Goal: Information Seeking & Learning: Understand process/instructions

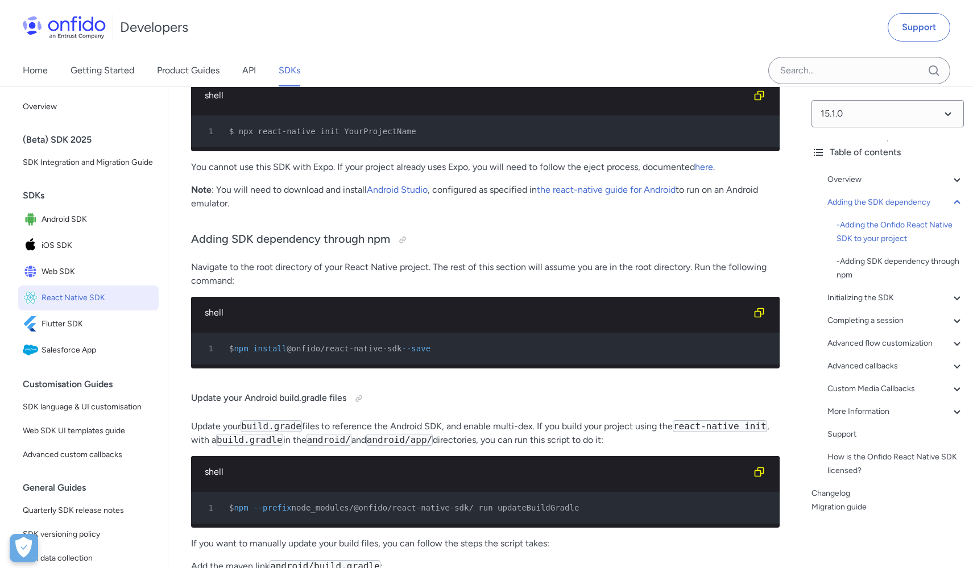
scroll to position [874, 0]
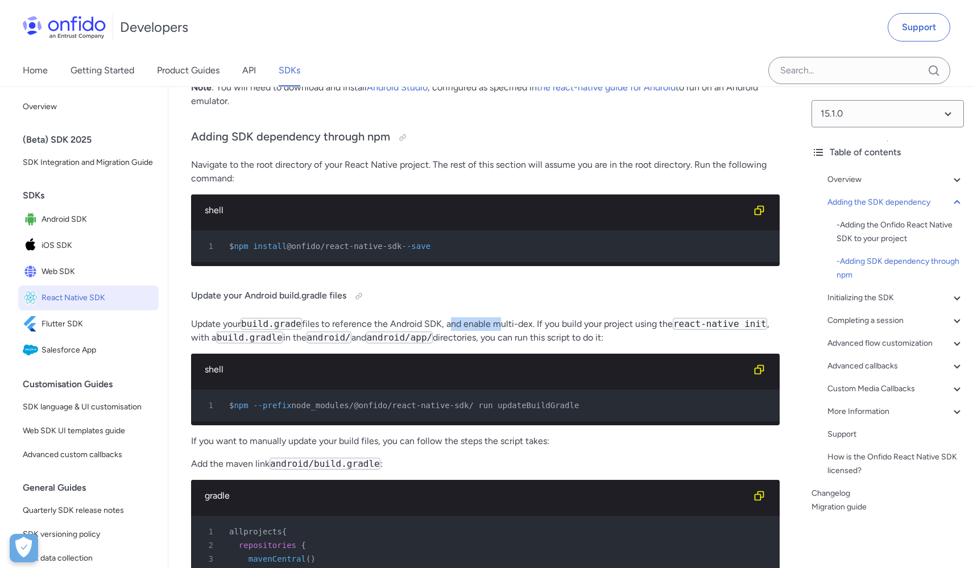
drag, startPoint x: 453, startPoint y: 337, endPoint x: 504, endPoint y: 336, distance: 51.7
click at [503, 336] on p "Update your build.grade files to reference the Android SDK, and enable multi-de…" at bounding box center [485, 330] width 588 height 27
drag, startPoint x: 527, startPoint y: 334, endPoint x: 608, endPoint y: 334, distance: 80.7
click at [598, 334] on p "Update your build.grade files to reference the Android SDK, and enable multi-de…" at bounding box center [485, 330] width 588 height 27
drag, startPoint x: 631, startPoint y: 334, endPoint x: 657, endPoint y: 334, distance: 26.2
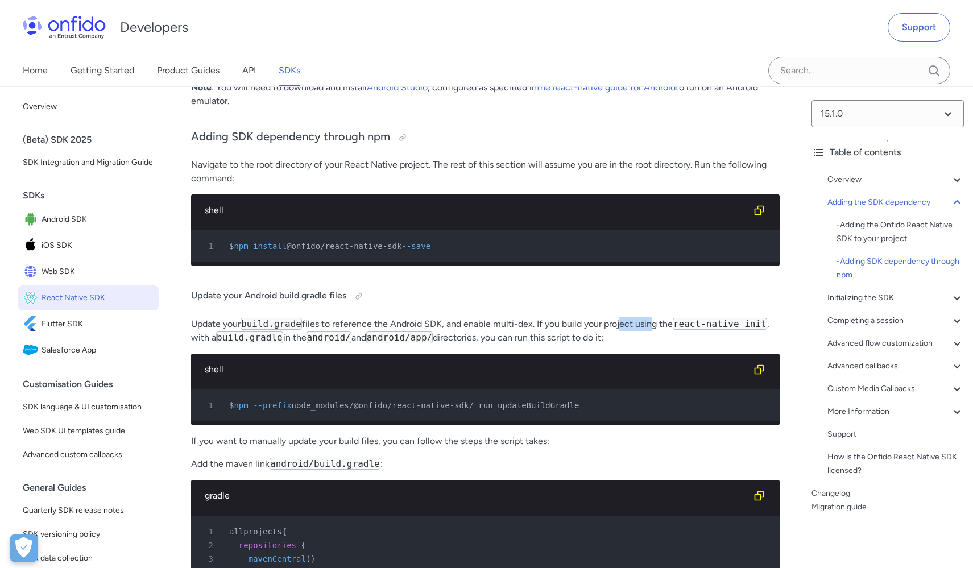
click at [656, 334] on p "Update your build.grade files to reference the Android SDK, and enable multi-de…" at bounding box center [485, 330] width 588 height 27
click at [673, 335] on p "Update your build.grade files to reference the Android SDK, and enable multi-de…" at bounding box center [485, 330] width 588 height 27
drag, startPoint x: 496, startPoint y: 350, endPoint x: 610, endPoint y: 348, distance: 113.7
click at [576, 345] on p "Update your build.grade files to reference the Android SDK, and enable multi-de…" at bounding box center [485, 330] width 588 height 27
click at [621, 345] on p "Update your build.grade files to reference the Android SDK, and enable multi-de…" at bounding box center [485, 330] width 588 height 27
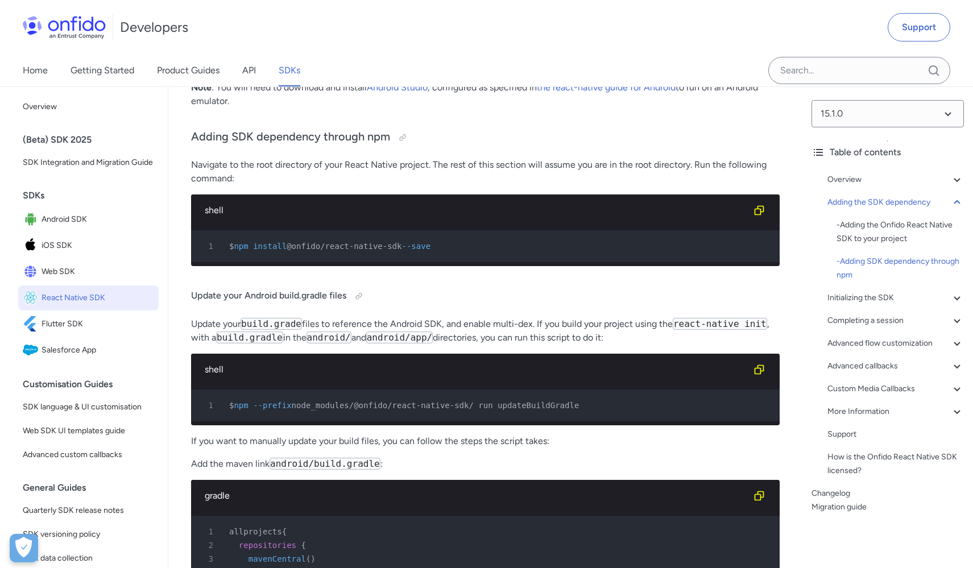
drag, startPoint x: 635, startPoint y: 346, endPoint x: 178, endPoint y: 334, distance: 457.2
click at [197, 305] on h4 "Update your Android build.gradle files" at bounding box center [485, 296] width 588 height 18
drag, startPoint x: 233, startPoint y: 306, endPoint x: 352, endPoint y: 306, distance: 119.4
click at [352, 305] on h4 "Update your Android build.gradle files" at bounding box center [485, 296] width 588 height 18
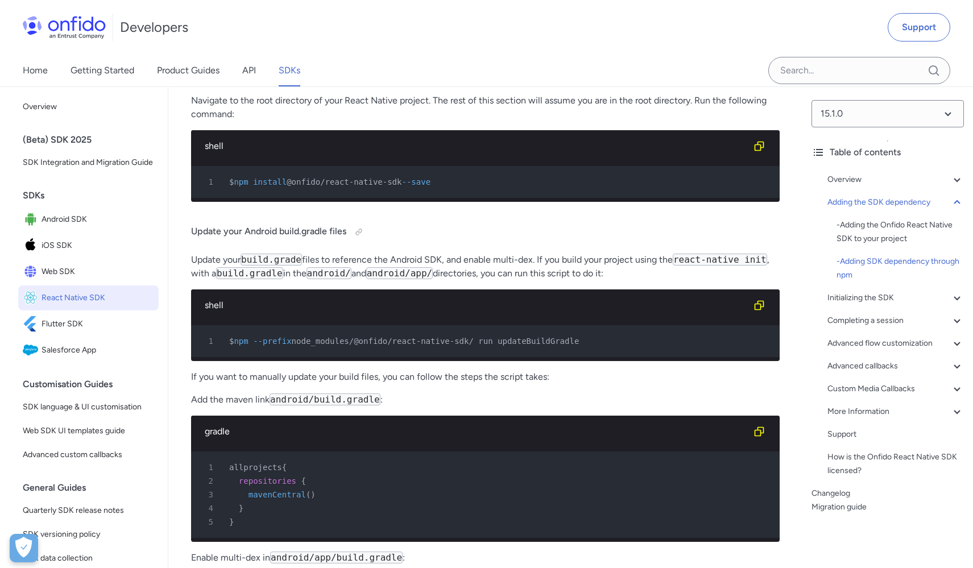
scroll to position [941, 0]
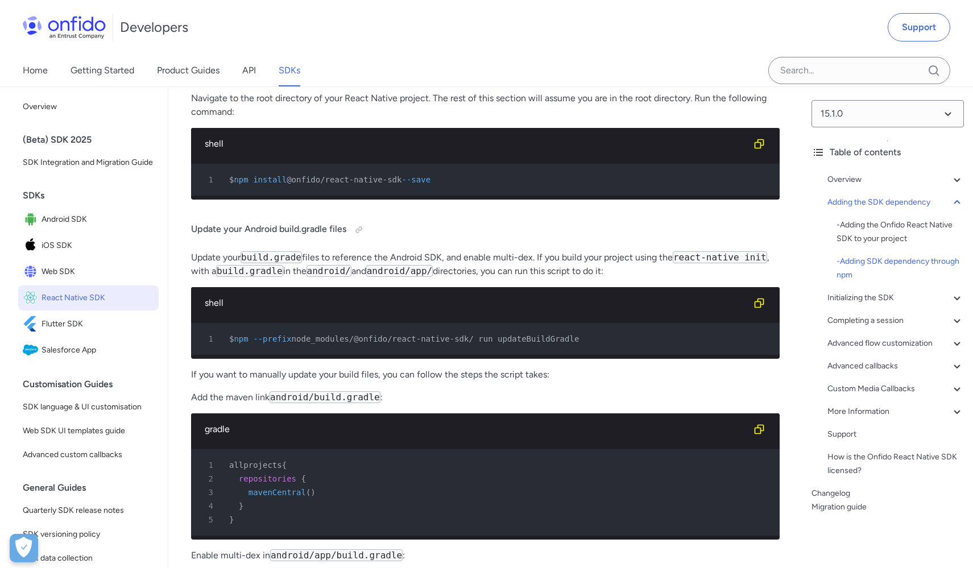
click at [541, 343] on span "node_modules/@onfido/react-native-sdk/ run updateBuildGradle" at bounding box center [436, 338] width 288 height 9
click at [557, 343] on span "node_modules/@onfido/react-native-sdk/ run updateBuildGradle" at bounding box center [436, 338] width 288 height 9
click at [612, 346] on div "1 $ npm --prefix node_modules/@onfido/react-native-sdk/ run updateBuildGradle" at bounding box center [480, 339] width 568 height 14
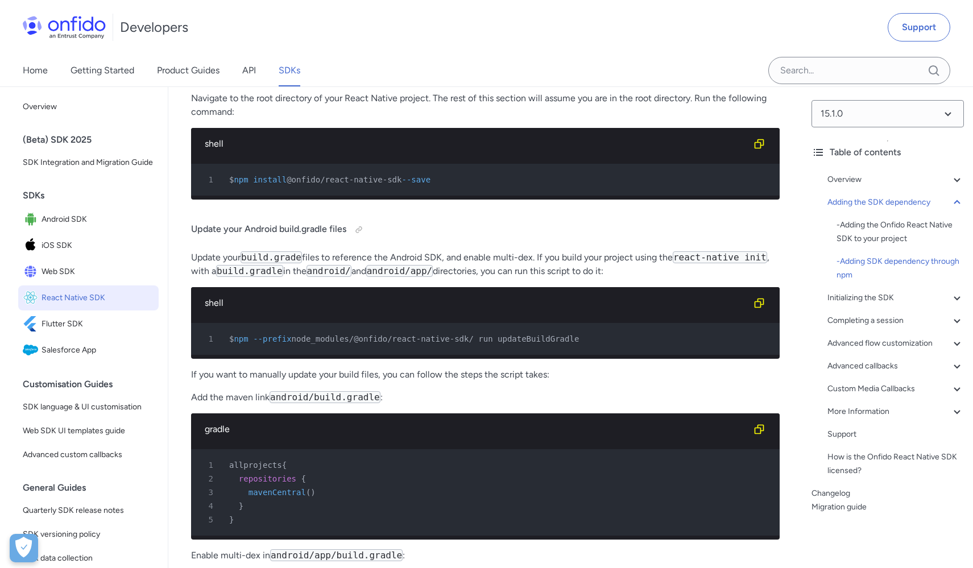
click at [558, 343] on span "node_modules/@onfido/react-native-sdk/ run updateBuildGradle" at bounding box center [436, 338] width 288 height 9
click at [640, 346] on div "1 $ npm --prefix node_modules/@onfido/react-native-sdk/ run updateBuildGradle" at bounding box center [480, 339] width 568 height 14
click at [547, 343] on span "node_modules/@onfido/react-native-sdk/ run updateBuildGradle" at bounding box center [436, 338] width 288 height 9
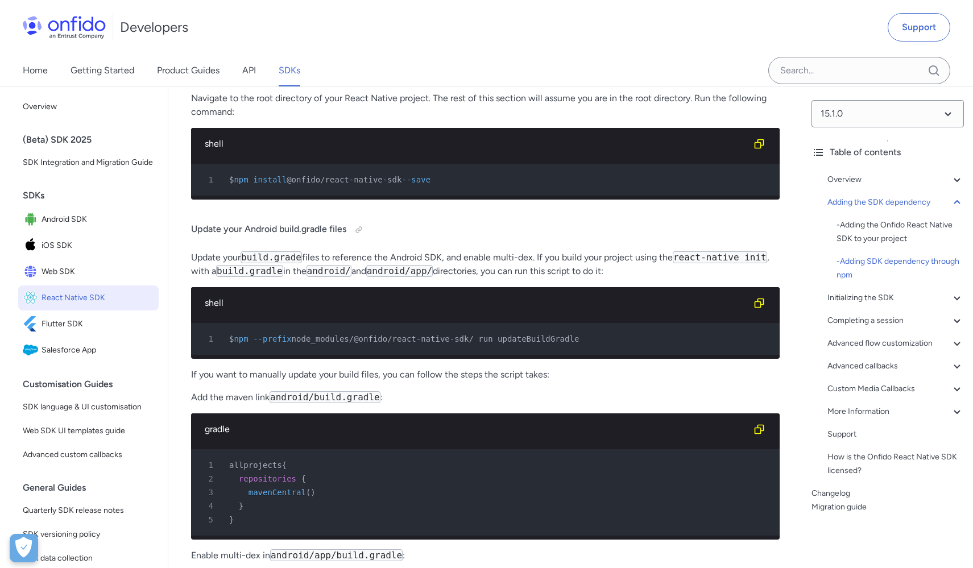
click at [607, 346] on div "1 $ npm --prefix node_modules/@onfido/react-native-sdk/ run updateBuildGradle" at bounding box center [480, 339] width 568 height 14
click at [562, 343] on span "node_modules/@onfido/react-native-sdk/ run updateBuildGradle" at bounding box center [436, 338] width 288 height 9
click at [600, 346] on div "1 $ npm --prefix node_modules/@onfido/react-native-sdk/ run updateBuildGradle" at bounding box center [480, 339] width 568 height 14
click at [547, 343] on span "node_modules/@onfido/react-native-sdk/ run updateBuildGradle" at bounding box center [436, 338] width 288 height 9
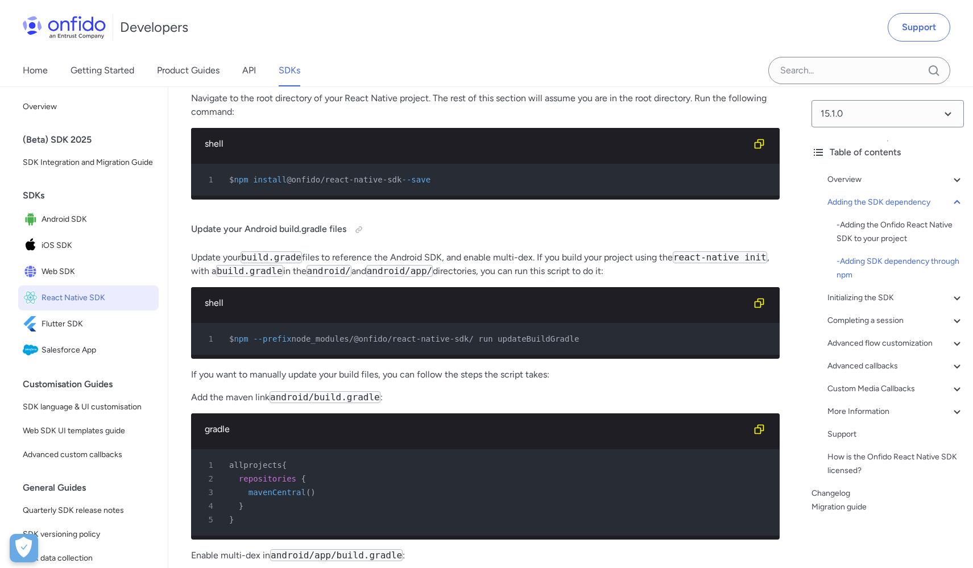
click at [547, 343] on span "node_modules/@onfido/react-native-sdk/ run updateBuildGradle" at bounding box center [436, 338] width 288 height 9
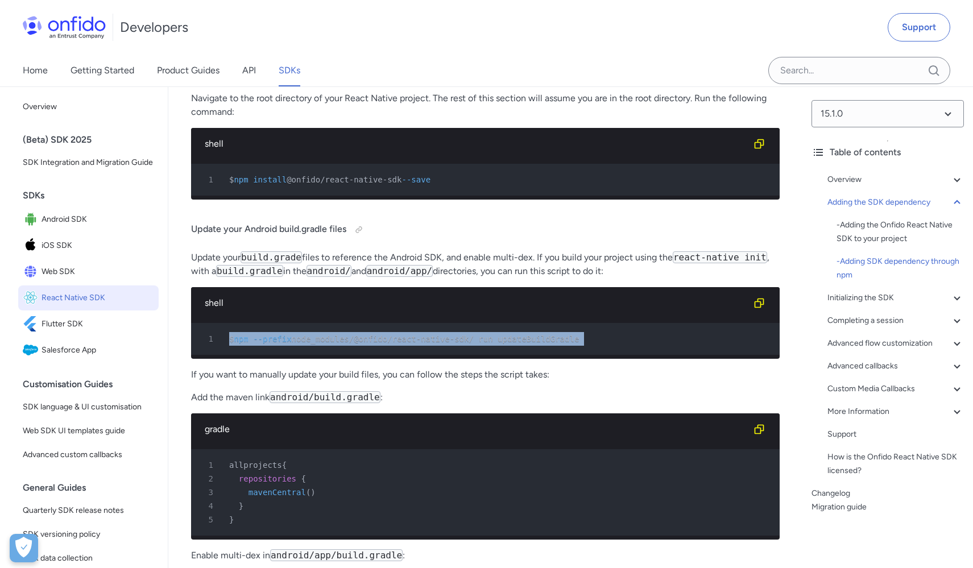
click at [547, 343] on span "node_modules/@onfido/react-native-sdk/ run updateBuildGradle" at bounding box center [436, 338] width 288 height 9
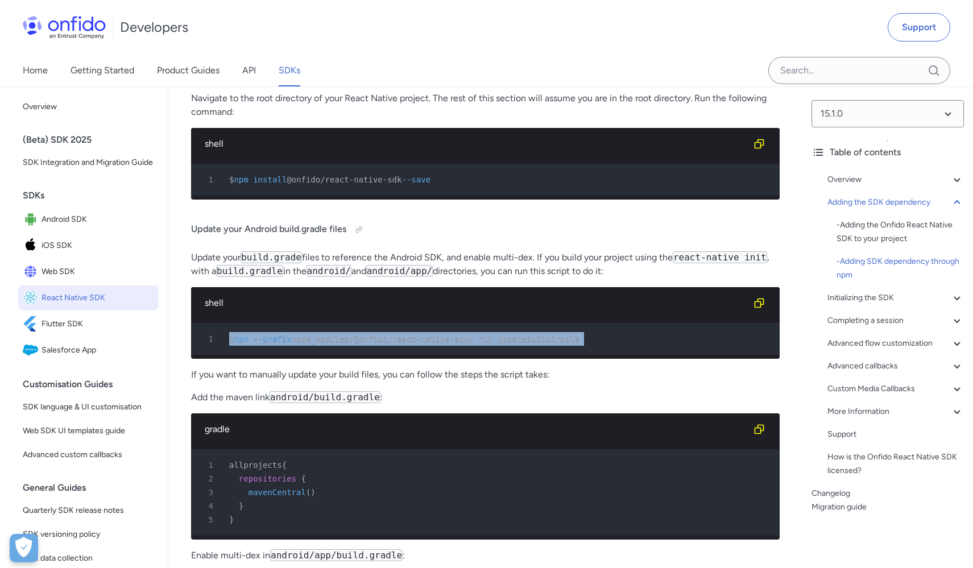
click at [547, 343] on span "node_modules/@onfido/react-native-sdk/ run updateBuildGradle" at bounding box center [436, 338] width 288 height 9
drag, startPoint x: 242, startPoint y: 350, endPoint x: 572, endPoint y: 356, distance: 329.8
click at [572, 346] on div "1 $ npm --prefix node_modules/@onfido/react-native-sdk/ run updateBuildGradle" at bounding box center [480, 339] width 568 height 14
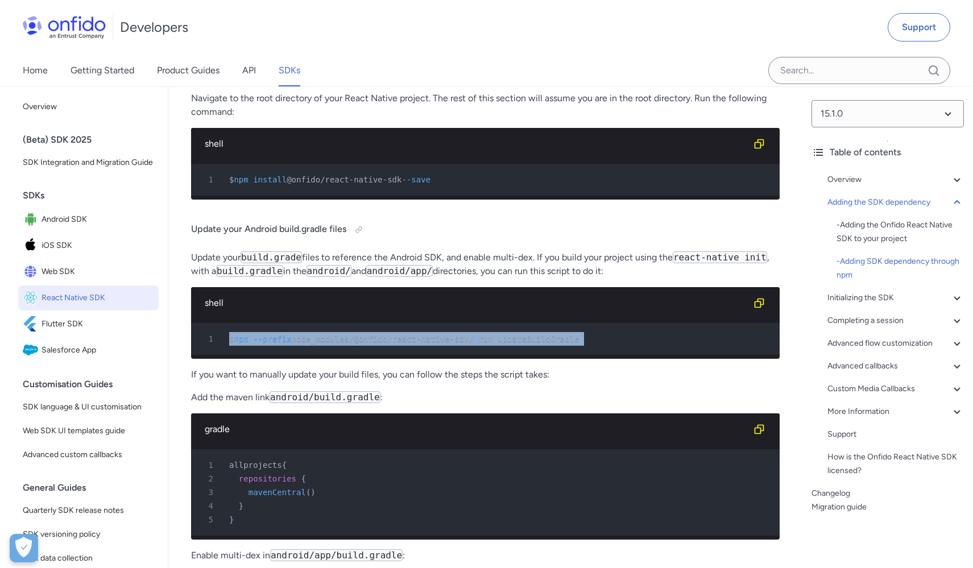
click at [558, 346] on div "1 $ npm --prefix node_modules/@onfido/react-native-sdk/ run updateBuildGradle" at bounding box center [480, 339] width 568 height 14
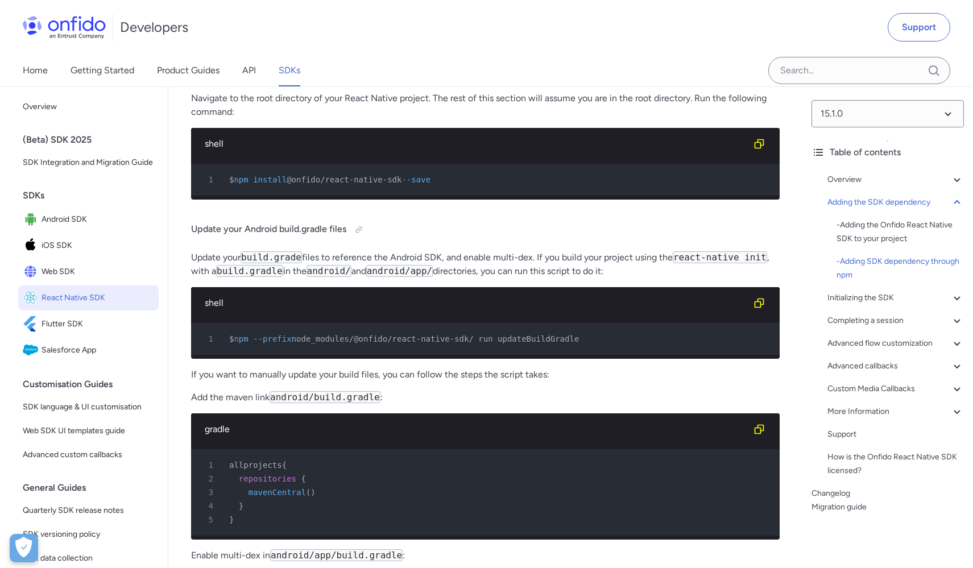
click at [554, 343] on span "node_modules/@onfido/react-native-sdk/ run updateBuildGradle" at bounding box center [436, 338] width 288 height 9
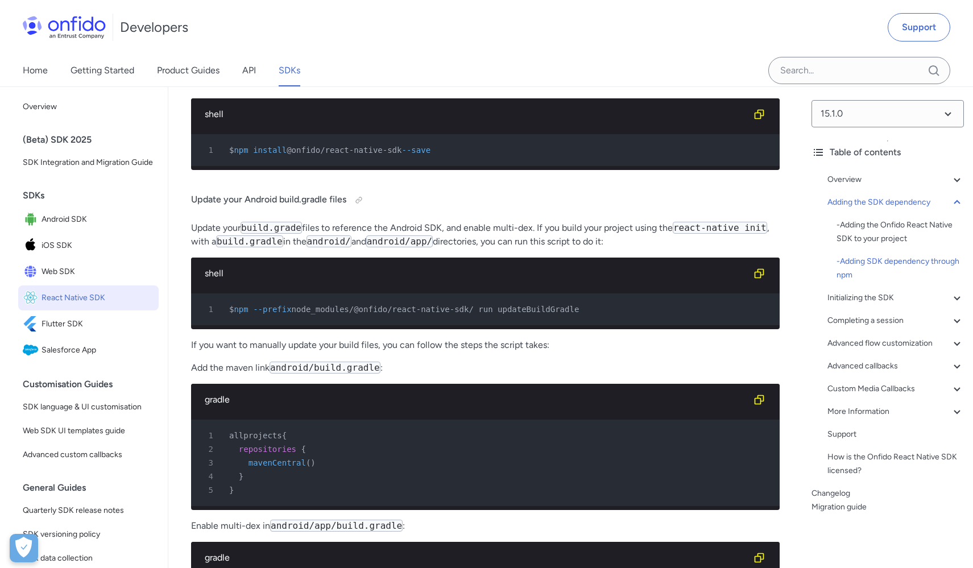
scroll to position [968, 0]
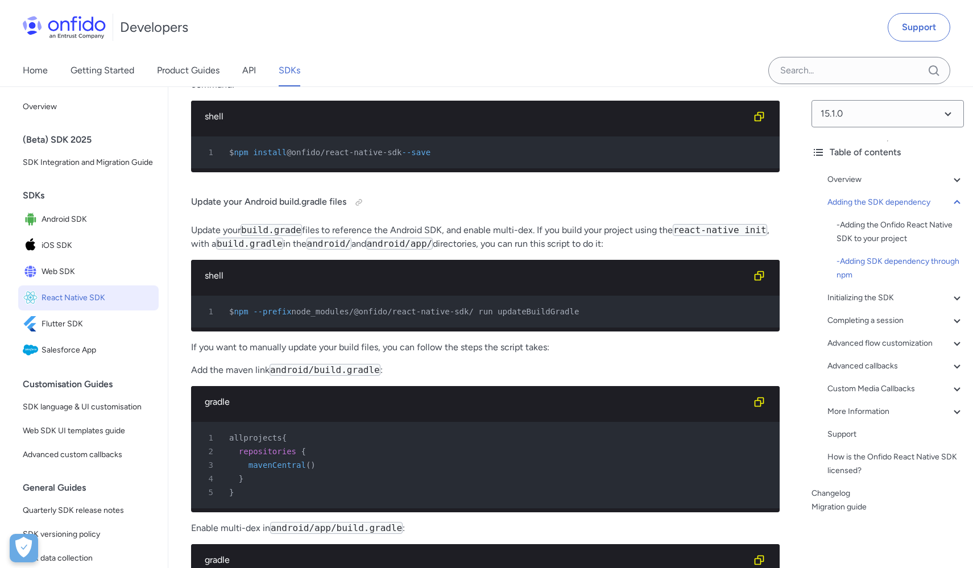
drag, startPoint x: 295, startPoint y: 158, endPoint x: 411, endPoint y: 156, distance: 116.0
click at [401, 156] on span "@onfido/react-native-sdk" at bounding box center [344, 152] width 115 height 9
copy span "@onfido/react-native-sdk"
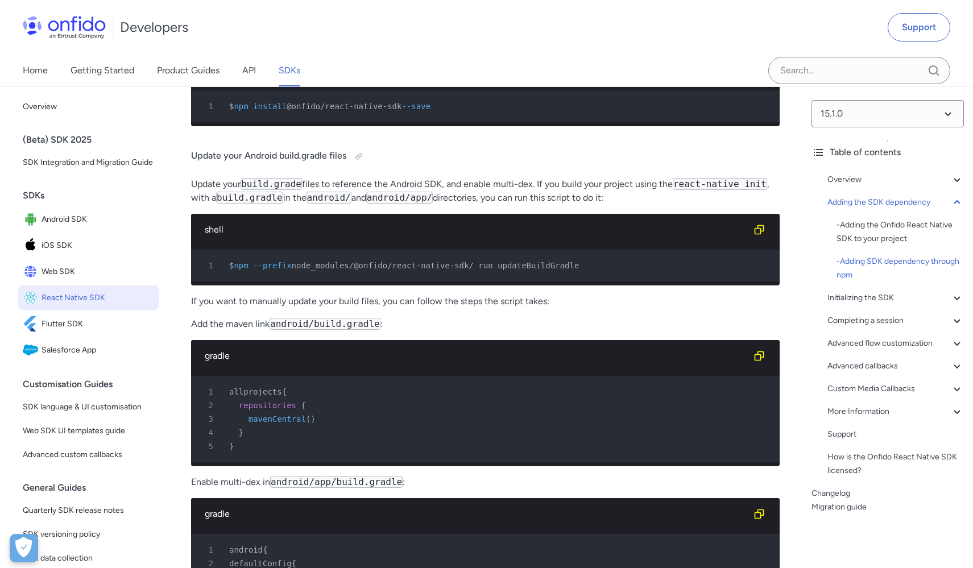
scroll to position [905, 0]
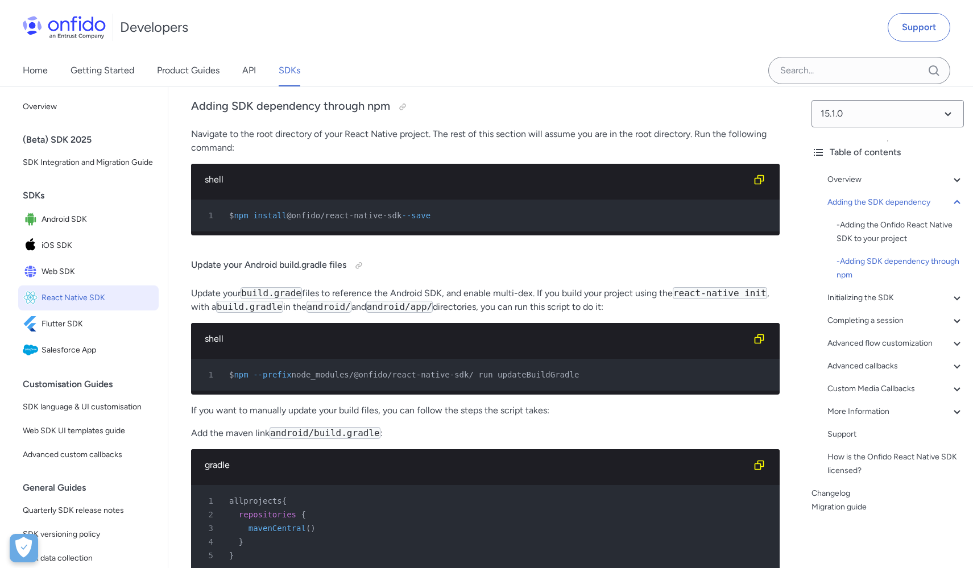
click at [371, 217] on span "@onfido/react-native-sdk" at bounding box center [344, 215] width 115 height 9
drag, startPoint x: 296, startPoint y: 221, endPoint x: 409, endPoint y: 222, distance: 113.1
click at [401, 220] on span "@onfido/react-native-sdk" at bounding box center [344, 215] width 115 height 9
copy span "@onfido/react-native-sdk"
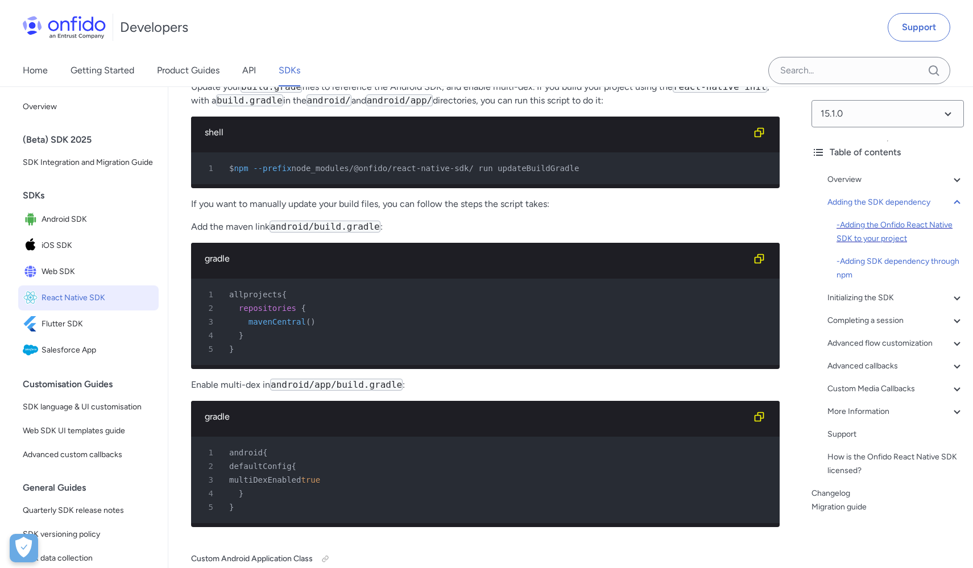
scroll to position [1190, 0]
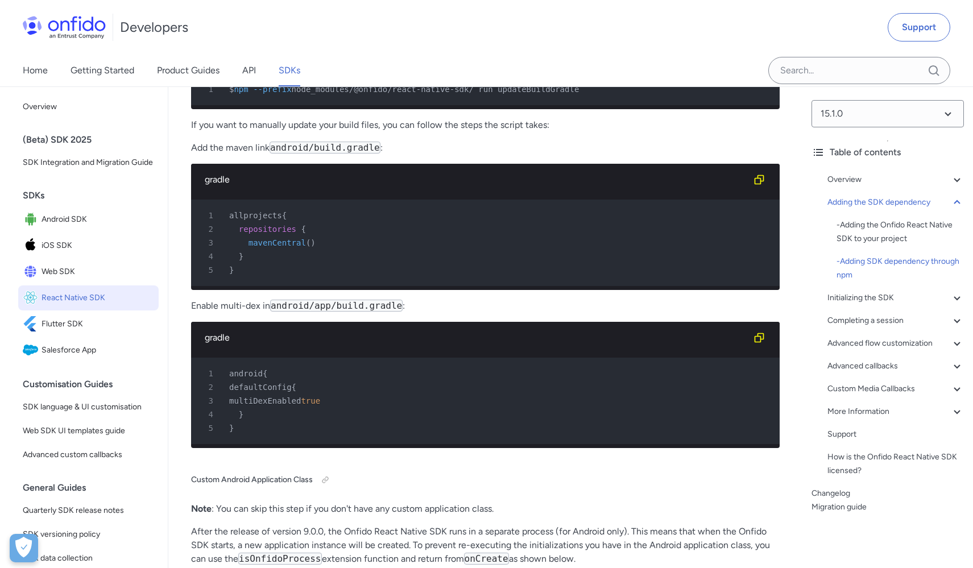
click at [294, 247] on span "mavenCentral" at bounding box center [276, 242] width 57 height 9
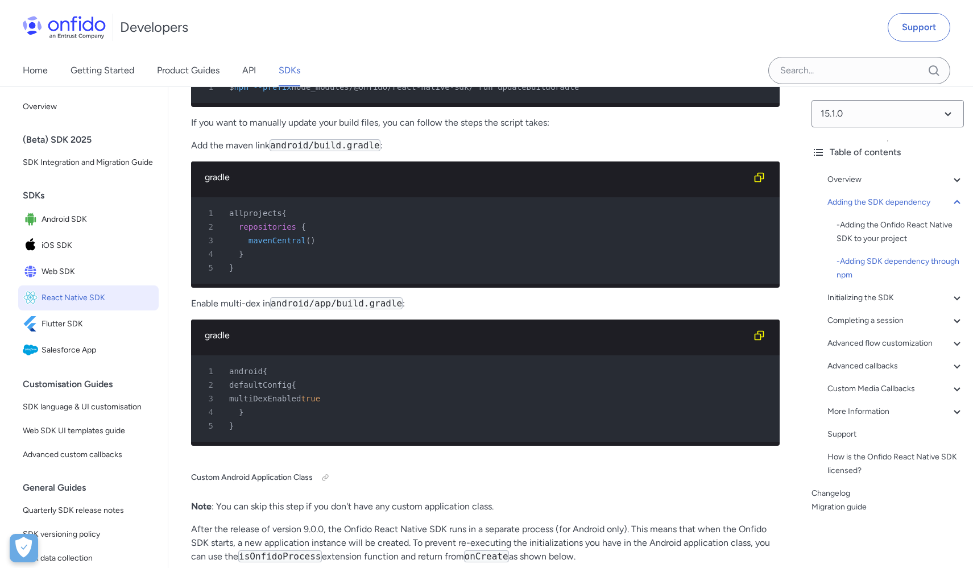
click at [301, 403] on span "multiDexEnabled" at bounding box center [265, 398] width 72 height 9
click at [320, 403] on span "true" at bounding box center [310, 398] width 19 height 9
click at [359, 405] on div "3 multiDexEnabled true" at bounding box center [480, 399] width 568 height 14
drag, startPoint x: 289, startPoint y: 422, endPoint x: 348, endPoint y: 422, distance: 59.1
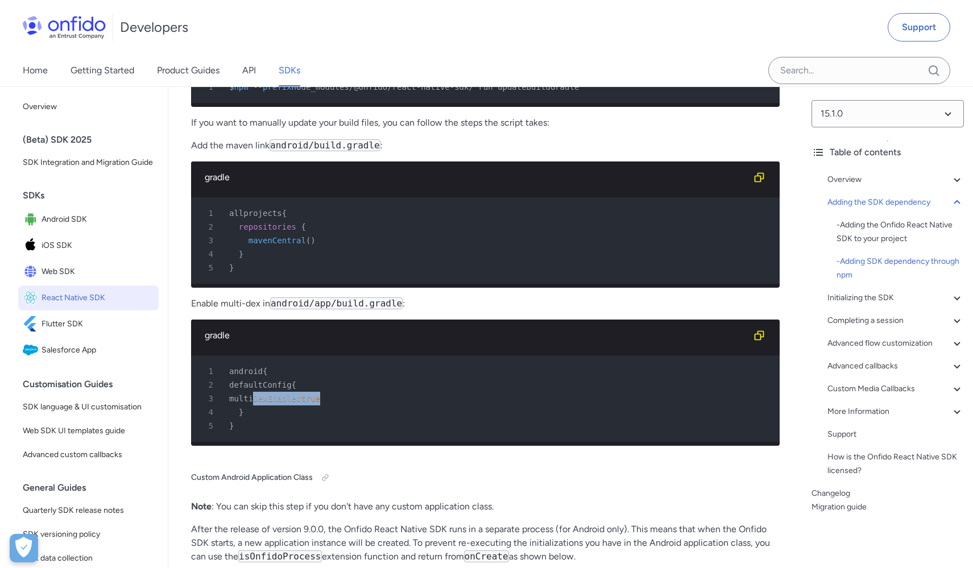
click at [348, 405] on div "3 multiDexEnabled true" at bounding box center [480, 399] width 568 height 14
copy div "multiDexEnabled true"
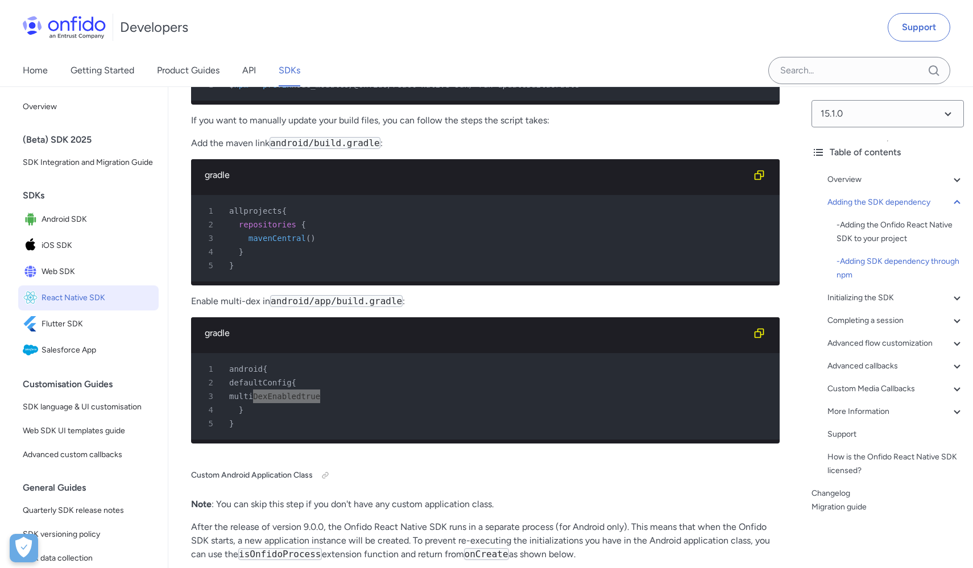
scroll to position [1197, 0]
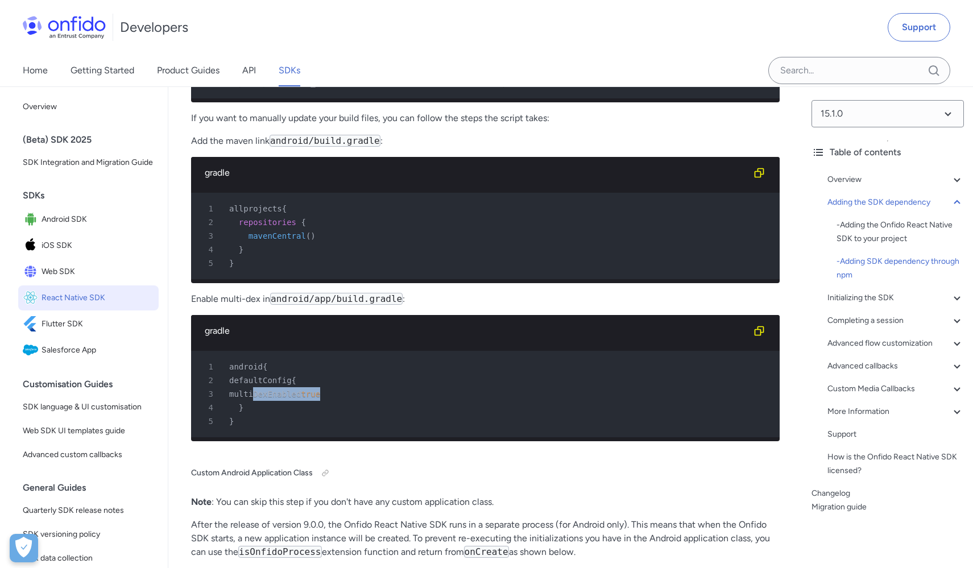
click at [296, 240] on span "mavenCentral" at bounding box center [276, 235] width 57 height 9
copy span "mavenCentral"
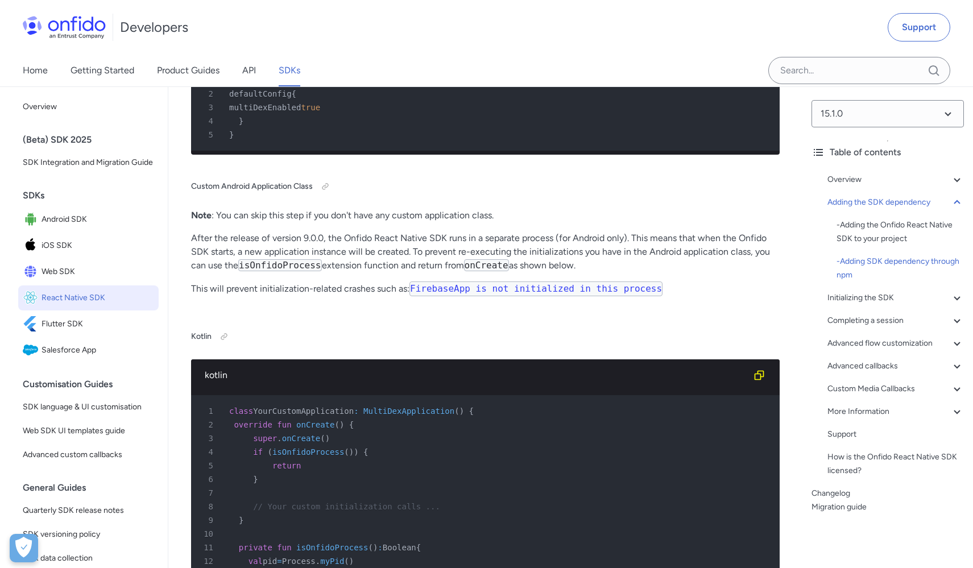
scroll to position [1540, 0]
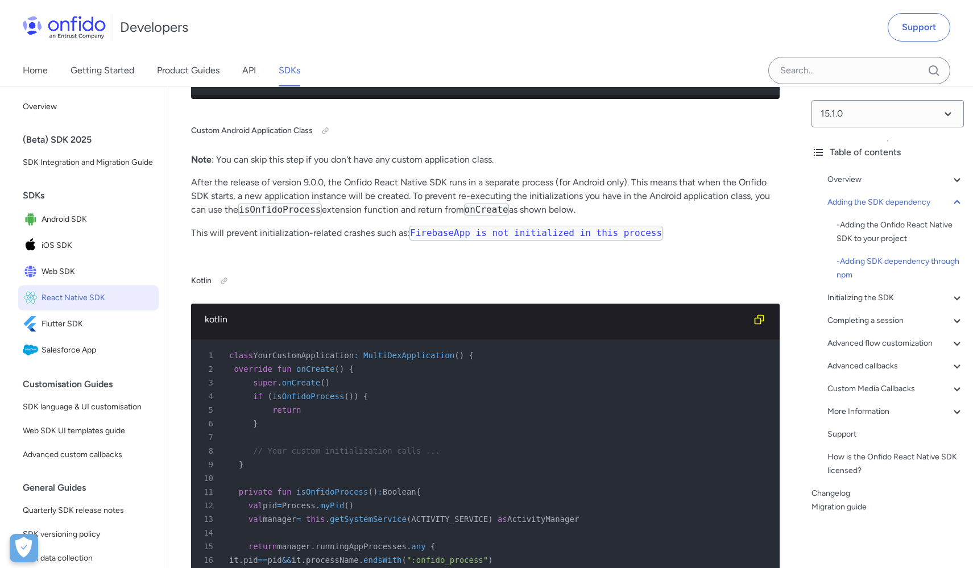
click at [425, 360] on span "MultiDexApplication" at bounding box center [408, 355] width 91 height 9
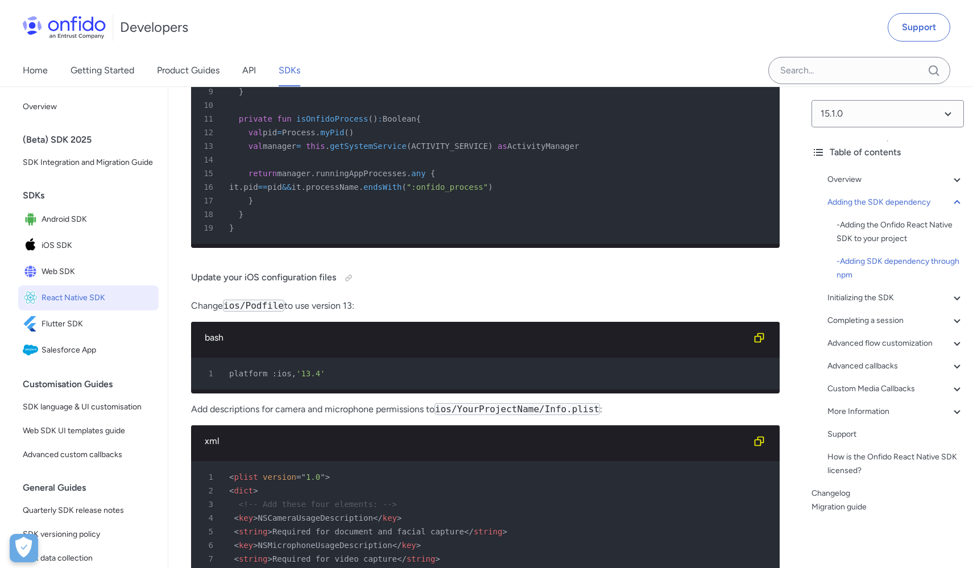
scroll to position [1915, 0]
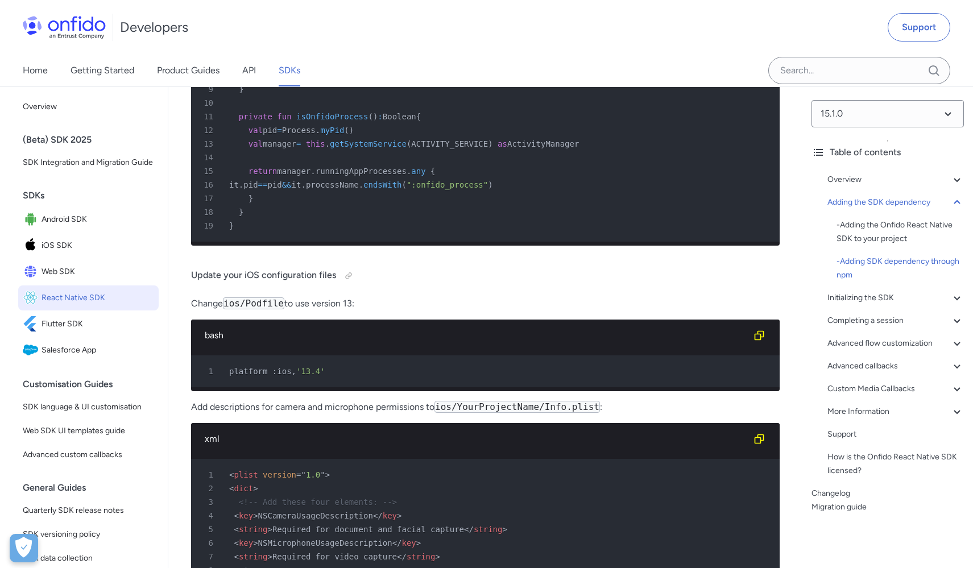
click at [310, 376] on span "'13.4'" at bounding box center [310, 371] width 29 height 9
drag, startPoint x: 307, startPoint y: 405, endPoint x: 324, endPoint y: 405, distance: 17.1
click at [324, 376] on span "'13.4'" at bounding box center [310, 371] width 29 height 9
copy span "13.4"
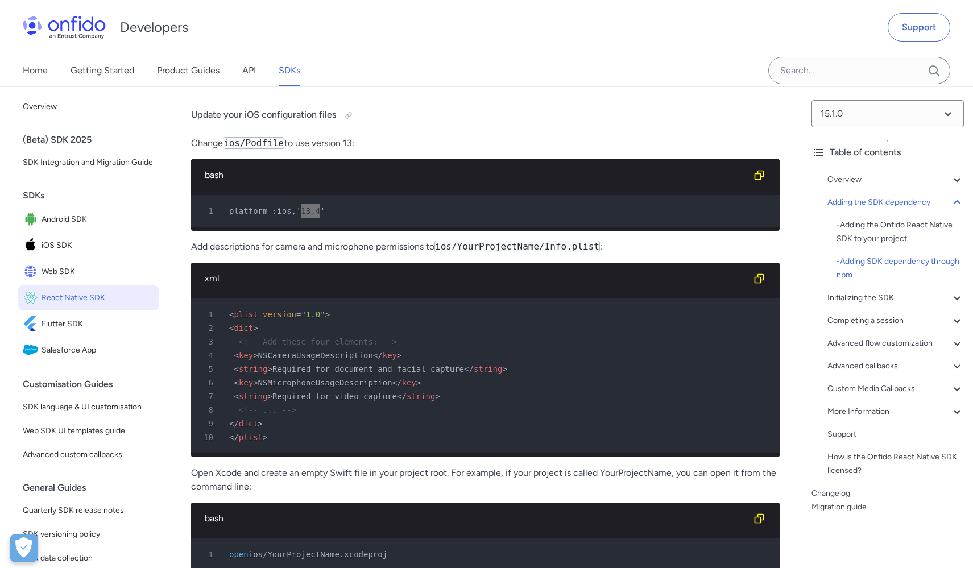
scroll to position [2154, 0]
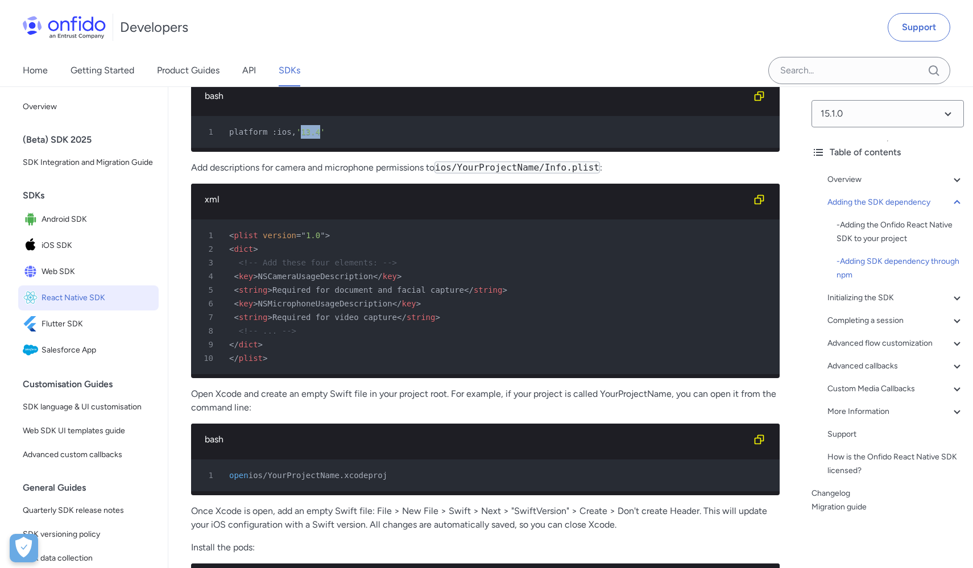
click at [330, 281] on span "NSCameraUsageDescription" at bounding box center [315, 276] width 115 height 9
copy span "NSCameraUsageDescription"
click at [341, 308] on span "NSMicrophoneUsageDescription" at bounding box center [325, 303] width 134 height 9
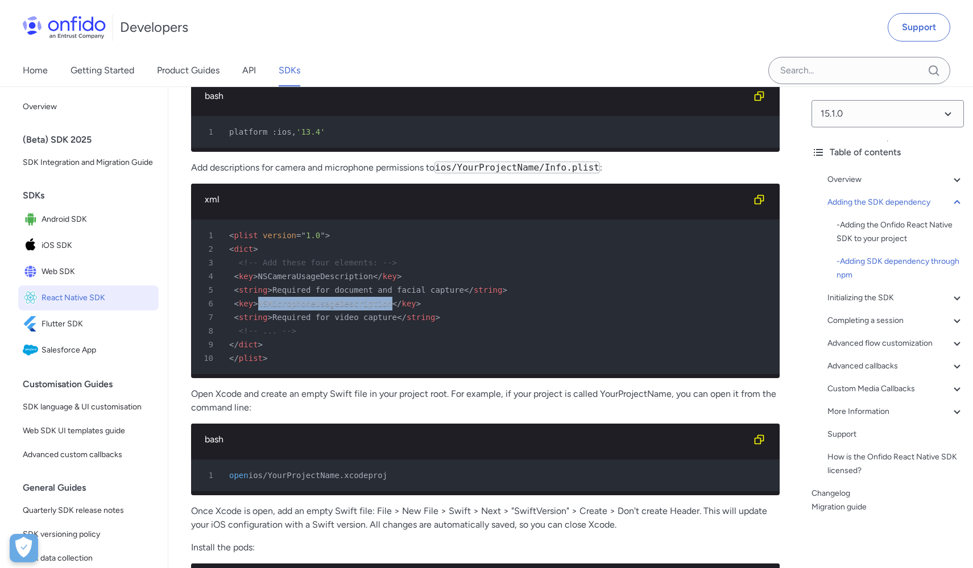
copy span "NSMicrophoneUsageDescription"
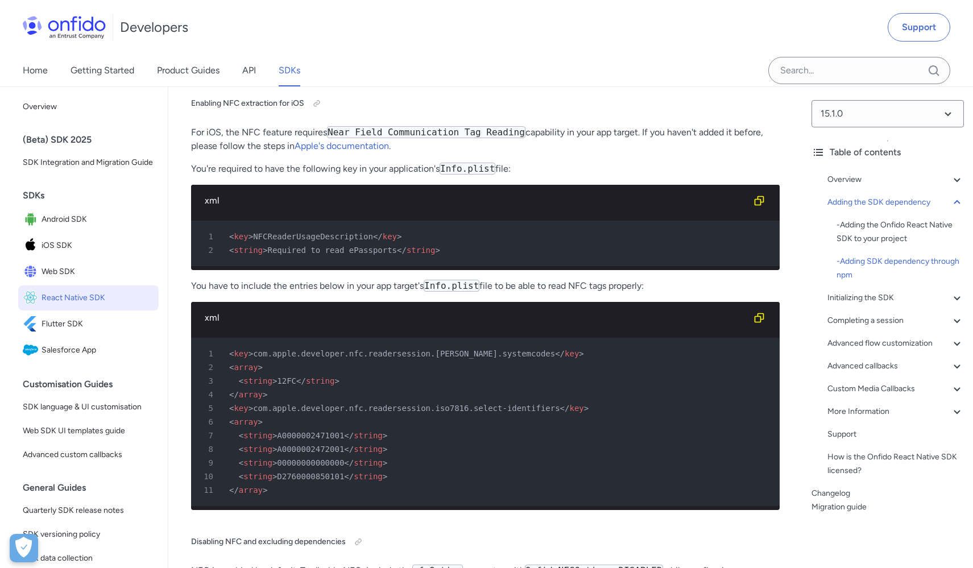
scroll to position [2912, 0]
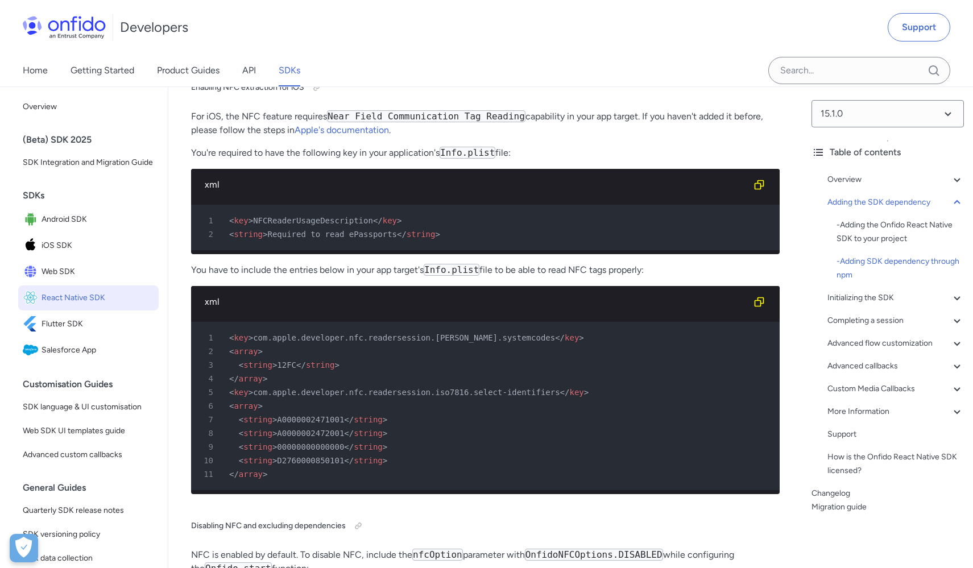
click at [336, 225] on span "NFCReaderUsageDescription" at bounding box center [313, 220] width 120 height 9
copy span "NFCReaderUsageDescription"
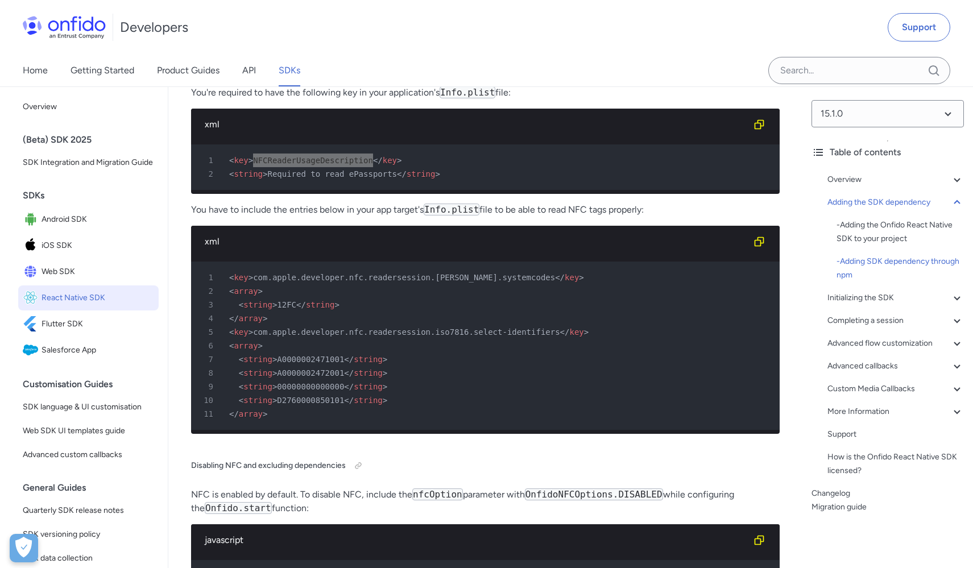
scroll to position [2974, 0]
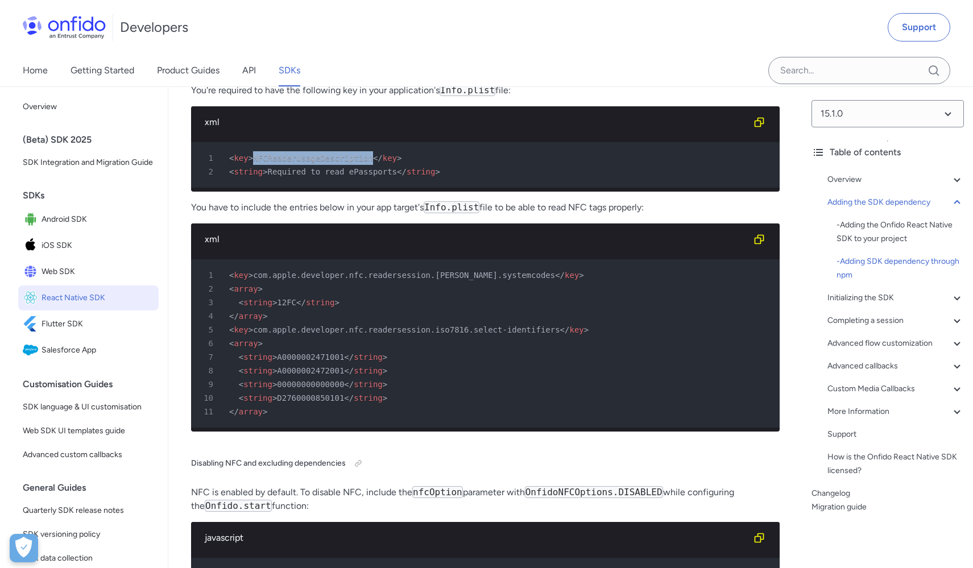
click at [288, 307] on span "12FC" at bounding box center [286, 302] width 19 height 9
copy span "12FC"
click at [322, 362] on span "A0000002471001" at bounding box center [310, 356] width 67 height 9
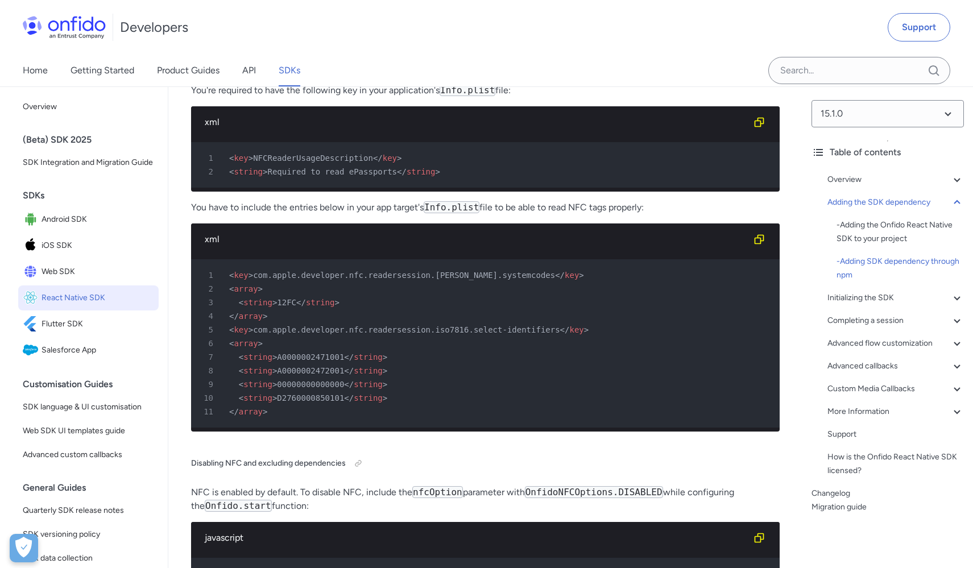
click at [355, 350] on div "6 < array >" at bounding box center [480, 344] width 568 height 14
drag, startPoint x: 256, startPoint y: 393, endPoint x: 364, endPoint y: 395, distance: 107.5
click at [364, 334] on span "com.apple.developer.nfc.readersession.iso7816.select-identifiers" at bounding box center [406, 329] width 306 height 9
copy div "com.apple.developer.nfc"
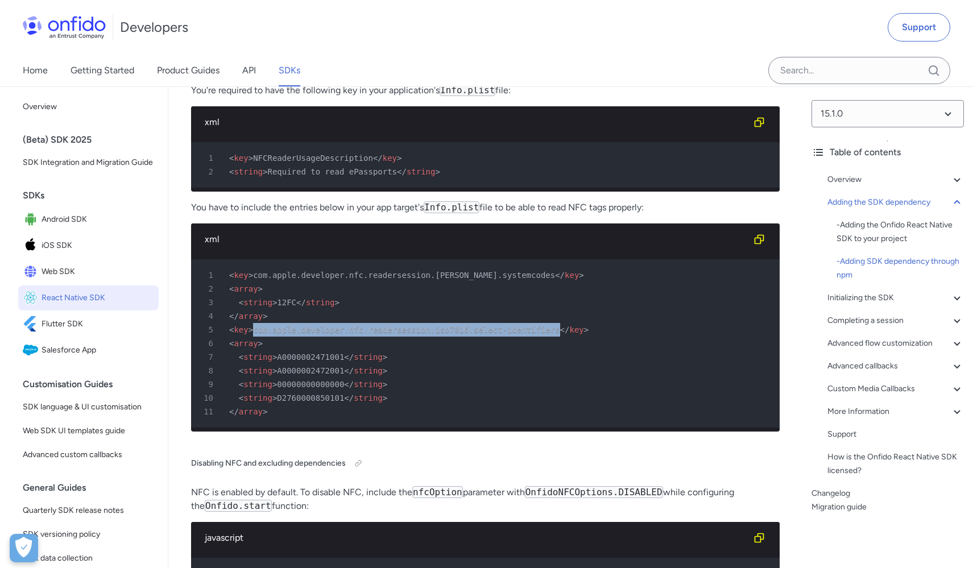
drag, startPoint x: 559, startPoint y: 393, endPoint x: 254, endPoint y: 395, distance: 304.7
click at [254, 334] on span "com.apple.developer.nfc.readersession.iso7816.select-identifiers" at bounding box center [406, 329] width 306 height 9
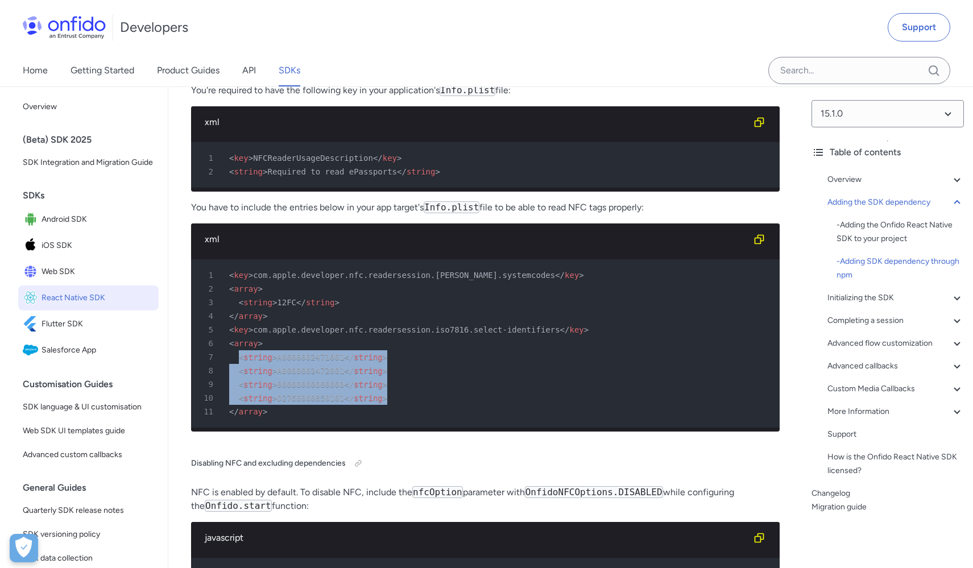
drag, startPoint x: 238, startPoint y: 421, endPoint x: 395, endPoint y: 461, distance: 161.9
click at [395, 428] on pre "1 < key > com.apple.developer.nfc.readersession.[PERSON_NAME].systemcodes </ ke…" at bounding box center [485, 343] width 588 height 168
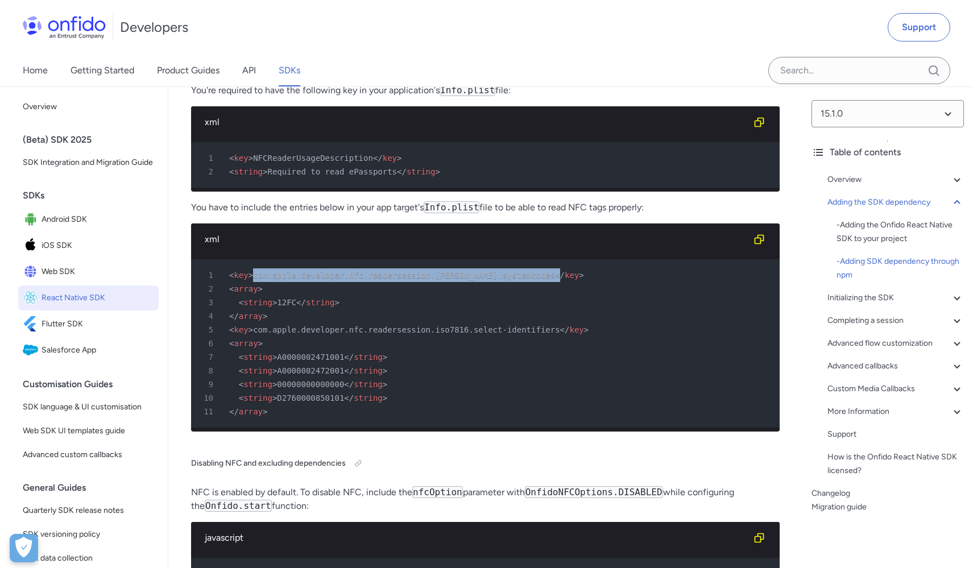
drag, startPoint x: 251, startPoint y: 339, endPoint x: 524, endPoint y: 334, distance: 272.9
click at [524, 282] on div "1 < key > com.apple.developer.nfc.readersession.[PERSON_NAME].systemcodes </ ke…" at bounding box center [480, 275] width 568 height 14
click at [521, 280] on span "com.apple.developer.nfc.readersession.[PERSON_NAME].systemcodes" at bounding box center [404, 275] width 302 height 9
drag, startPoint x: 230, startPoint y: 338, endPoint x: 278, endPoint y: 379, distance: 63.0
click at [278, 379] on pre "1 < key > com.apple.developer.nfc.readersession.[PERSON_NAME].systemcodes </ ke…" at bounding box center [485, 343] width 588 height 168
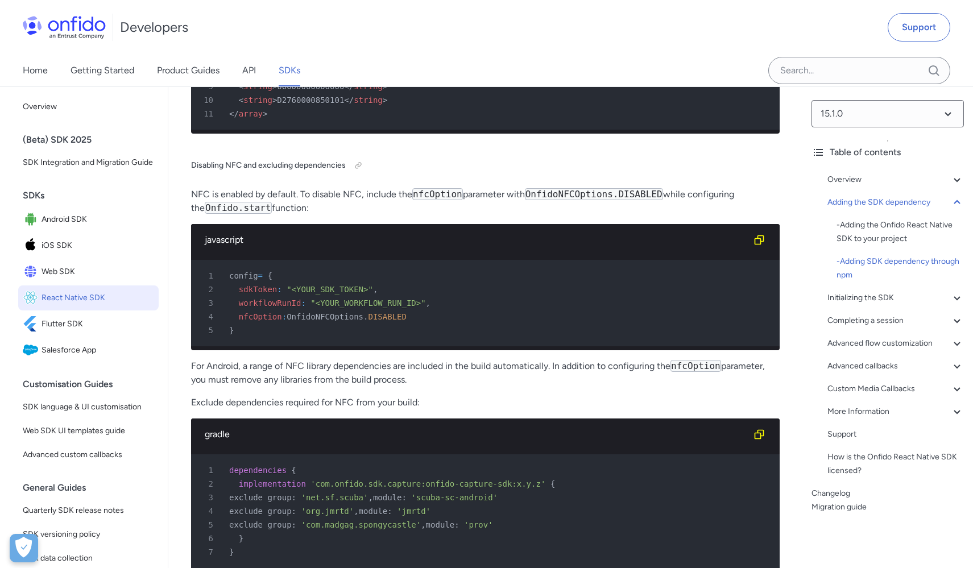
scroll to position [3270, 0]
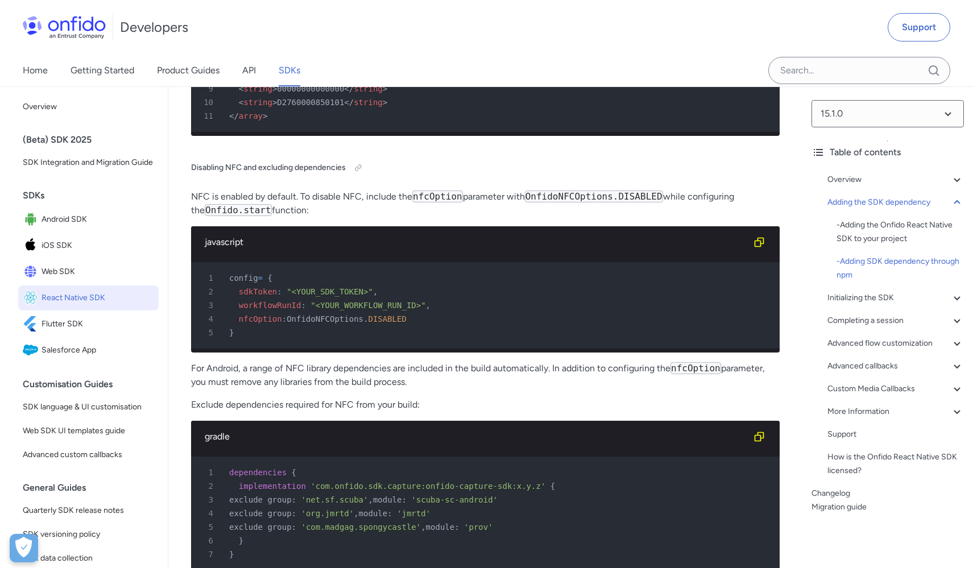
click at [561, 202] on code "OnfidoNFCOptions.DISABLED" at bounding box center [594, 196] width 138 height 12
click at [575, 202] on code "OnfidoNFCOptions.DISABLED" at bounding box center [594, 196] width 138 height 12
click at [651, 202] on code "OnfidoNFCOptions.DISABLED" at bounding box center [594, 196] width 138 height 12
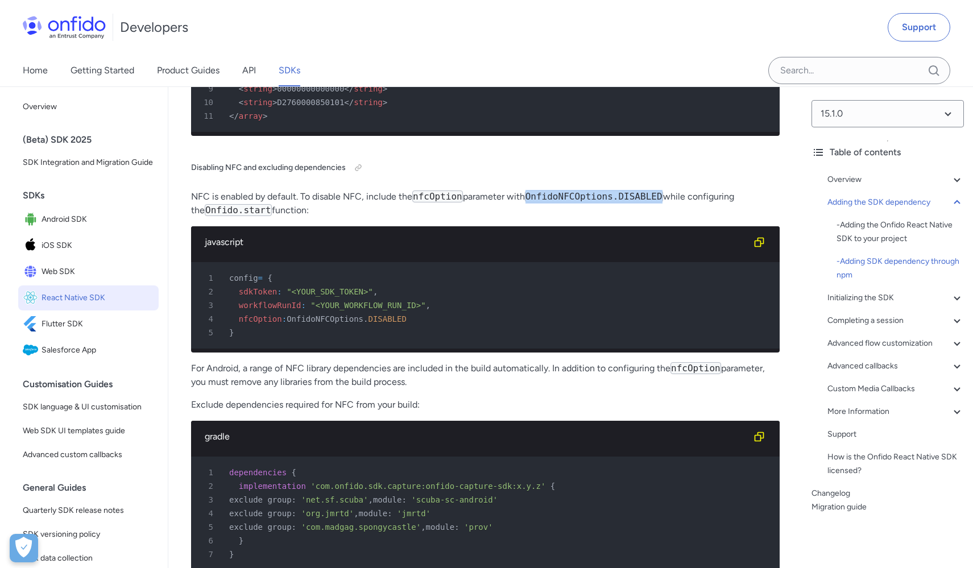
click at [651, 202] on code "OnfidoNFCOptions.DISABLED" at bounding box center [594, 196] width 138 height 12
click at [575, 202] on code "OnfidoNFCOptions.DISABLED" at bounding box center [594, 196] width 138 height 12
drag, startPoint x: 368, startPoint y: 264, endPoint x: 434, endPoint y: 268, distance: 66.6
click at [431, 217] on p "NFC is enabled by default. To disable NFC, include the nfcOption parameter with…" at bounding box center [485, 203] width 588 height 27
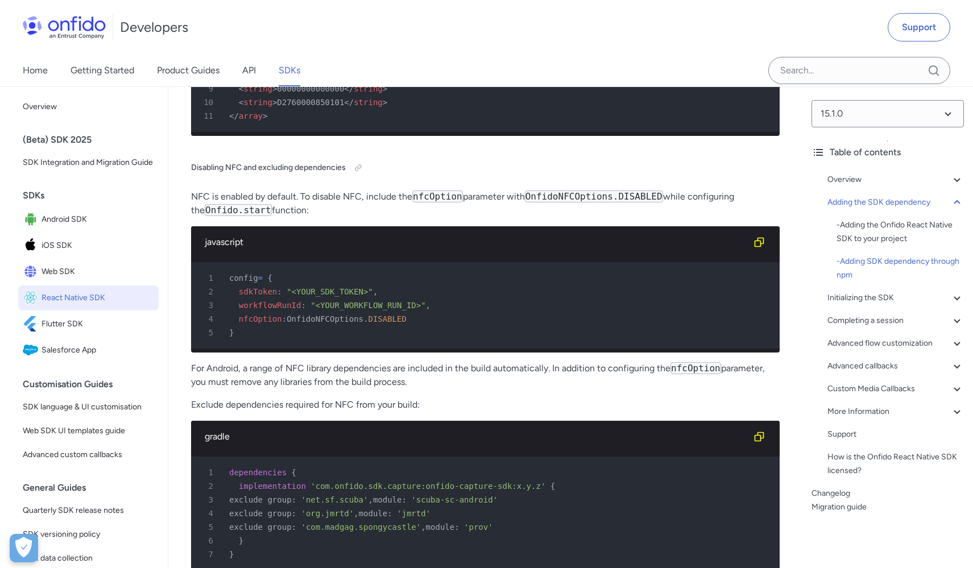
click at [446, 202] on code "nfcOption" at bounding box center [437, 196] width 51 height 12
click at [577, 202] on code "OnfidoNFCOptions.DISABLED" at bounding box center [594, 196] width 138 height 12
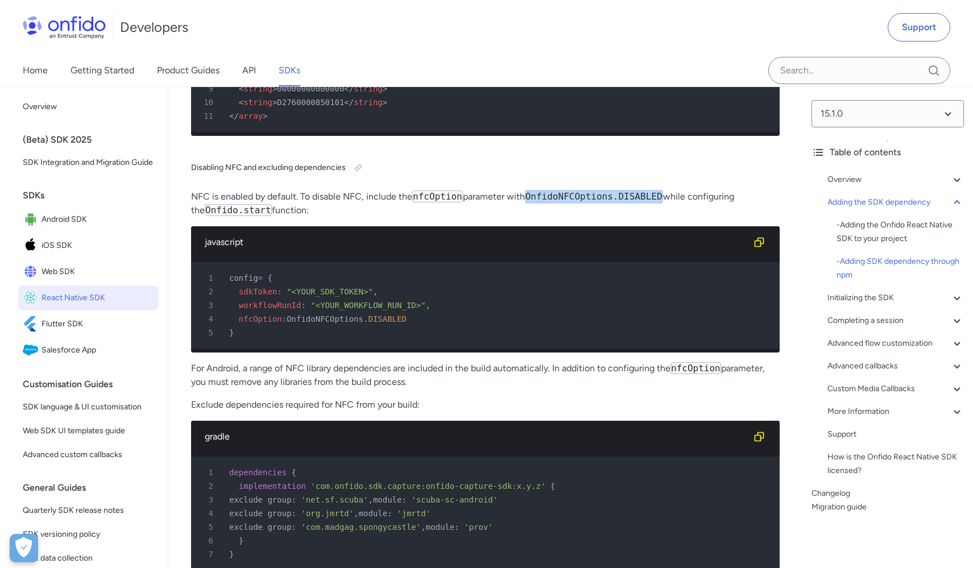
click at [577, 202] on code "OnfidoNFCOptions.DISABLED" at bounding box center [594, 196] width 138 height 12
click at [671, 217] on p "NFC is enabled by default. To disable NFC, include the nfcOption parameter with…" at bounding box center [485, 203] width 588 height 27
click at [457, 202] on code "nfcOption" at bounding box center [437, 196] width 51 height 12
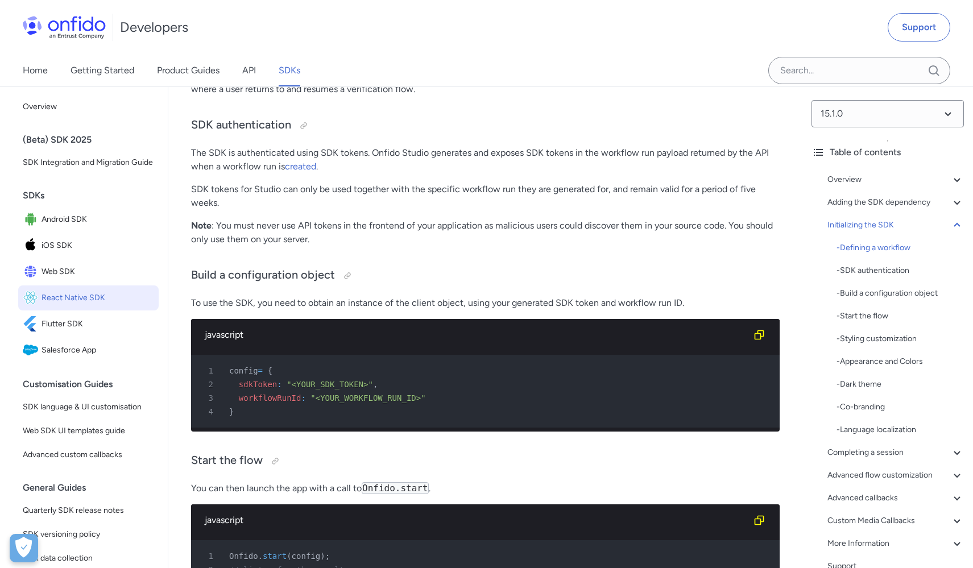
scroll to position [4637, 0]
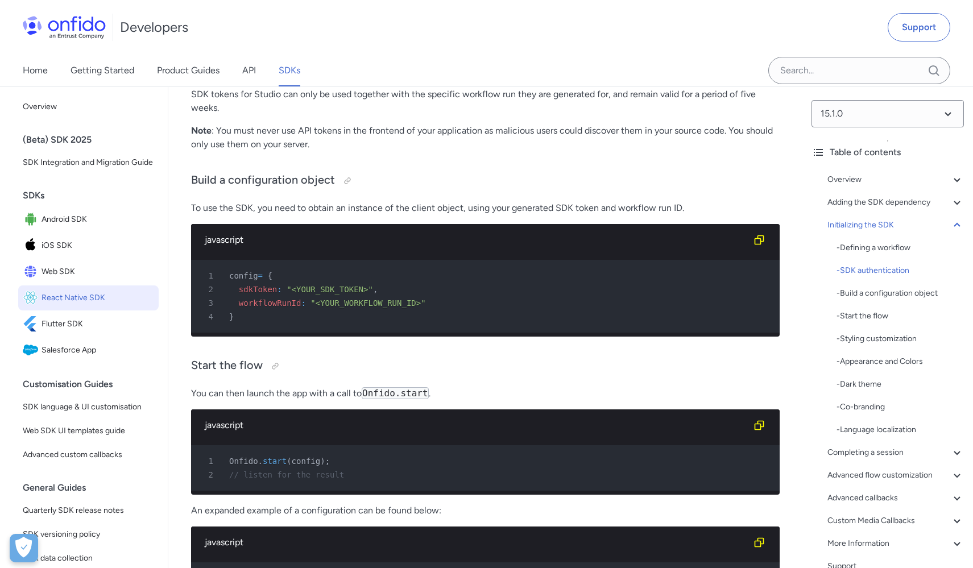
click at [259, 294] on span "sdkToken" at bounding box center [258, 289] width 38 height 9
click at [264, 308] on span "workflowRunId" at bounding box center [270, 302] width 63 height 9
click at [261, 294] on span "sdkToken" at bounding box center [258, 289] width 38 height 9
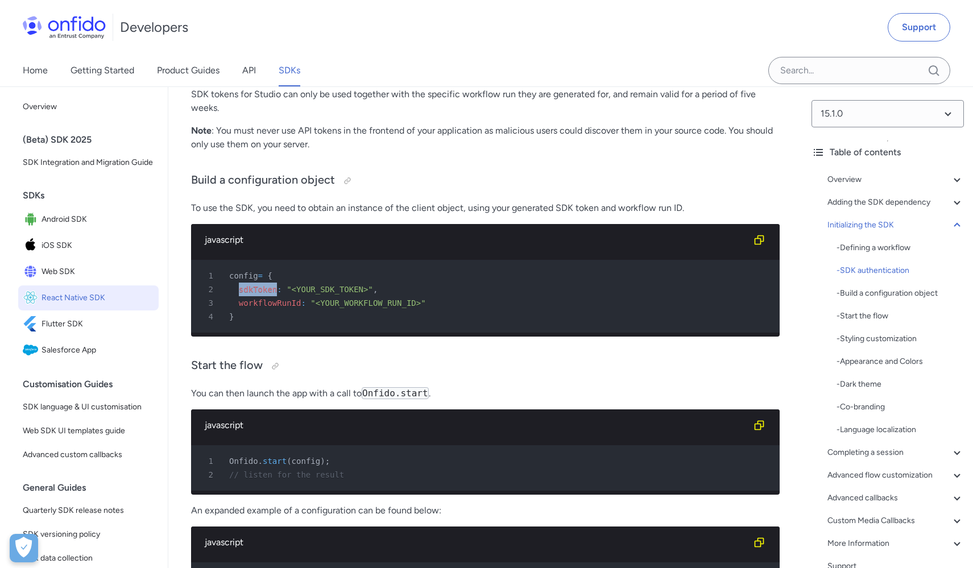
click at [261, 294] on span "sdkToken" at bounding box center [258, 289] width 38 height 9
click at [263, 308] on span "workflowRunId" at bounding box center [270, 302] width 63 height 9
click at [257, 294] on span "sdkToken" at bounding box center [258, 289] width 38 height 9
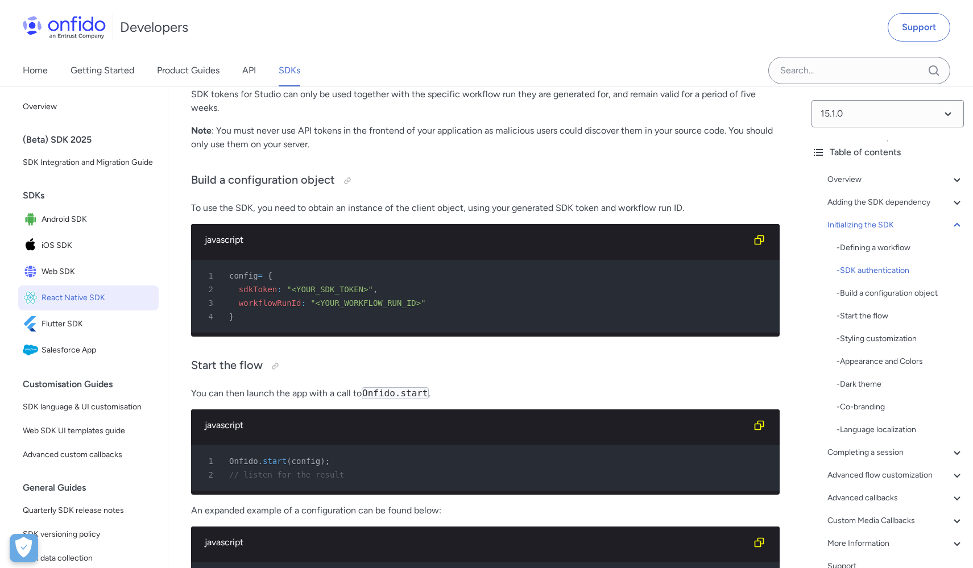
click at [262, 308] on span "workflowRunId" at bounding box center [270, 302] width 63 height 9
click at [255, 294] on span "sdkToken" at bounding box center [258, 289] width 38 height 9
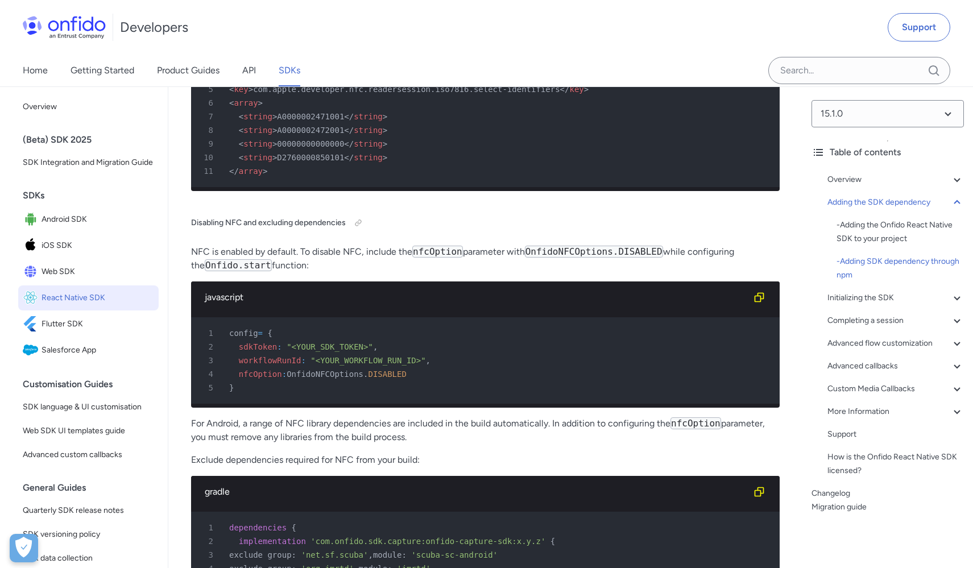
scroll to position [3281, 0]
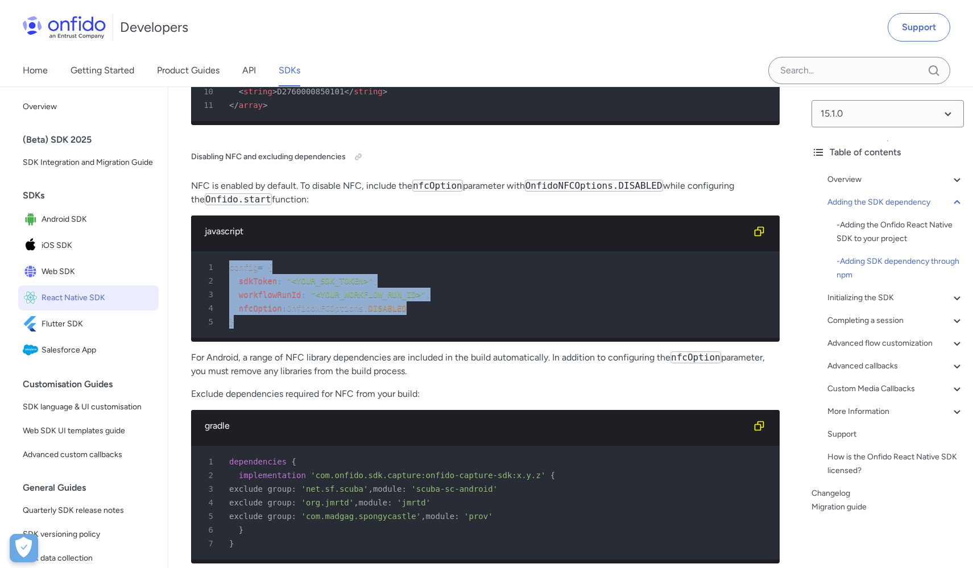
drag, startPoint x: 229, startPoint y: 335, endPoint x: 253, endPoint y: 394, distance: 63.5
click at [253, 338] on pre "1 config = { 2 sdkToken : "<YOUR_SDK_TOKEN>" , 3 workflowRunId : "<YOUR_WORKFLO…" at bounding box center [485, 294] width 588 height 86
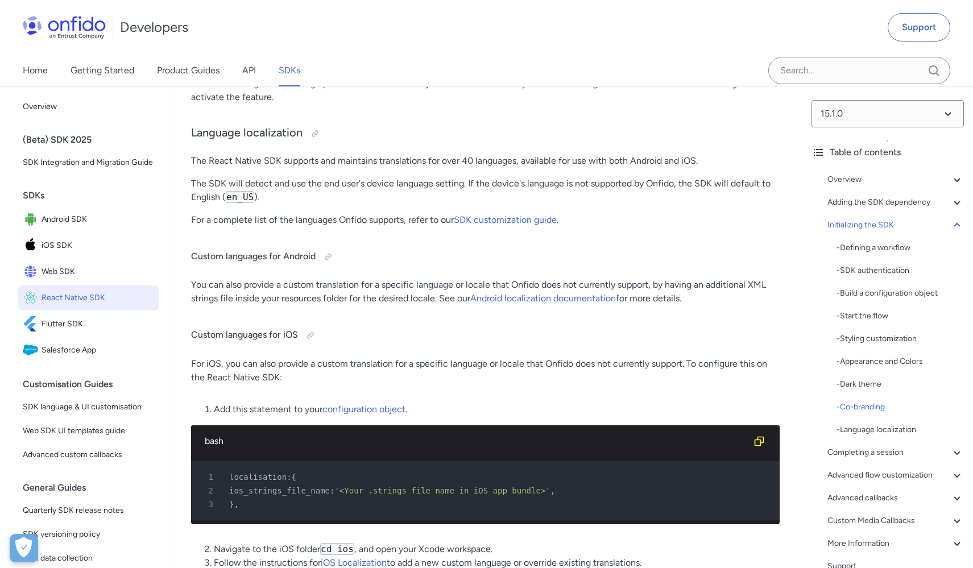
scroll to position [7522, 0]
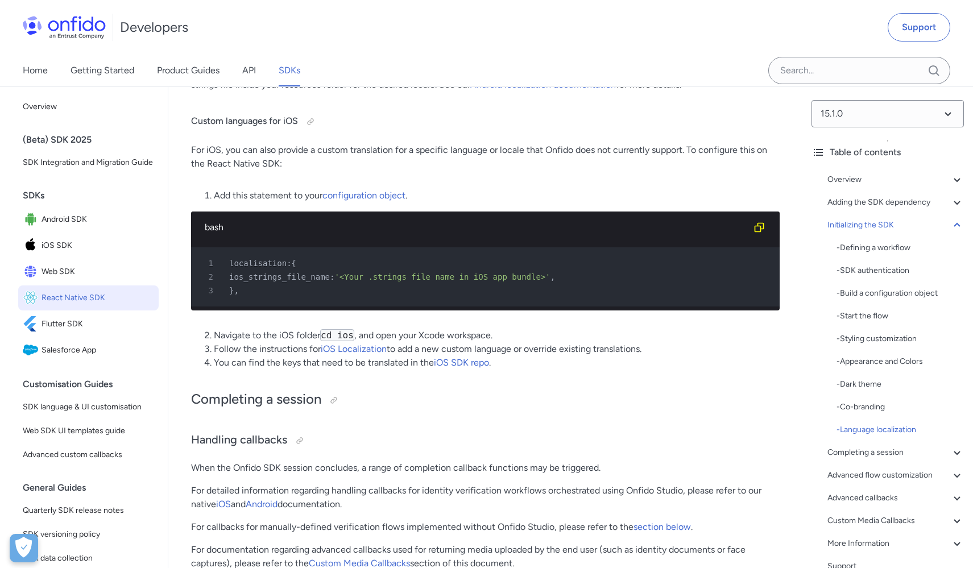
click at [258, 268] on span "localisation:" at bounding box center [260, 263] width 63 height 9
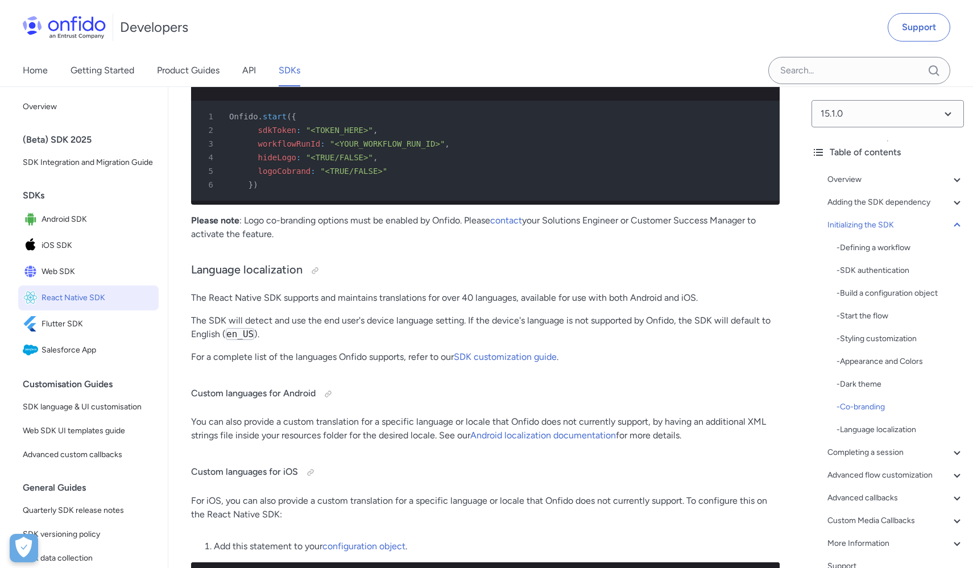
scroll to position [7169, 0]
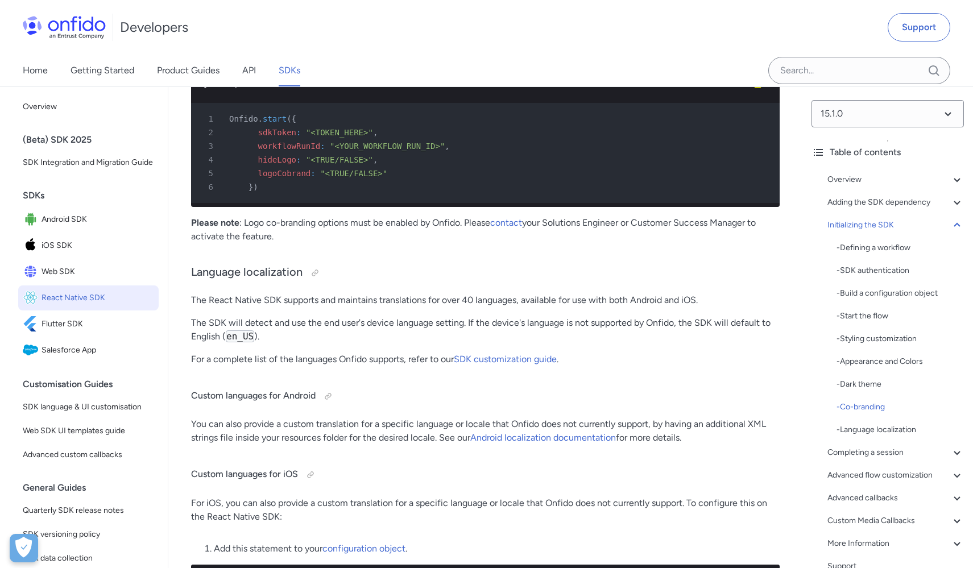
click at [297, 178] on span "logoCobrand" at bounding box center [284, 173] width 53 height 9
click at [383, 178] on span ""<TRUE/FALSE>"" at bounding box center [353, 173] width 67 height 9
click at [313, 178] on span ":" at bounding box center [312, 173] width 5 height 9
click at [288, 167] on div "4 hideLogo : "<TRUE/FALSE>" ," at bounding box center [480, 160] width 568 height 14
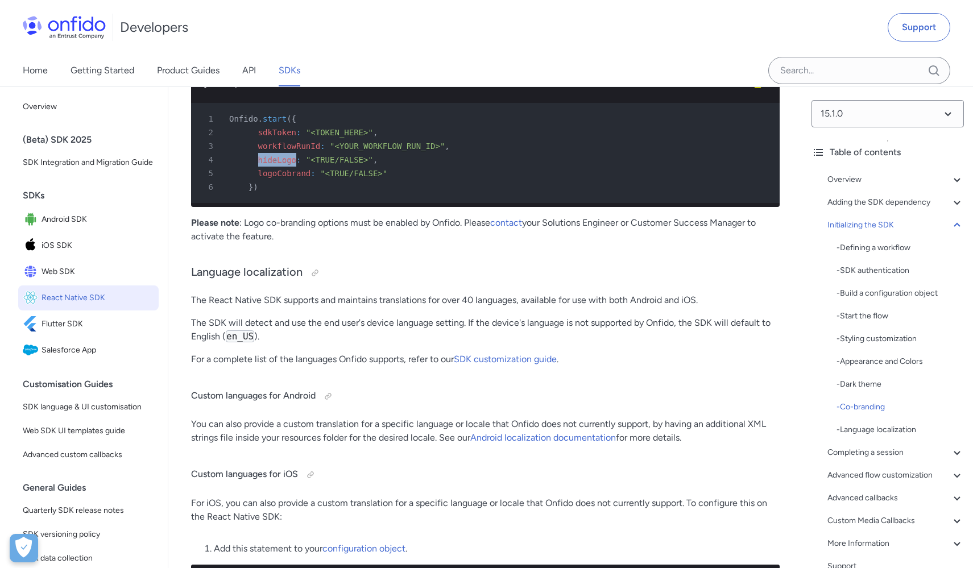
click at [288, 167] on div "4 hideLogo : "<TRUE/FALSE>" ," at bounding box center [480, 160] width 568 height 14
click at [279, 164] on span "hideLogo" at bounding box center [277, 159] width 38 height 9
click at [285, 178] on span "logoCobrand" at bounding box center [284, 173] width 53 height 9
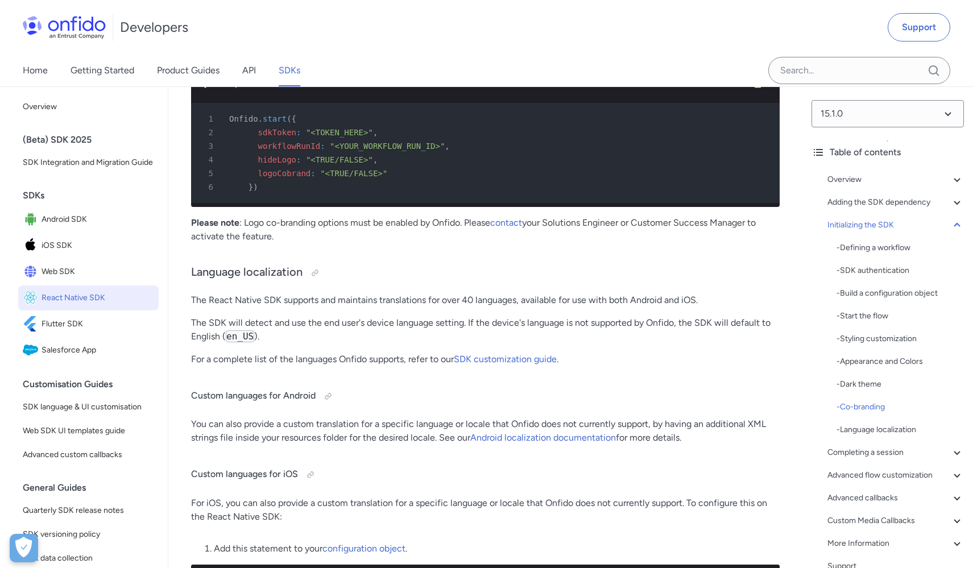
click at [278, 164] on span "hideLogo" at bounding box center [277, 159] width 38 height 9
click at [277, 164] on span "hideLogo" at bounding box center [277, 159] width 38 height 9
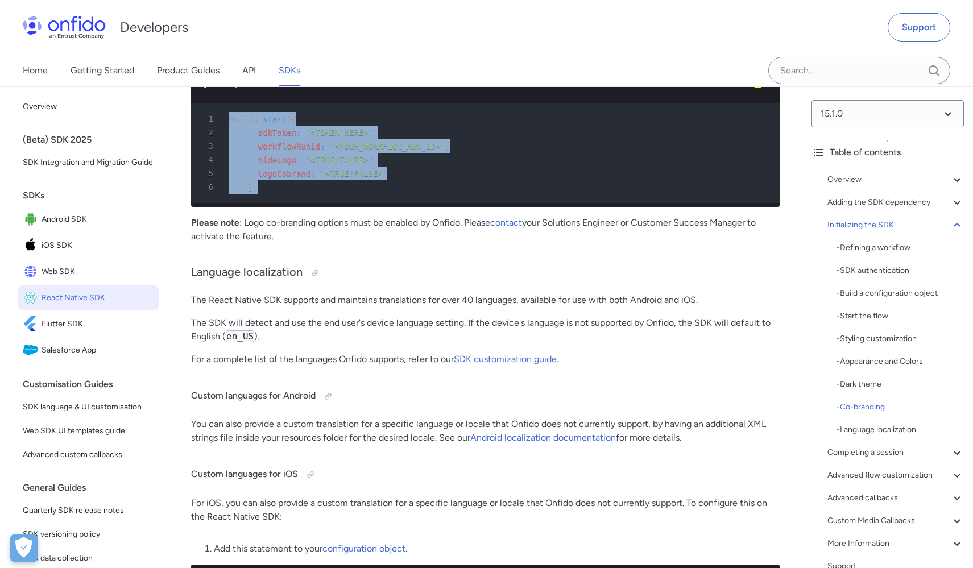
drag, startPoint x: 229, startPoint y: 230, endPoint x: 265, endPoint y: 299, distance: 78.1
click at [265, 203] on pre "1 Onfido . start ( { 2 sdkToken : "<TOKEN_HERE>" , 3 workflowRunId : "<YOUR_WOR…" at bounding box center [485, 153] width 588 height 100
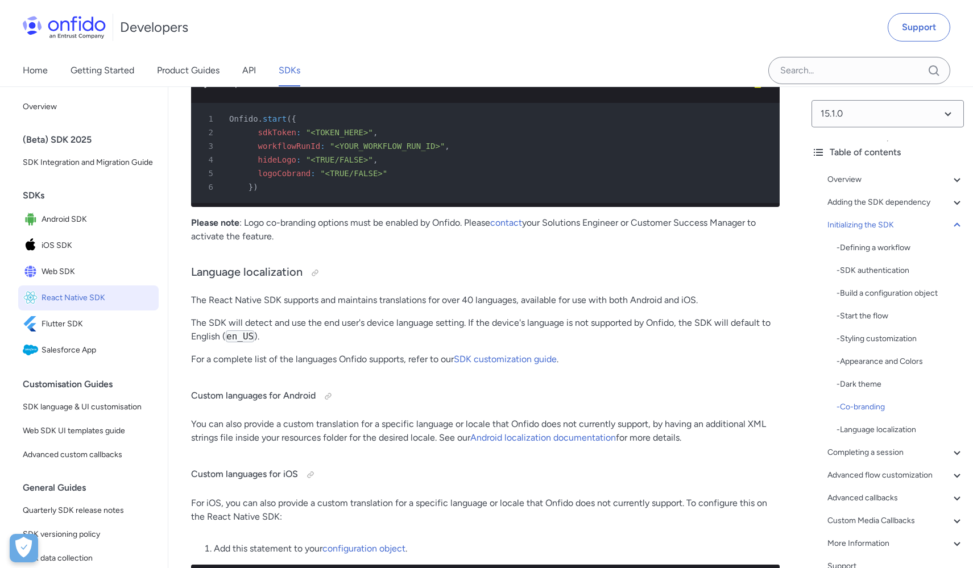
click at [558, 58] on p "To apply the logoCobrand and hideLogo options for both Android and iOS, define …" at bounding box center [485, 51] width 588 height 14
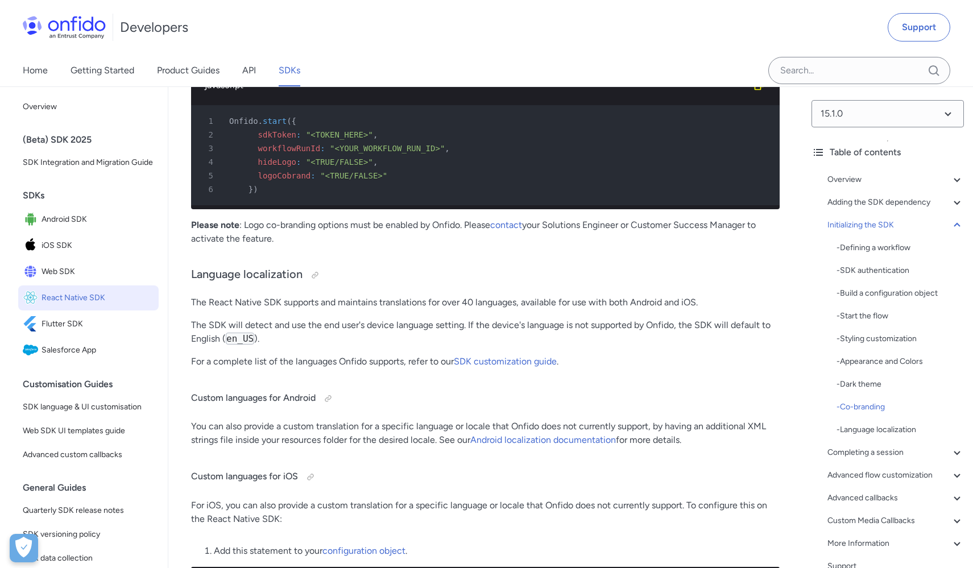
scroll to position [7162, 0]
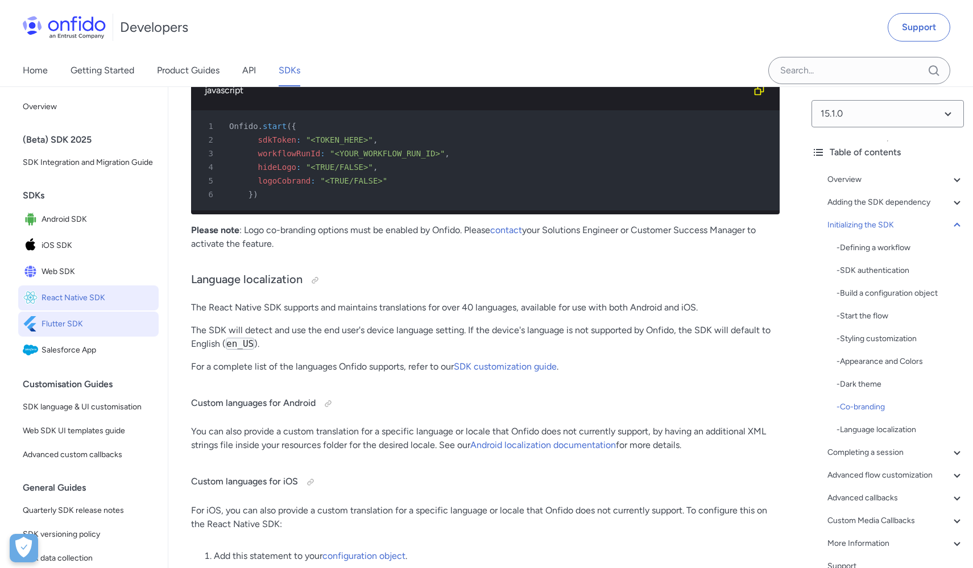
click at [91, 332] on span "Flutter SDK" at bounding box center [98, 324] width 113 height 16
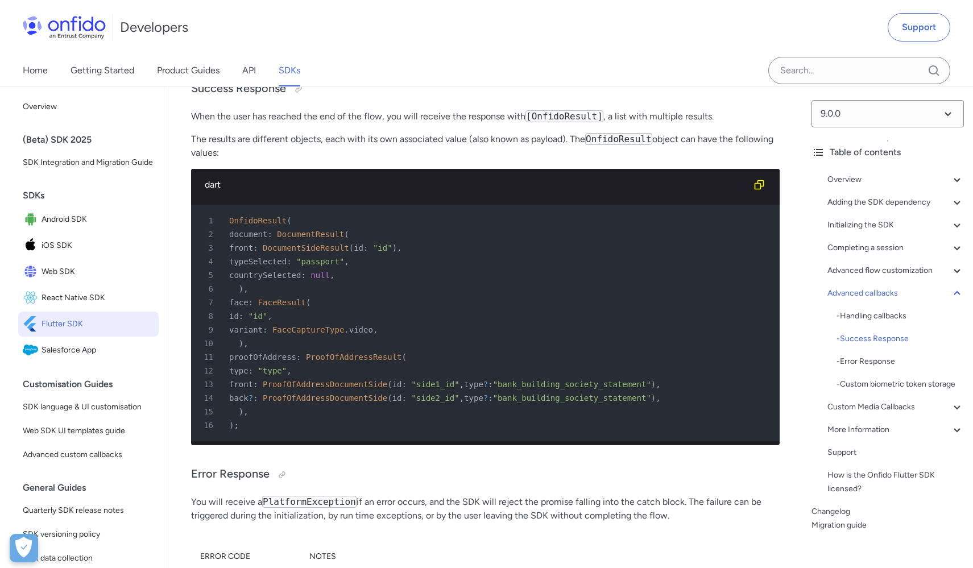
scroll to position [6933, 0]
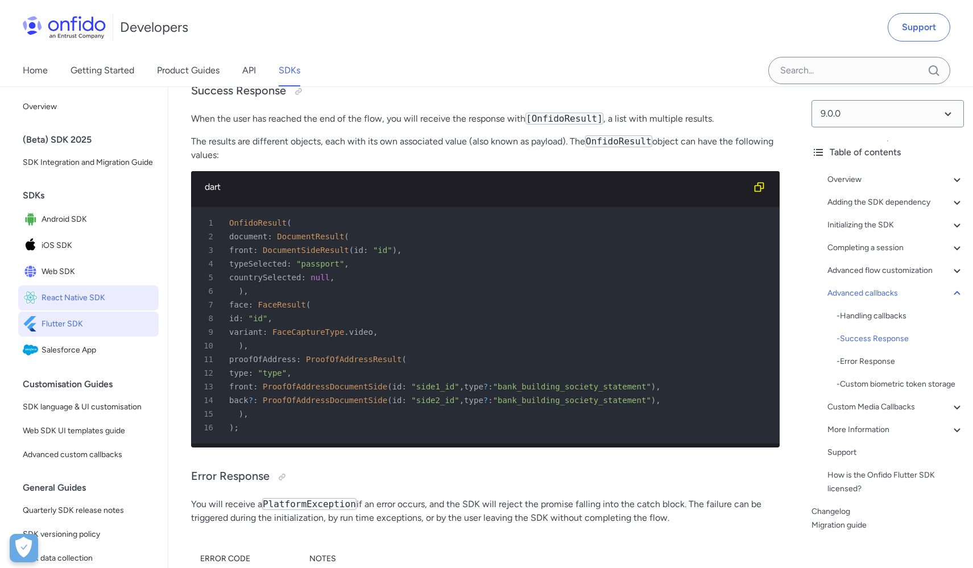
click at [81, 306] on span "React Native SDK" at bounding box center [98, 298] width 113 height 16
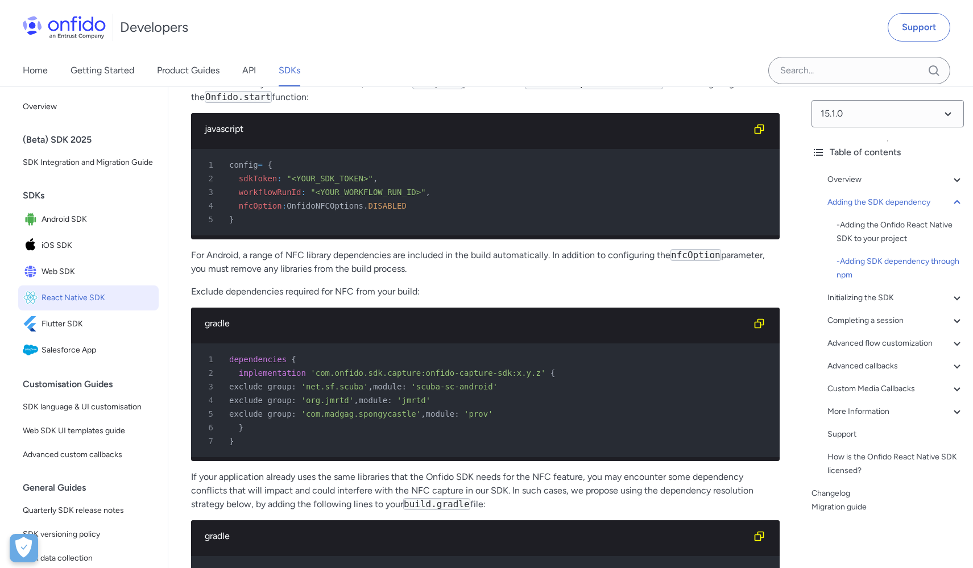
scroll to position [3371, 0]
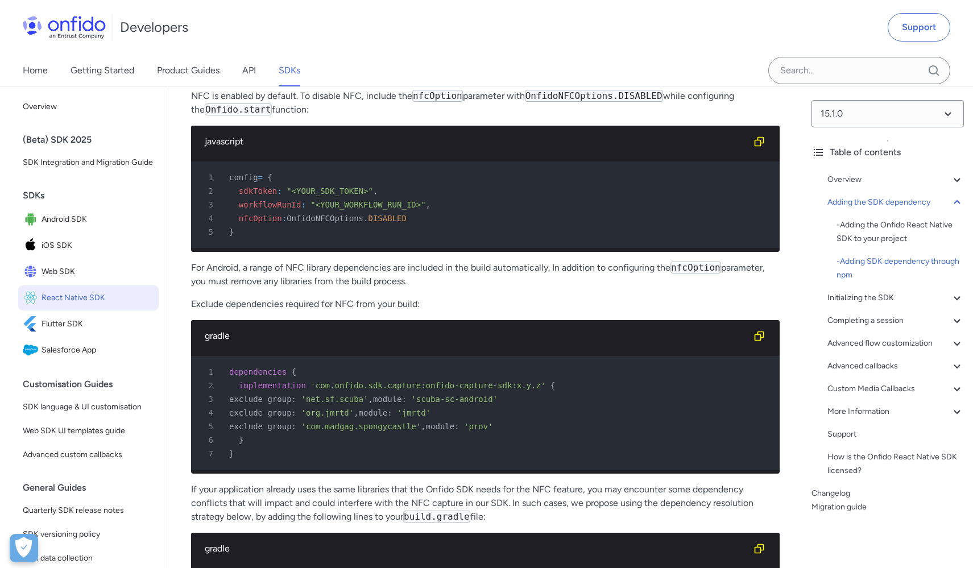
click at [281, 209] on span "workflowRunId" at bounding box center [270, 204] width 63 height 9
click at [260, 196] on span "sdkToken" at bounding box center [258, 190] width 38 height 9
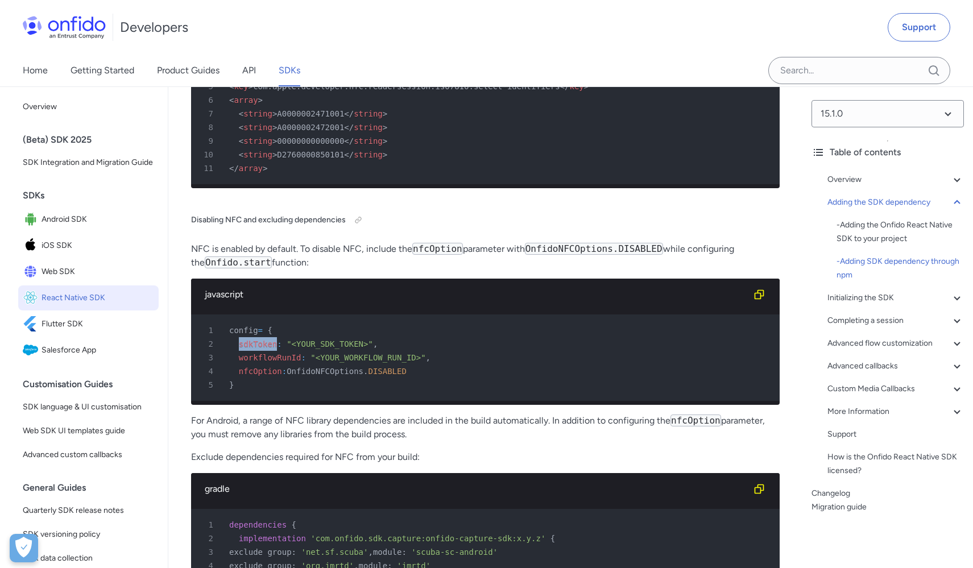
scroll to position [3238, 0]
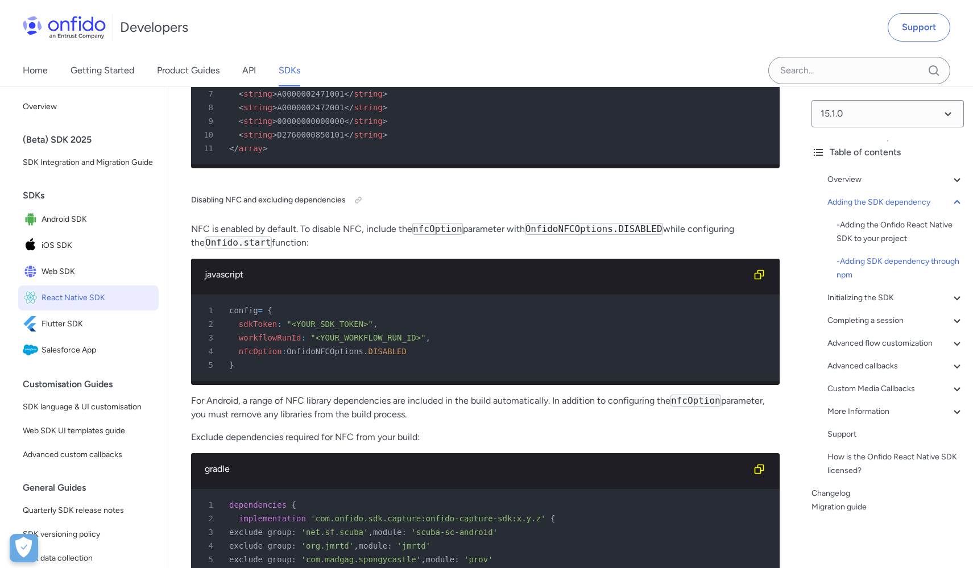
click at [276, 342] on span "workflowRunId" at bounding box center [270, 337] width 63 height 9
click at [384, 342] on span ""<YOUR_WORKFLOW_RUN_ID>"" at bounding box center [367, 337] width 115 height 9
click at [263, 329] on span "sdkToken" at bounding box center [258, 323] width 38 height 9
click at [266, 342] on span "workflowRunId" at bounding box center [270, 337] width 63 height 9
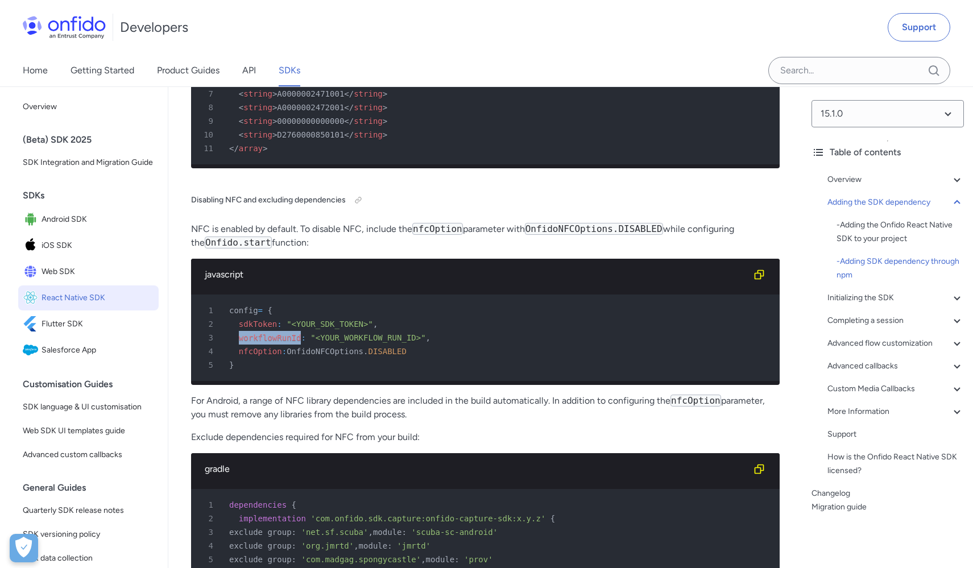
click at [266, 342] on span "workflowRunId" at bounding box center [270, 337] width 63 height 9
click at [262, 329] on span "sdkToken" at bounding box center [258, 323] width 38 height 9
click at [270, 342] on span "workflowRunId" at bounding box center [270, 337] width 63 height 9
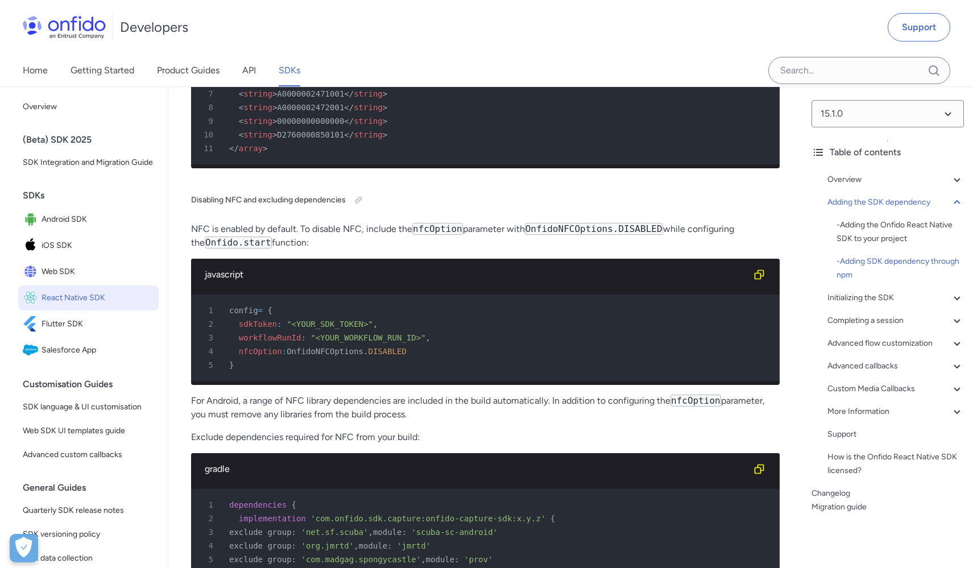
click at [259, 329] on span "sdkToken" at bounding box center [258, 323] width 38 height 9
click at [262, 329] on span "sdkToken" at bounding box center [258, 323] width 38 height 9
click at [272, 342] on span "workflowRunId" at bounding box center [270, 337] width 63 height 9
click at [260, 356] on span "nfcOption" at bounding box center [260, 351] width 43 height 9
drag, startPoint x: 450, startPoint y: 405, endPoint x: 238, endPoint y: 395, distance: 212.9
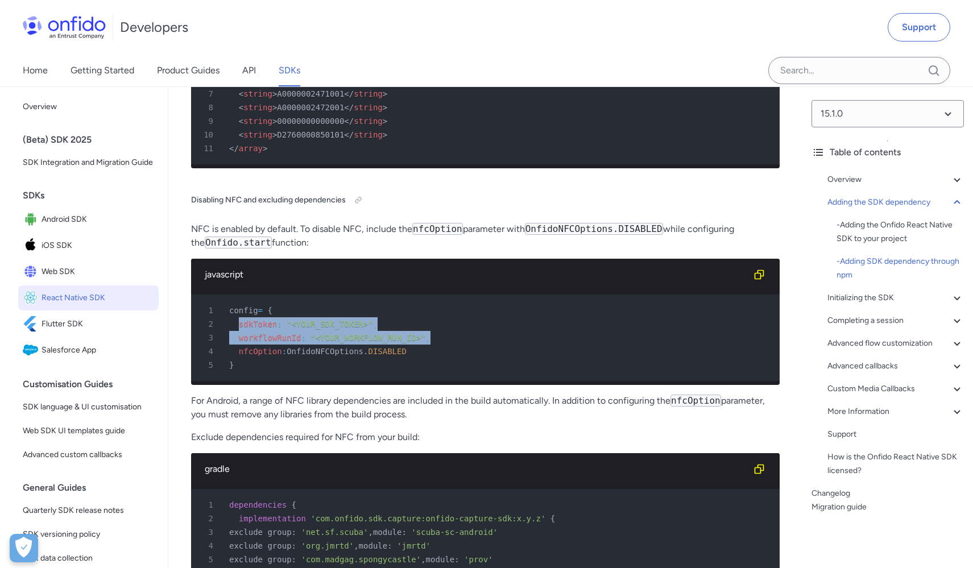
click at [238, 381] on pre "1 config = { 2 sdkToken : "<YOUR_SDK_TOKEN>" , 3 workflowRunId : "<YOUR_WORKFLO…" at bounding box center [485, 337] width 588 height 86
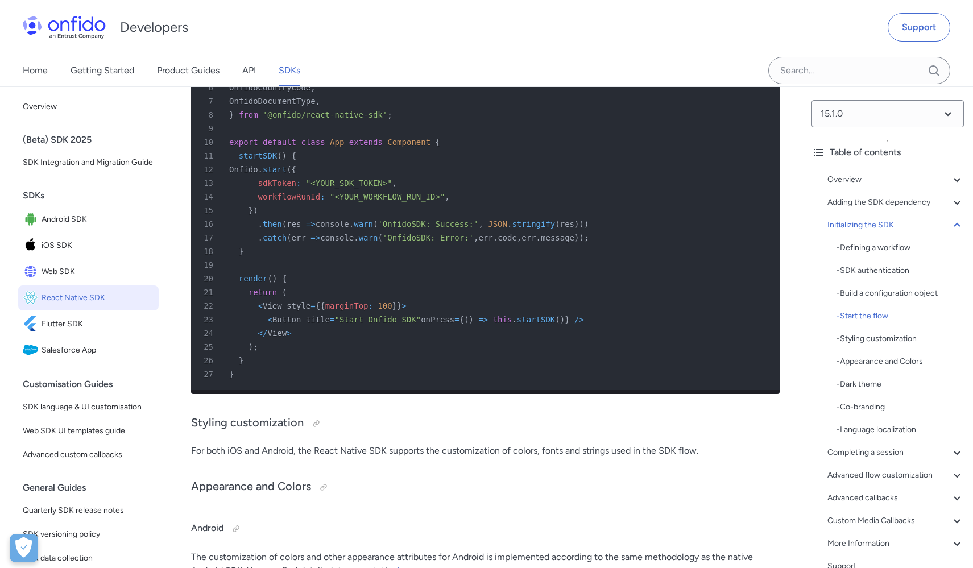
scroll to position [5168, 0]
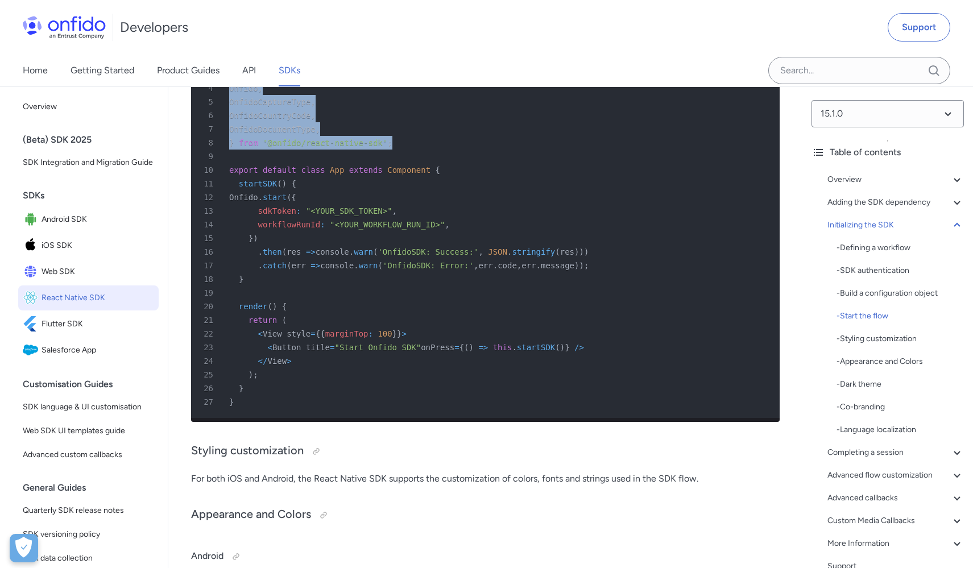
drag, startPoint x: 383, startPoint y: 239, endPoint x: 231, endPoint y: 175, distance: 165.1
click at [231, 175] on pre "1 import React , { Component } from 'react' ; 2 import { Button , View } from '…" at bounding box center [485, 224] width 588 height 387
copy pre "import { 4 Onfido , 5 OnfidoCaptureType , 6 OnfidoCountryCode , 7 OnfidoDocumen…"
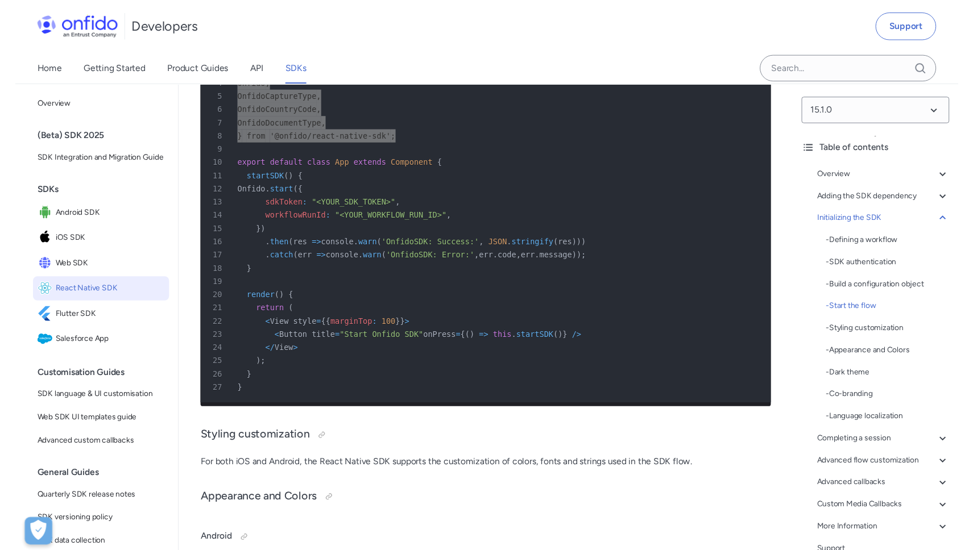
scroll to position [5186, 0]
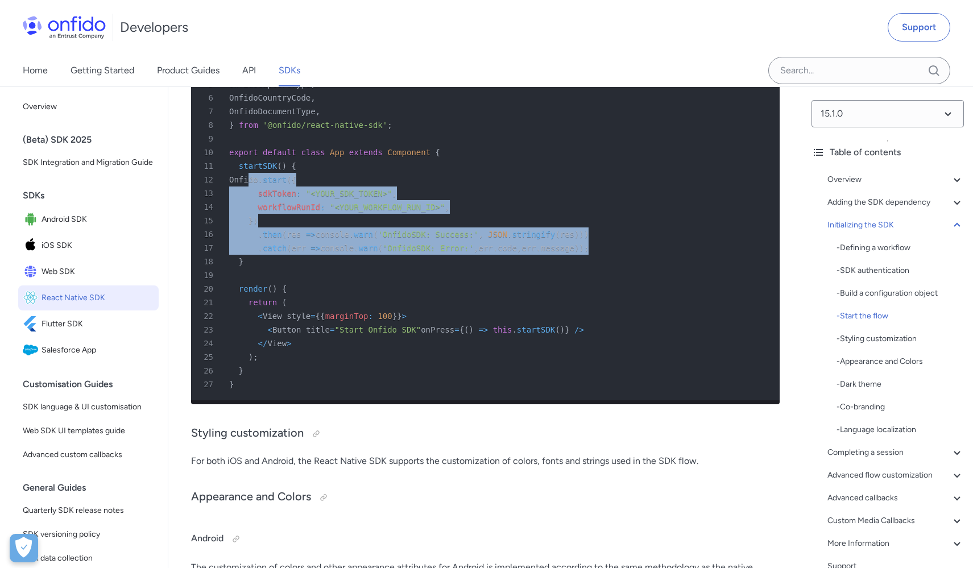
drag, startPoint x: 251, startPoint y: 279, endPoint x: 636, endPoint y: 345, distance: 390.6
click at [636, 345] on pre "1 import React , { Component } from 'react' ; 2 import { Button , View } from '…" at bounding box center [485, 207] width 588 height 387
copy pre "Onfido . start ( { 13 sdkToken : "<YOUR_SDK_TOKEN>" , 14 workflowRunId : "<YOUR…"
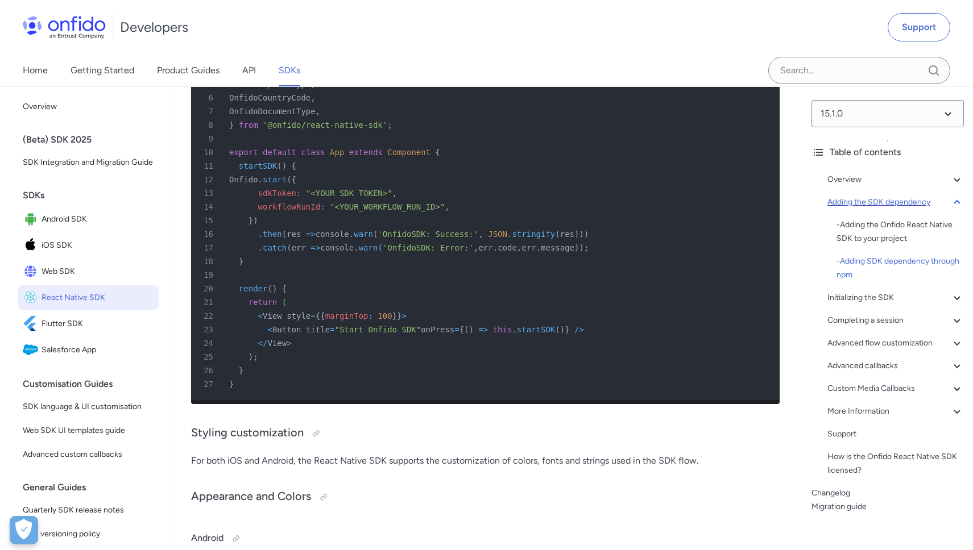
scroll to position [3260, 0]
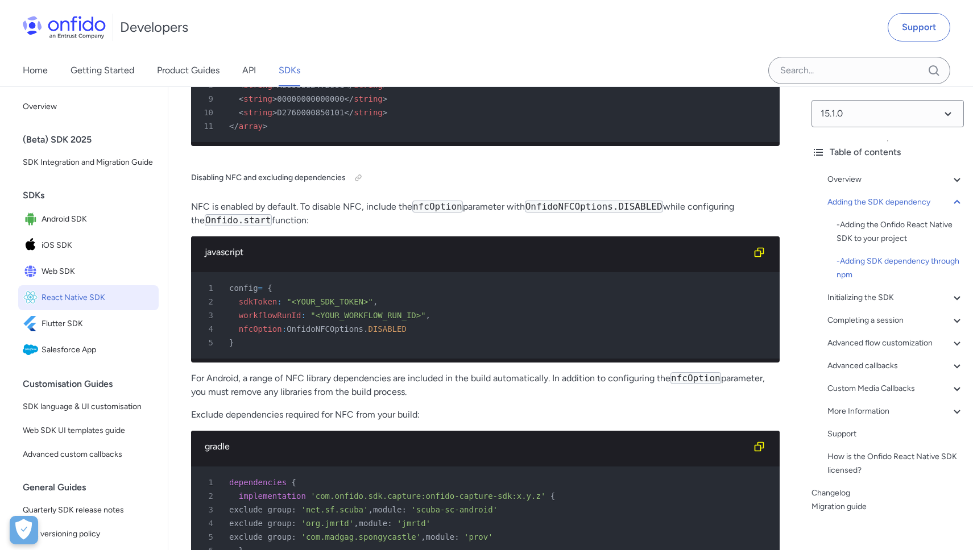
click at [297, 334] on span "OnfidoNFCOptions" at bounding box center [325, 329] width 77 height 9
drag, startPoint x: 292, startPoint y: 398, endPoint x: 484, endPoint y: 384, distance: 192.1
click at [417, 336] on div "4 nfcOption : OnfidoNFCOptions . DISABLED" at bounding box center [480, 329] width 568 height 14
copy div "OnfidoNFCOptions . DISABLED"
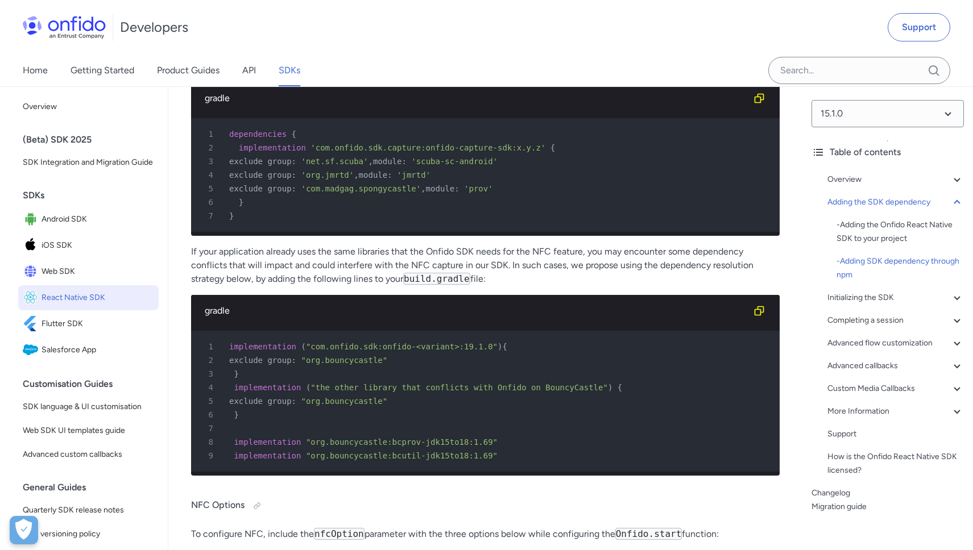
scroll to position [3845, 0]
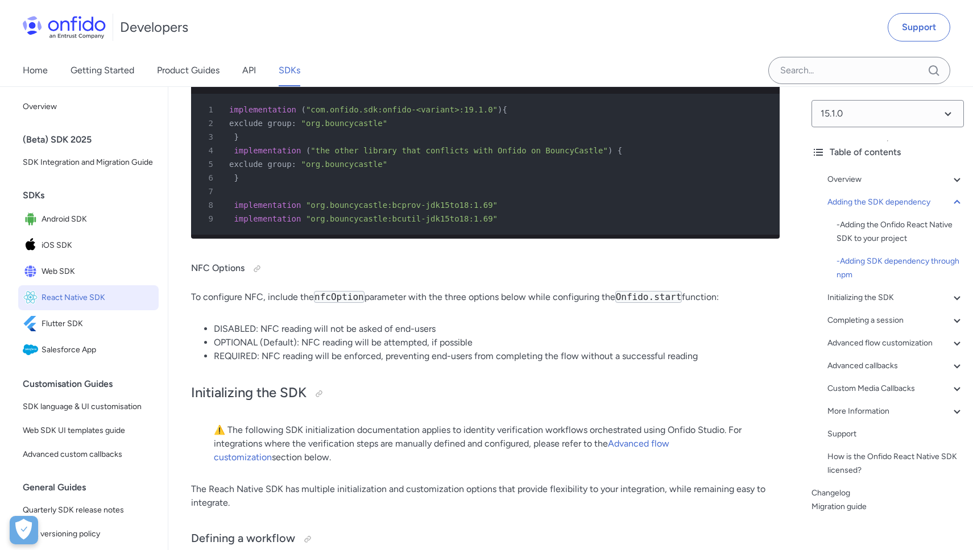
click at [628, 336] on li "DISABLED: NFC reading will not be asked of end-users" at bounding box center [497, 329] width 566 height 14
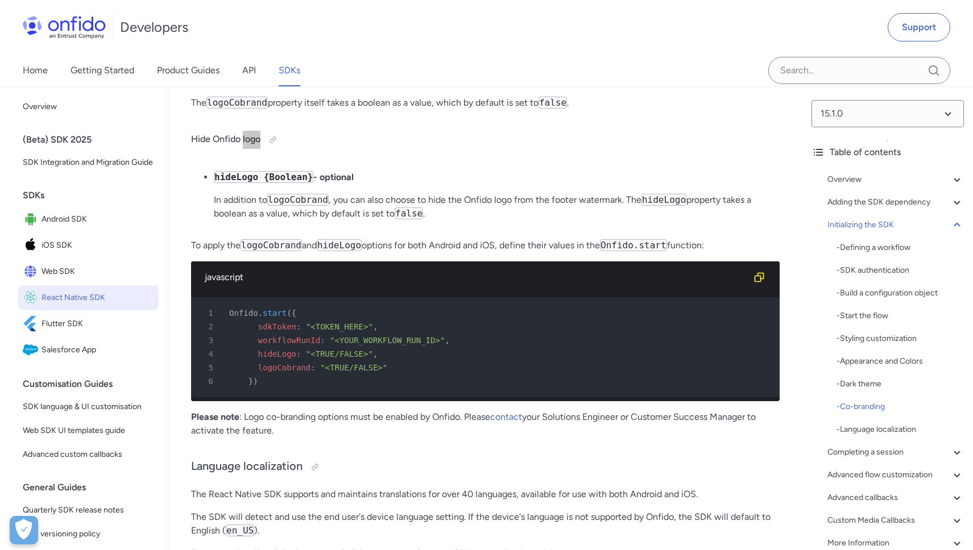
scroll to position [7049, 0]
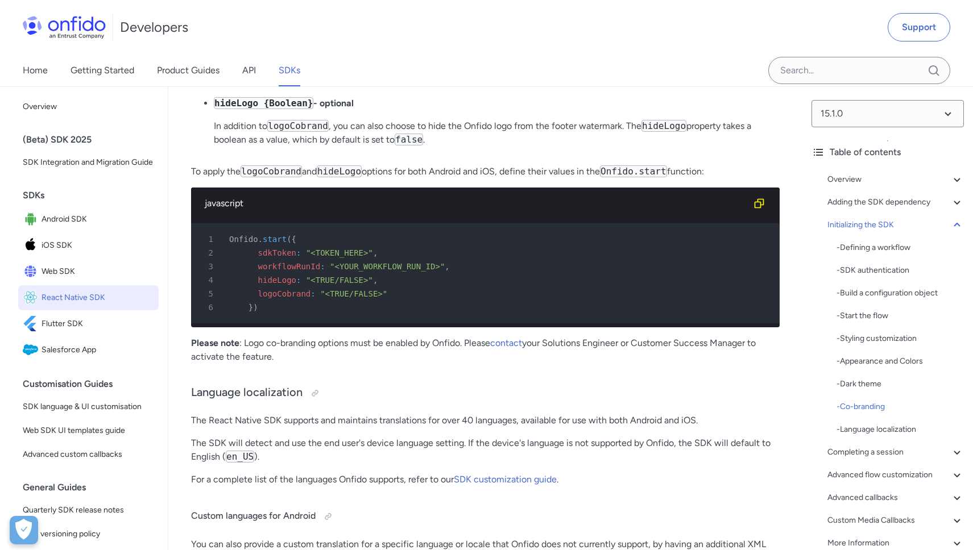
click at [271, 298] on span "logoCobrand" at bounding box center [284, 293] width 53 height 9
click at [272, 285] on span "hideLogo" at bounding box center [277, 280] width 38 height 9
copy span "hideLogo"
click at [346, 285] on span ""<TRUE/FALSE>"" at bounding box center [339, 280] width 67 height 9
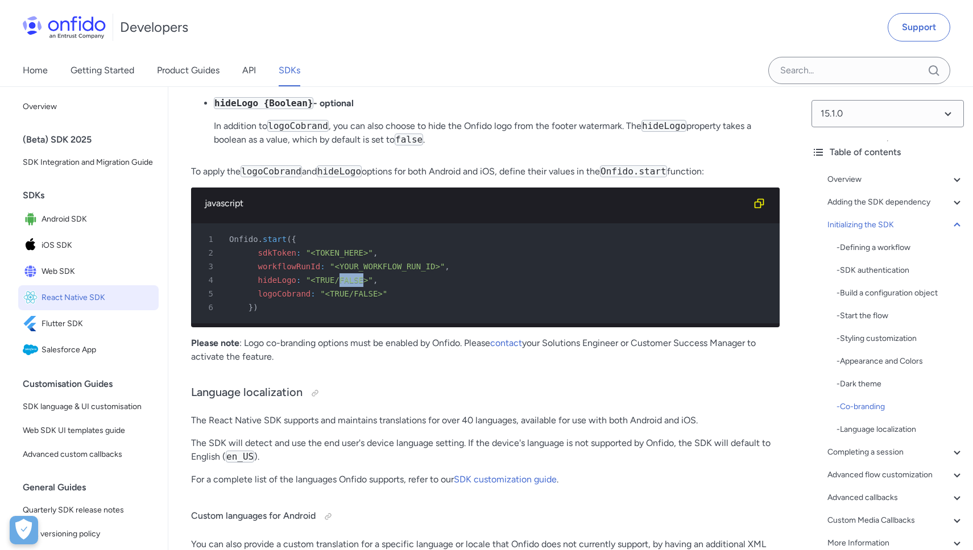
click at [346, 285] on span ""<TRUE/FALSE>"" at bounding box center [339, 280] width 67 height 9
copy span "FALSE"
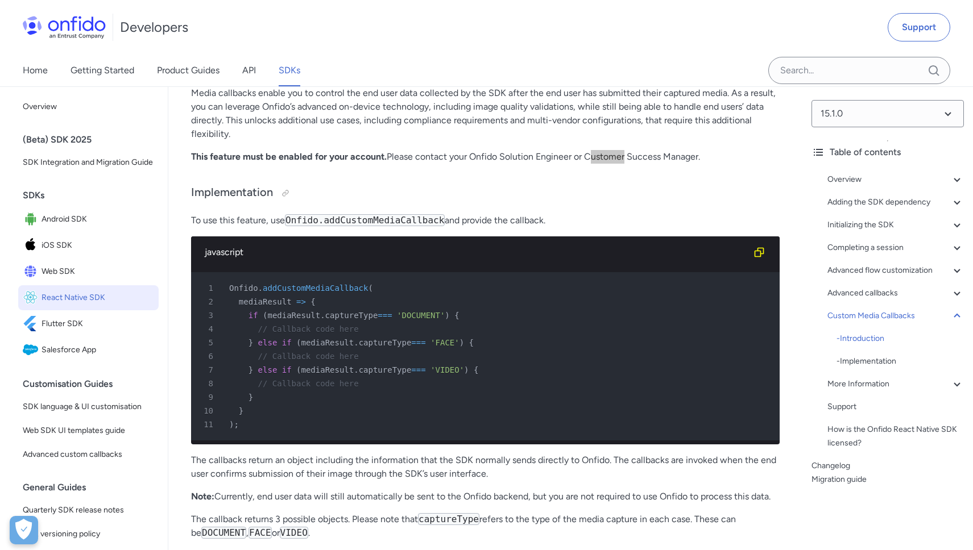
scroll to position [13668, 0]
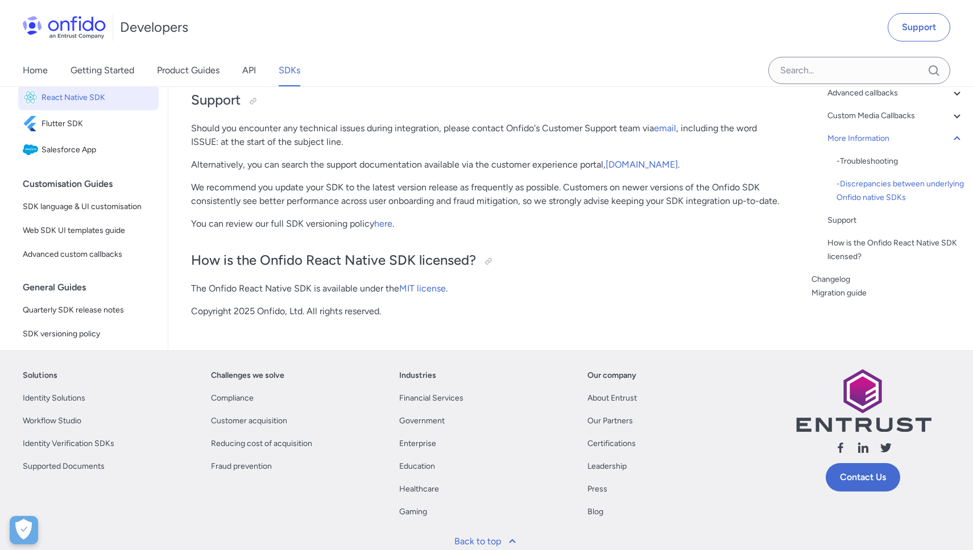
click at [454, 149] on p "Should you encounter any technical issues during integration, please contact On…" at bounding box center [485, 135] width 588 height 27
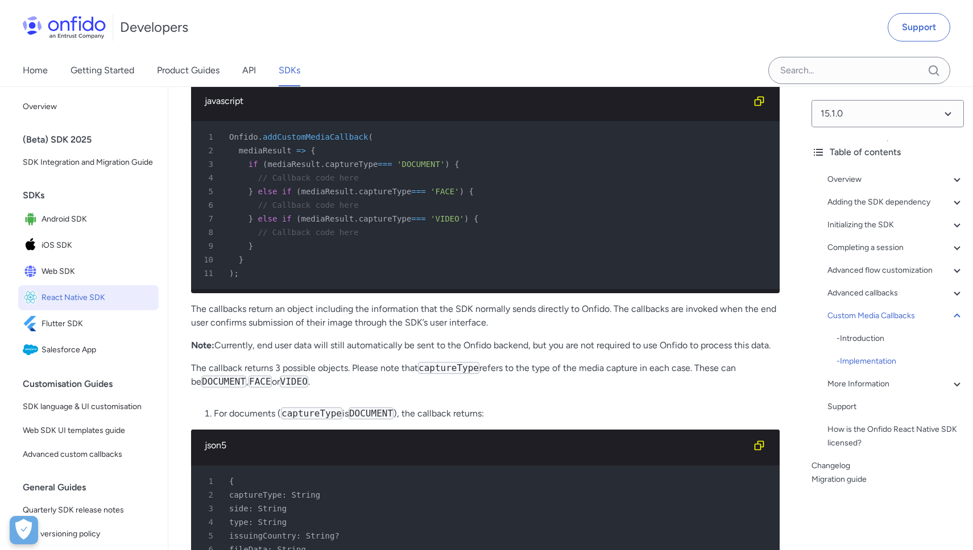
scroll to position [12150, 0]
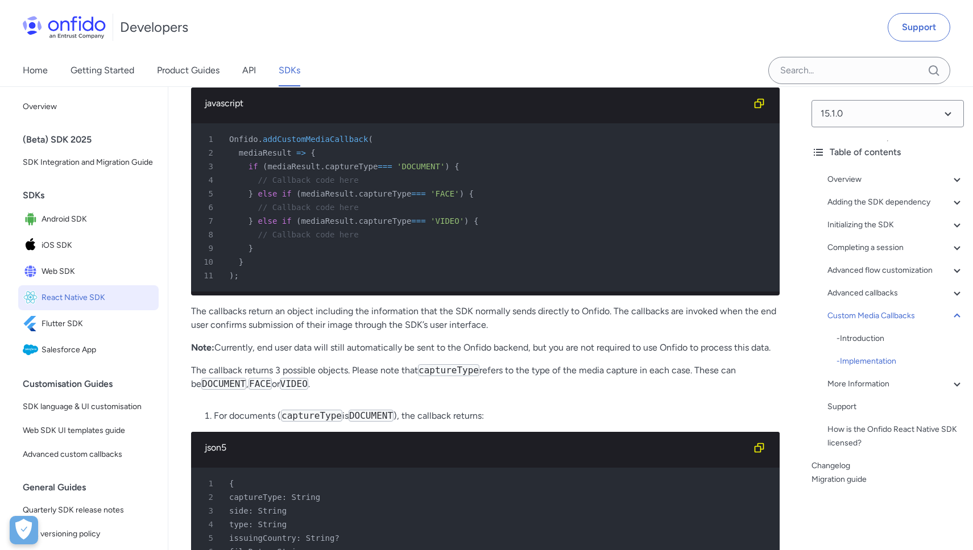
click at [428, 171] on span "'DOCUMENT'" at bounding box center [421, 166] width 48 height 9
click at [446, 198] on span "'FACE'" at bounding box center [444, 193] width 29 height 9
click at [455, 226] on span "'VIDEO'" at bounding box center [447, 221] width 34 height 9
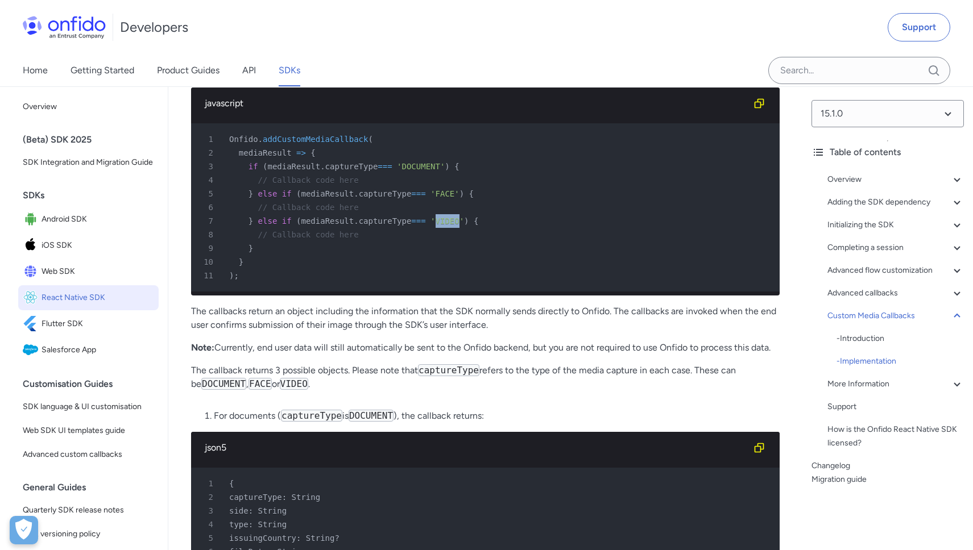
click at [455, 226] on span "'VIDEO'" at bounding box center [447, 221] width 34 height 9
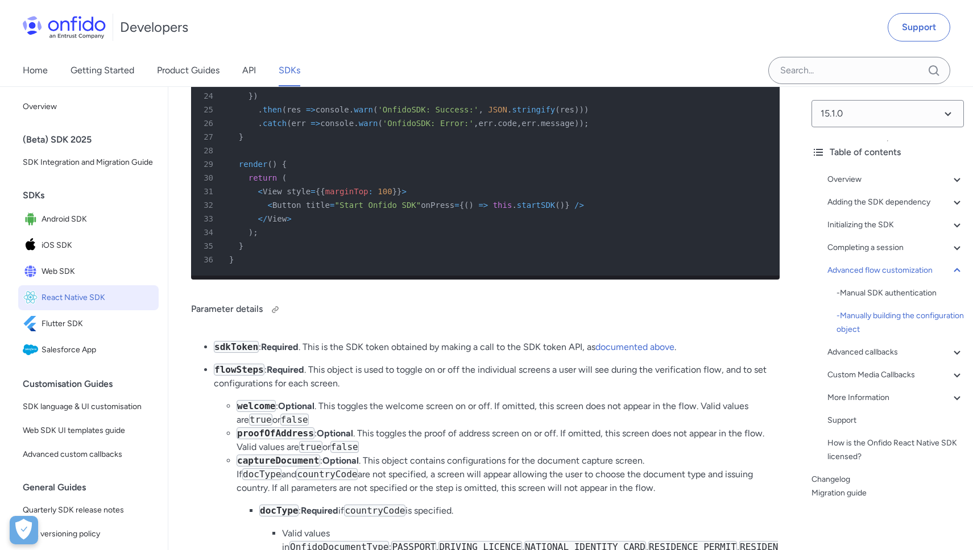
scroll to position [9110, 0]
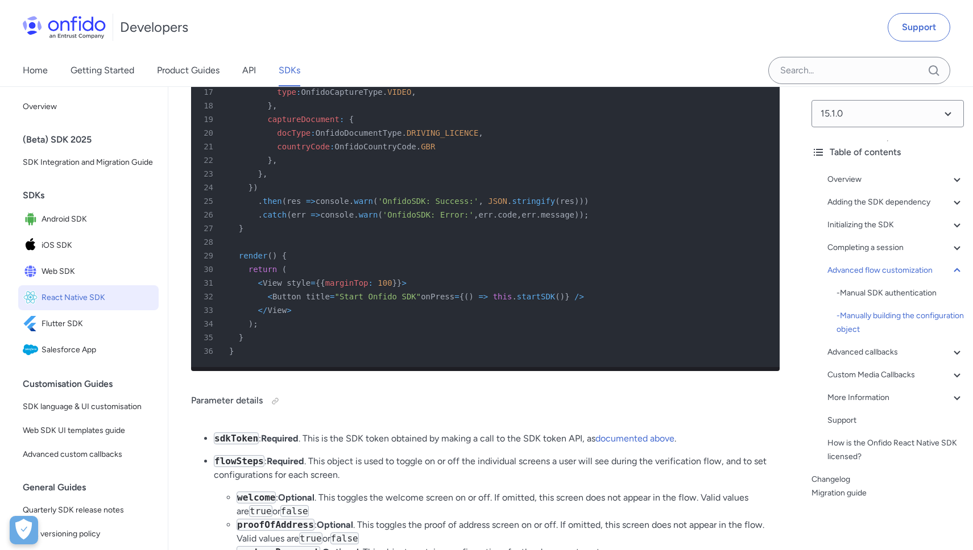
click at [292, 124] on span "captureDocument" at bounding box center [303, 119] width 72 height 9
click at [284, 56] on span "flowSteps" at bounding box center [279, 51] width 43 height 9
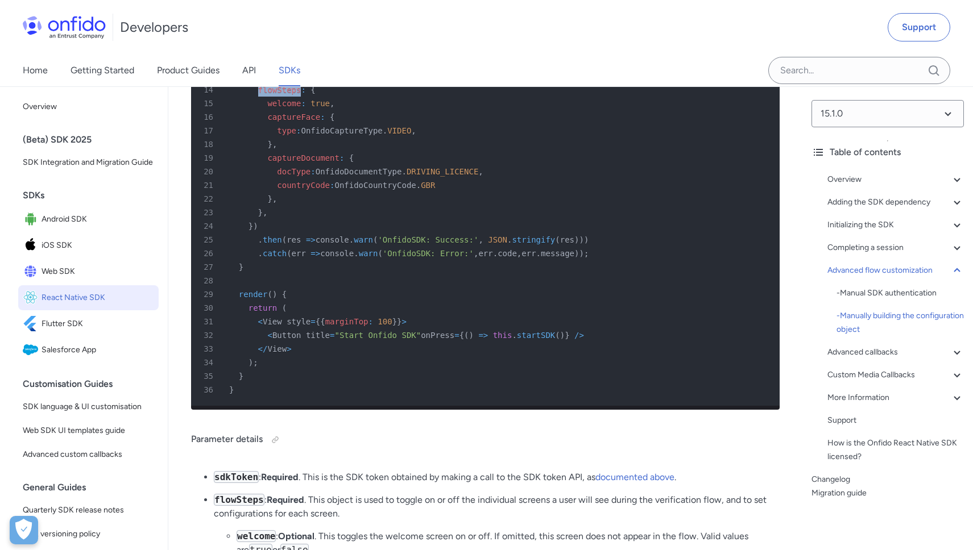
scroll to position [9073, 0]
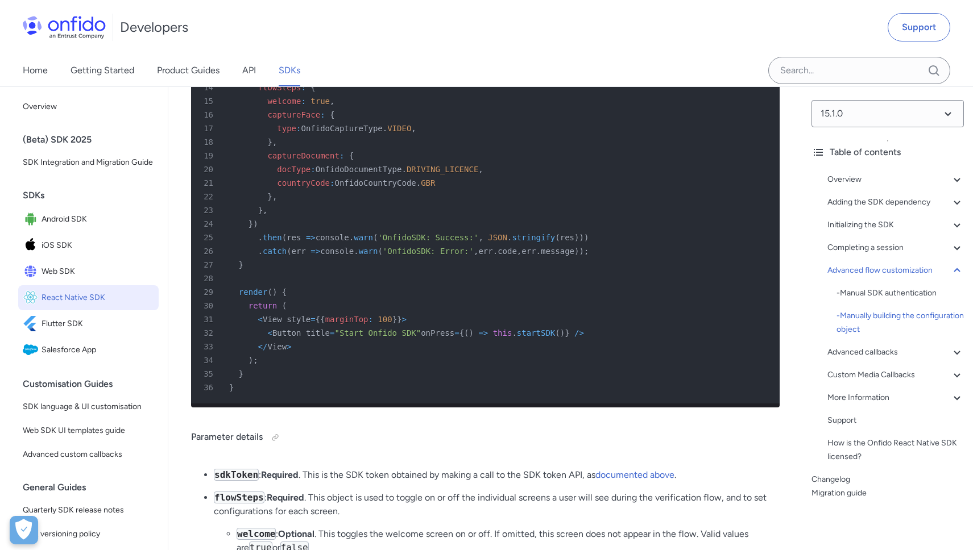
click at [351, 133] on span "OnfidoCaptureType" at bounding box center [341, 128] width 81 height 9
click at [294, 119] on span "captureFace" at bounding box center [293, 114] width 53 height 9
click at [279, 106] on span "welcome" at bounding box center [284, 101] width 34 height 9
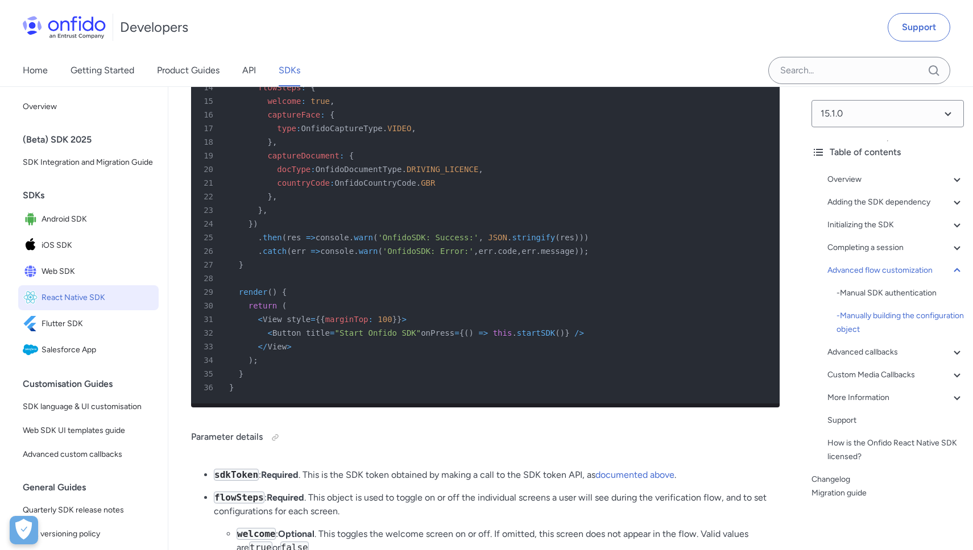
click at [276, 92] on span "flowSteps" at bounding box center [279, 87] width 43 height 9
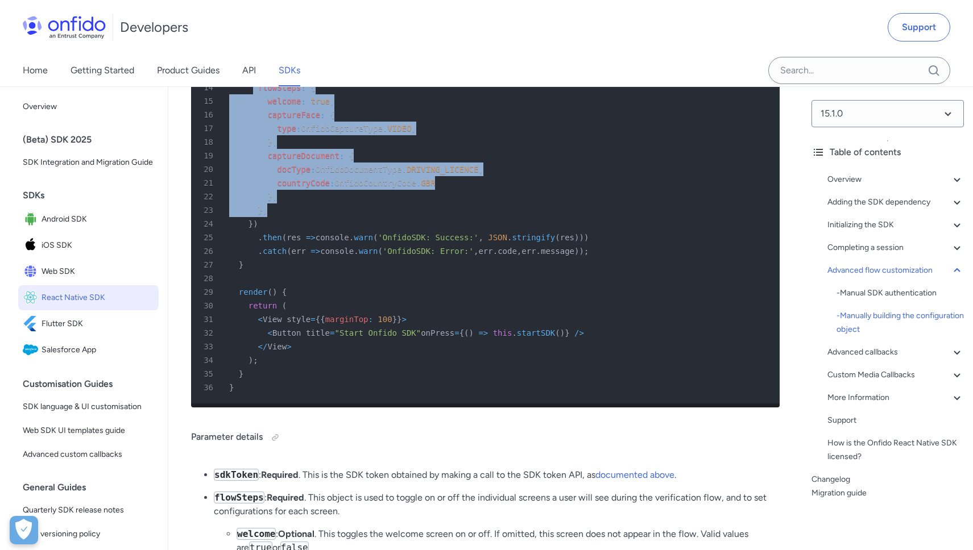
drag, startPoint x: 281, startPoint y: 338, endPoint x: 255, endPoint y: 208, distance: 132.2
click at [255, 208] on pre "1 import React , { Component } from 'react' ; 2 import { Button , View } from '…" at bounding box center [485, 148] width 588 height 509
click at [263, 92] on span "flowSteps" at bounding box center [279, 87] width 43 height 9
drag, startPoint x: 257, startPoint y: 210, endPoint x: 281, endPoint y: 342, distance: 134.0
click at [281, 342] on pre "1 import React , { Component } from 'react' ; 2 import { Button , View } from '…" at bounding box center [485, 148] width 588 height 509
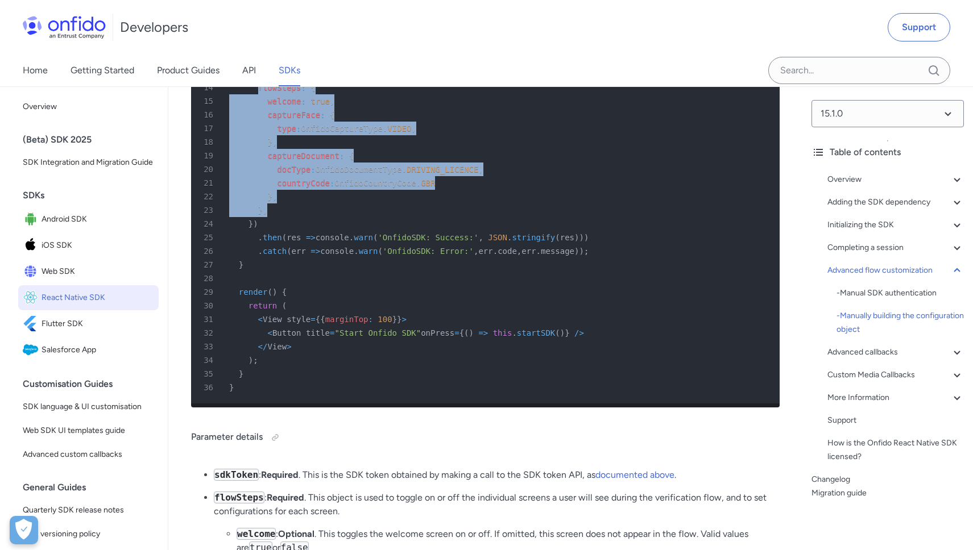
click at [293, 160] on span "captureDocument" at bounding box center [303, 155] width 72 height 9
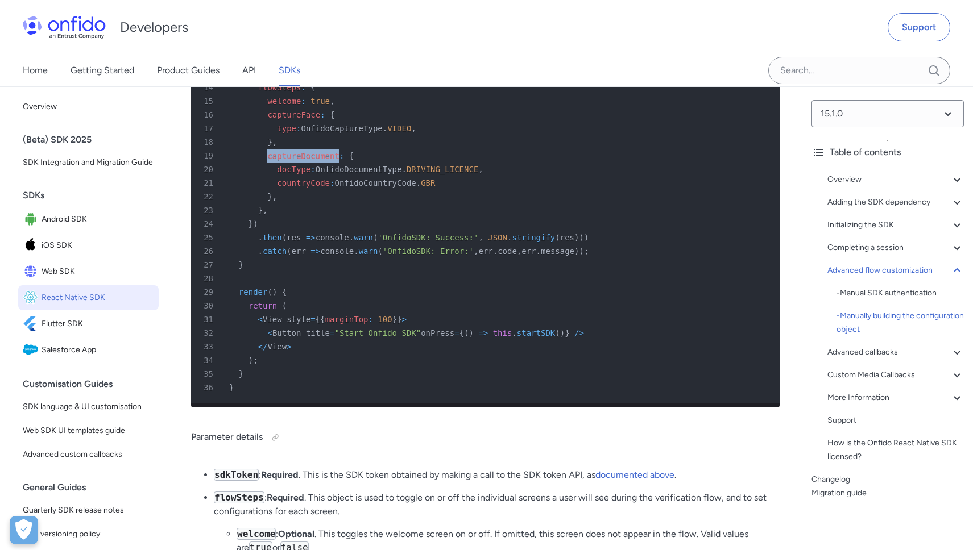
click at [293, 160] on span "captureDocument" at bounding box center [303, 155] width 72 height 9
click at [458, 174] on span "DRIVING_LICENCE" at bounding box center [442, 169] width 72 height 9
click at [429, 188] on span "GBR" at bounding box center [428, 183] width 14 height 9
click at [323, 188] on span "countryCode" at bounding box center [303, 183] width 53 height 9
click at [292, 174] on span "docType" at bounding box center [294, 169] width 34 height 9
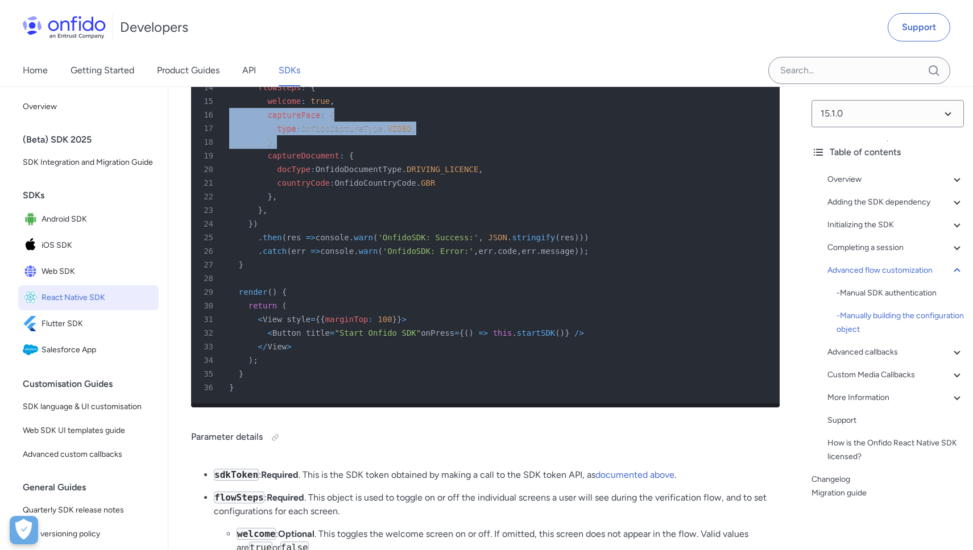
drag, startPoint x: 292, startPoint y: 268, endPoint x: 219, endPoint y: 242, distance: 76.8
click at [219, 242] on pre "1 import React , { Component } from 'react' ; 2 import { Button , View } from '…" at bounding box center [485, 148] width 588 height 509
click at [439, 135] on div "17 type : OnfidoCaptureType . VIDEO ," at bounding box center [480, 129] width 568 height 14
drag, startPoint x: 312, startPoint y: 265, endPoint x: 161, endPoint y: 235, distance: 154.1
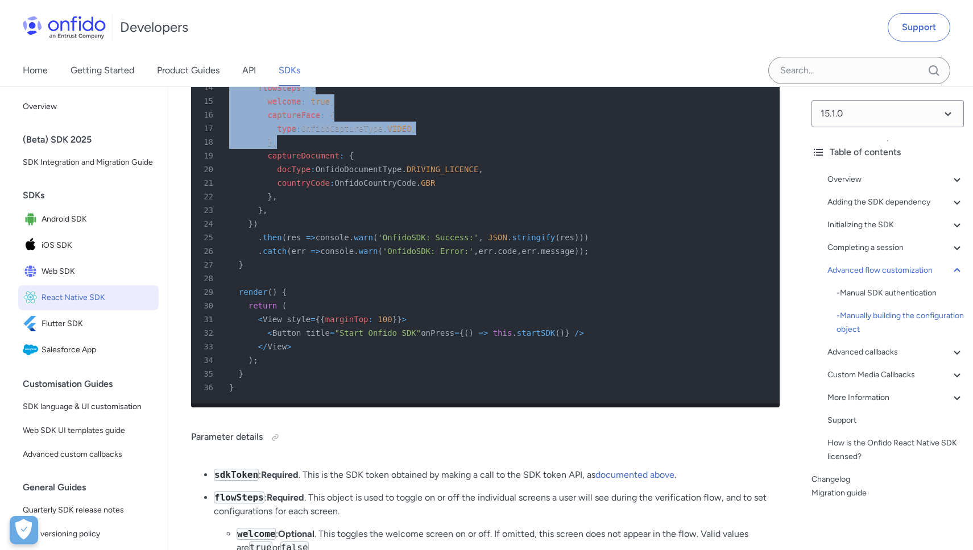
click at [311, 119] on span "captureFace" at bounding box center [293, 114] width 53 height 9
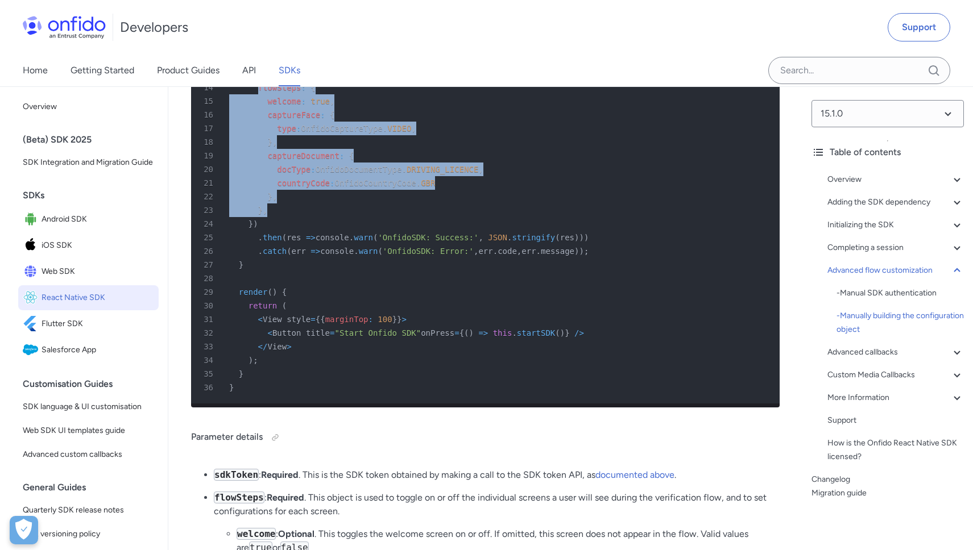
drag, startPoint x: 257, startPoint y: 212, endPoint x: 279, endPoint y: 337, distance: 126.5
click at [279, 337] on pre "1 import React , { Component } from 'react' ; 2 import { Button , View } from '…" at bounding box center [485, 148] width 588 height 509
copy pre "flowSteps : { 15 welcome : true , 16 captureFace : { 17 type : OnfidoCaptureTyp…"
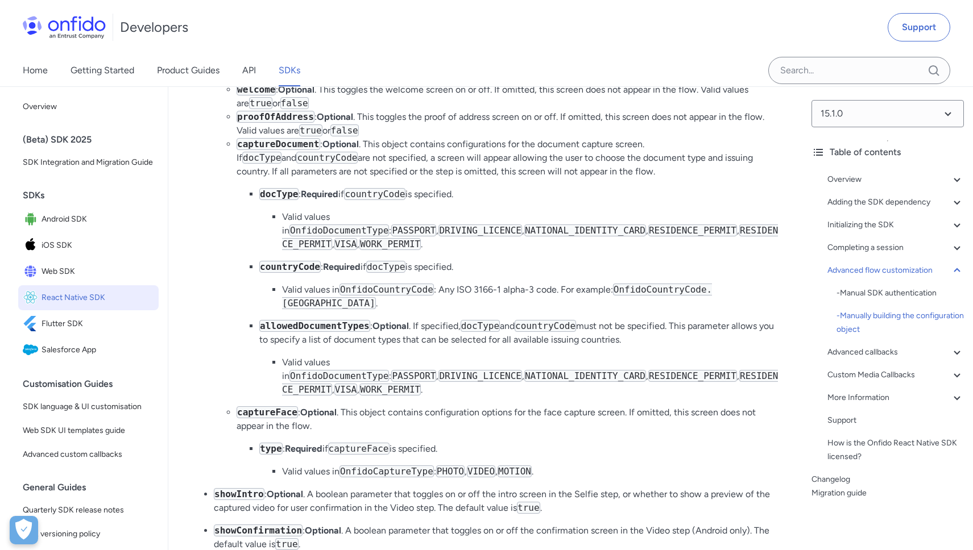
scroll to position [9543, 0]
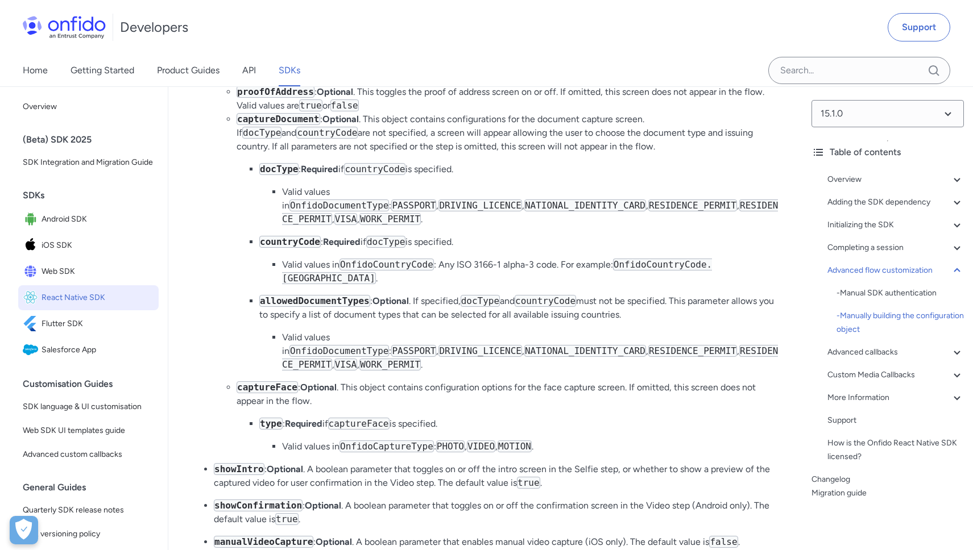
click at [293, 98] on code "proofOfAddress" at bounding box center [275, 92] width 78 height 12
click at [272, 125] on code "captureDocument" at bounding box center [278, 119] width 84 height 12
click at [270, 98] on code "proofOfAddress" at bounding box center [275, 92] width 78 height 12
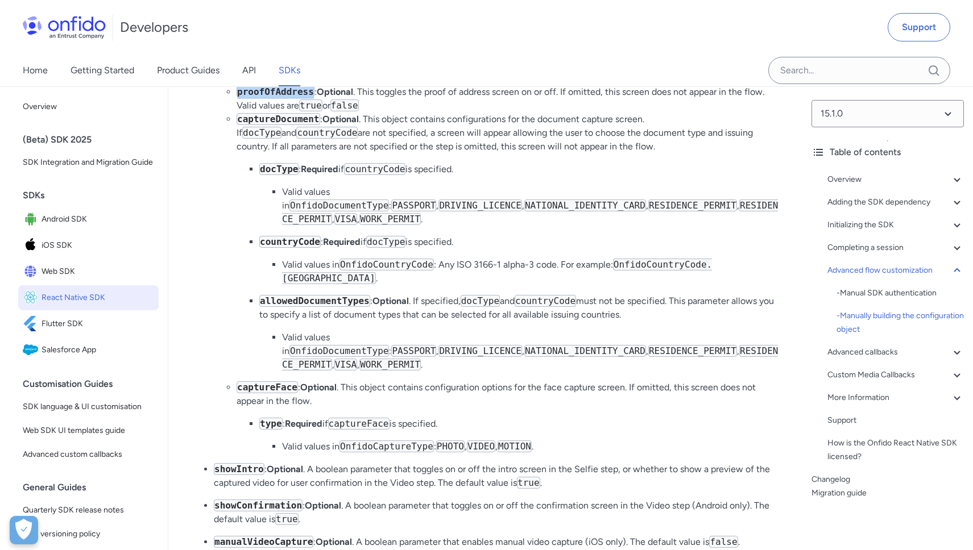
click at [270, 98] on code "proofOfAddress" at bounding box center [275, 92] width 78 height 12
click at [282, 125] on code "captureDocument" at bounding box center [278, 119] width 84 height 12
click at [284, 175] on code "docType" at bounding box center [278, 169] width 39 height 12
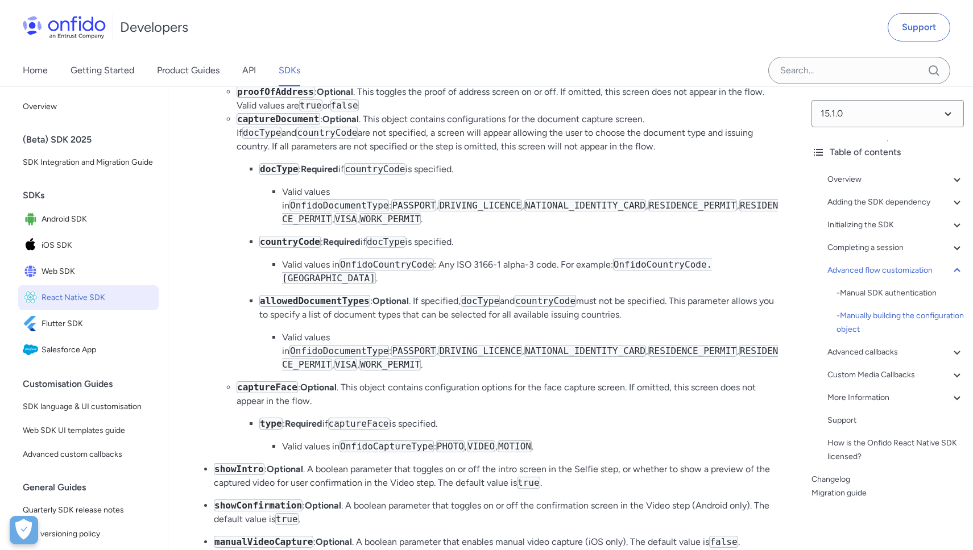
click at [287, 248] on code "countryCode" at bounding box center [289, 242] width 61 height 12
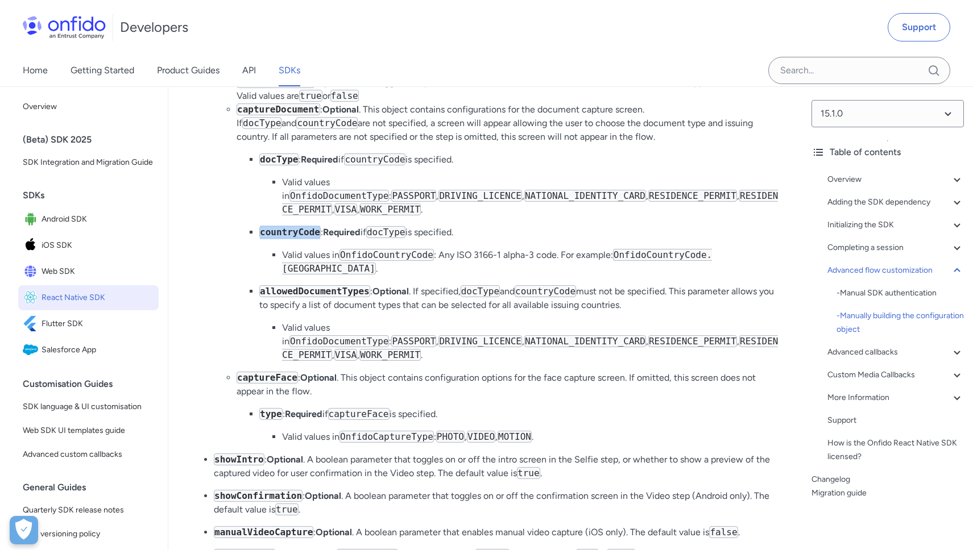
scroll to position [9555, 0]
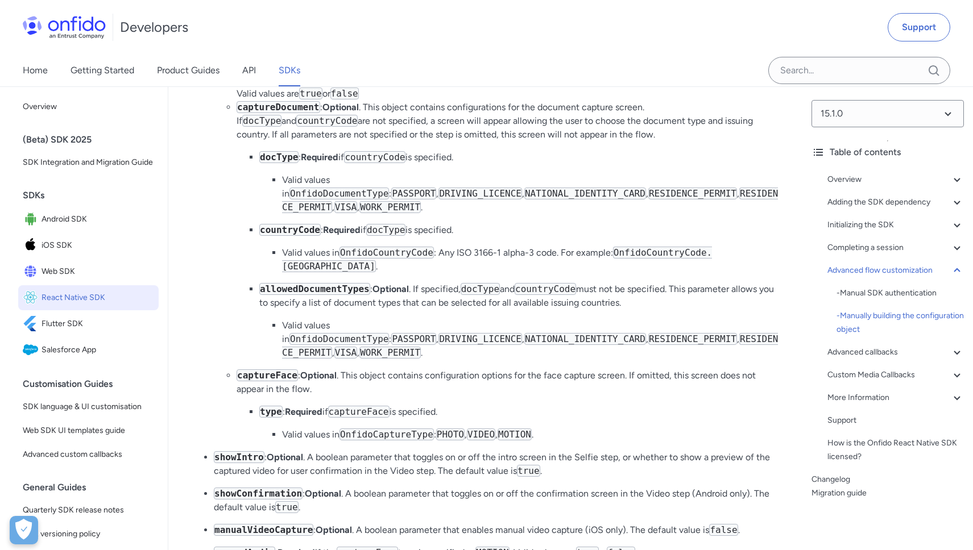
click at [324, 295] on code "allowedDocumentTypes" at bounding box center [314, 289] width 111 height 12
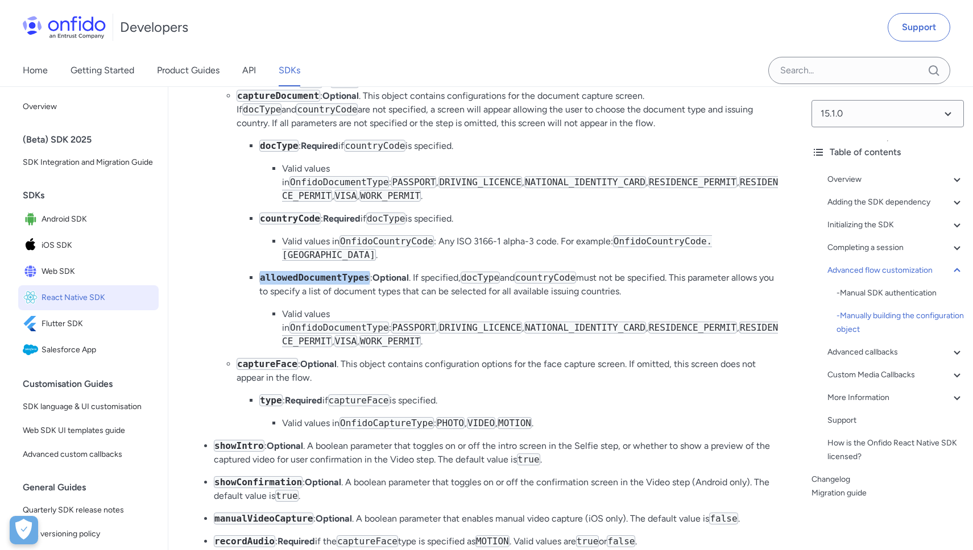
scroll to position [9616, 0]
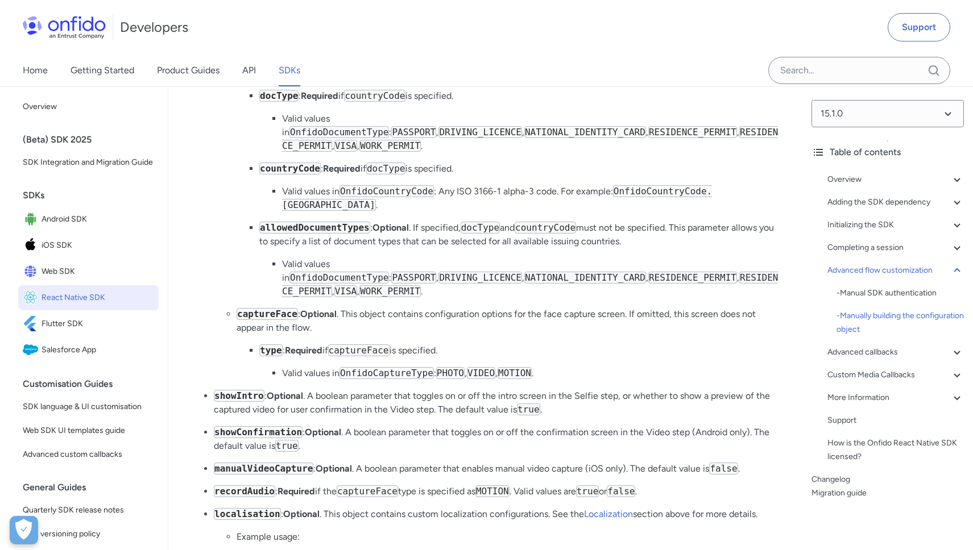
click at [270, 320] on code "captureFace" at bounding box center [266, 314] width 61 height 12
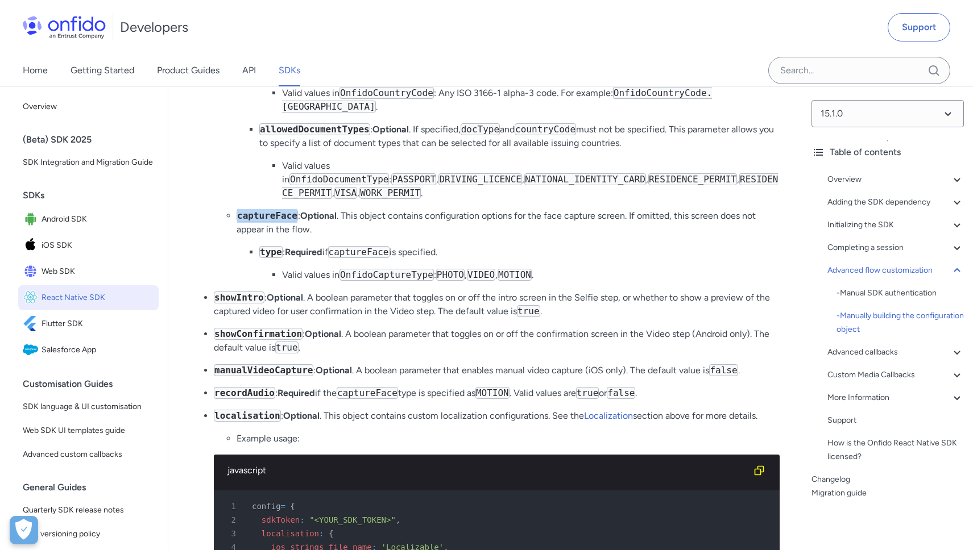
scroll to position [9741, 0]
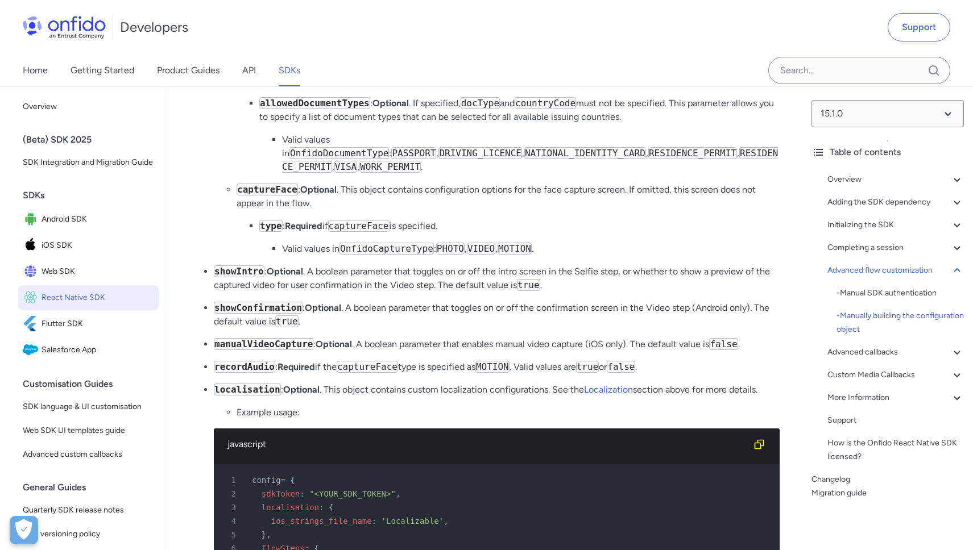
click at [242, 277] on code "showIntro" at bounding box center [239, 271] width 51 height 12
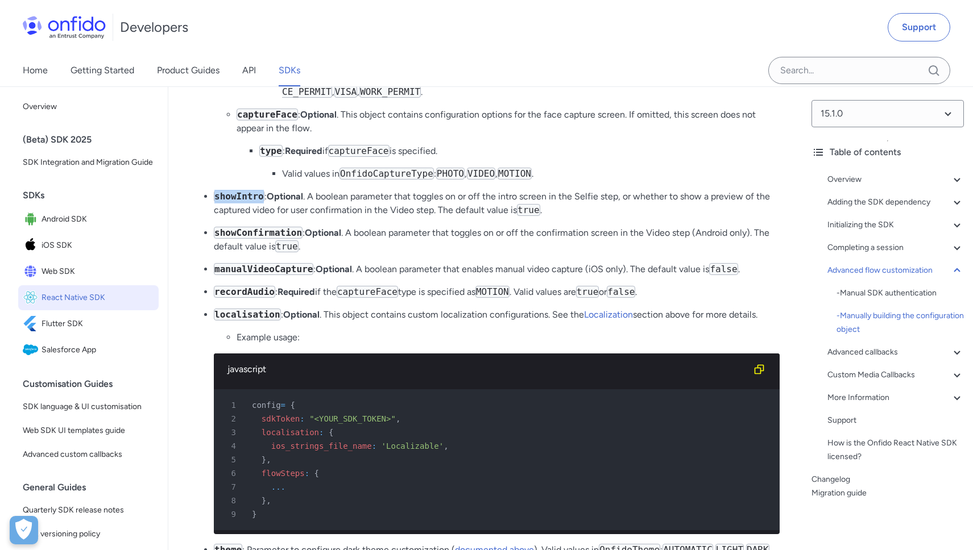
scroll to position [9837, 0]
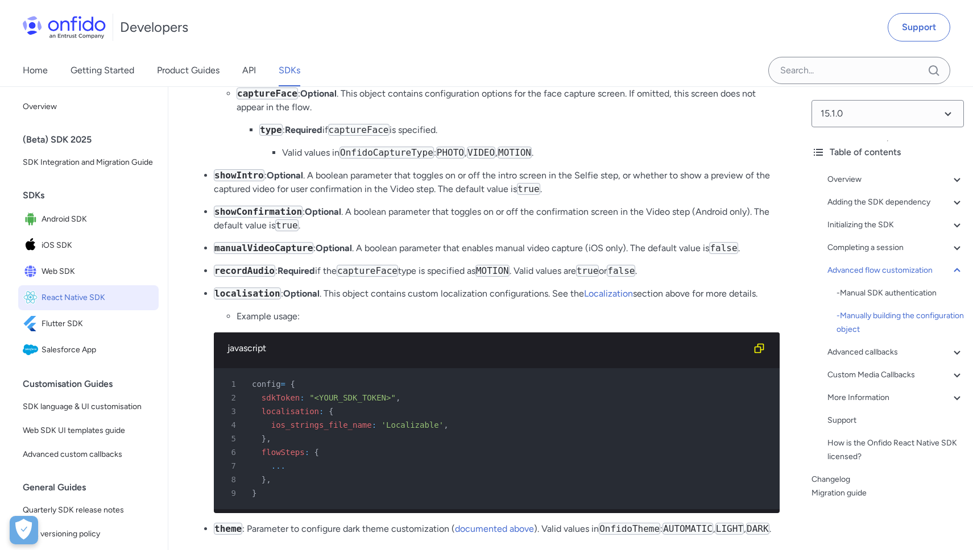
click at [263, 218] on code "showConfirmation" at bounding box center [258, 212] width 89 height 12
click at [265, 254] on code "manualVideoCapture" at bounding box center [263, 248] width 99 height 12
click at [237, 181] on code "showIntro" at bounding box center [239, 175] width 51 height 12
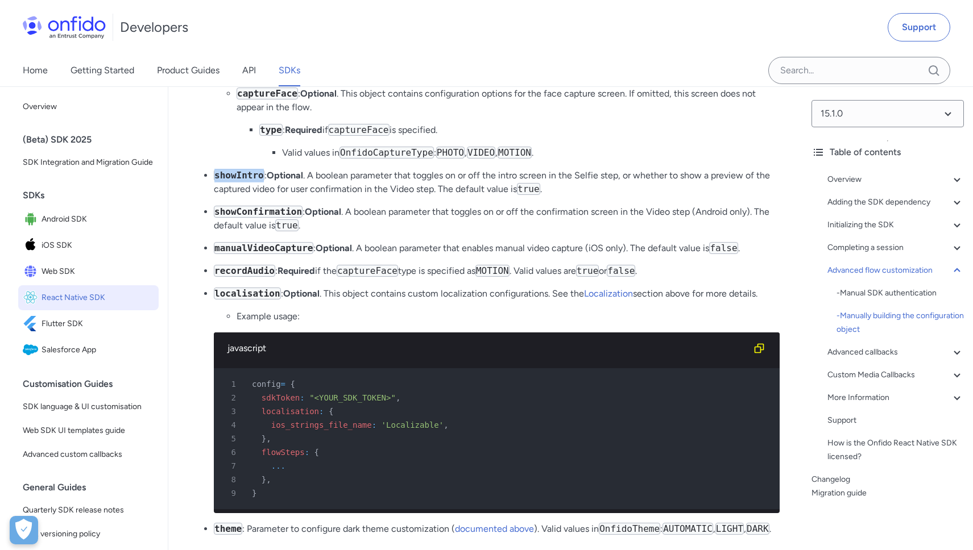
click at [237, 181] on code "showIntro" at bounding box center [239, 175] width 51 height 12
click at [250, 181] on code "showIntro" at bounding box center [239, 175] width 51 height 12
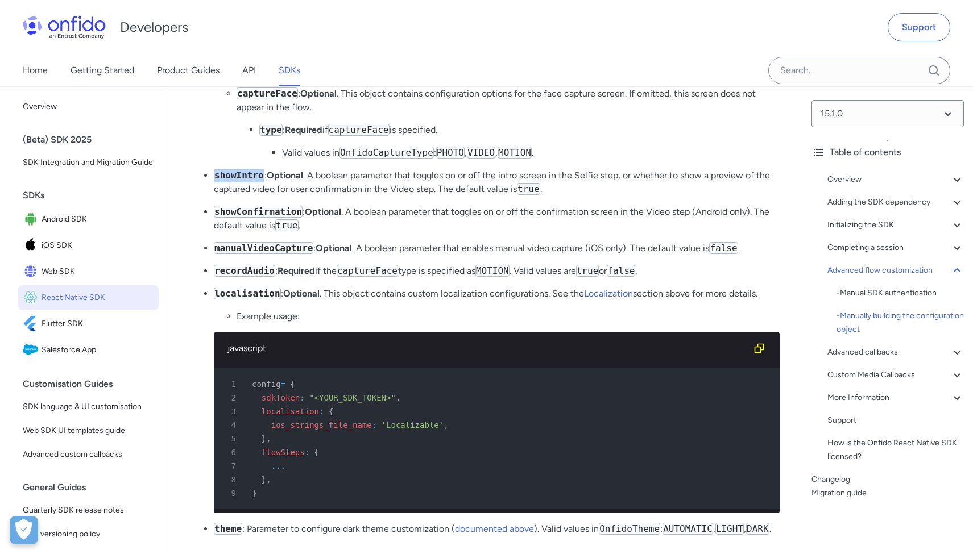
click at [244, 181] on code "showIntro" at bounding box center [239, 175] width 51 height 12
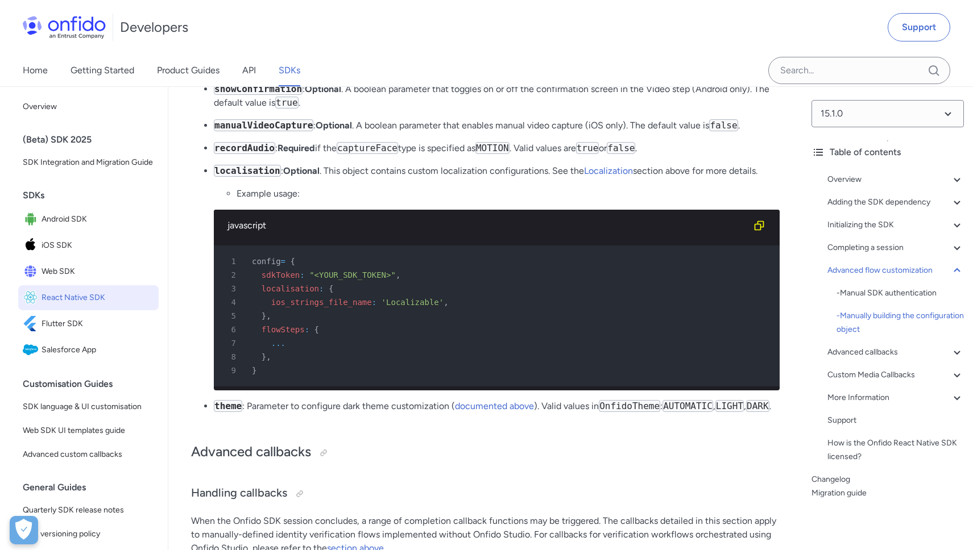
scroll to position [9957, 0]
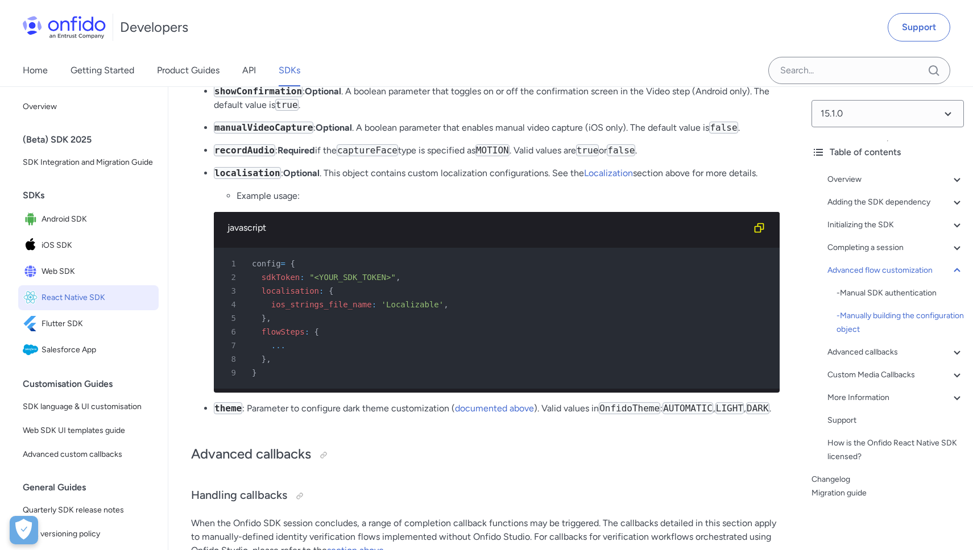
click at [256, 156] on code "recordAudio" at bounding box center [244, 150] width 61 height 12
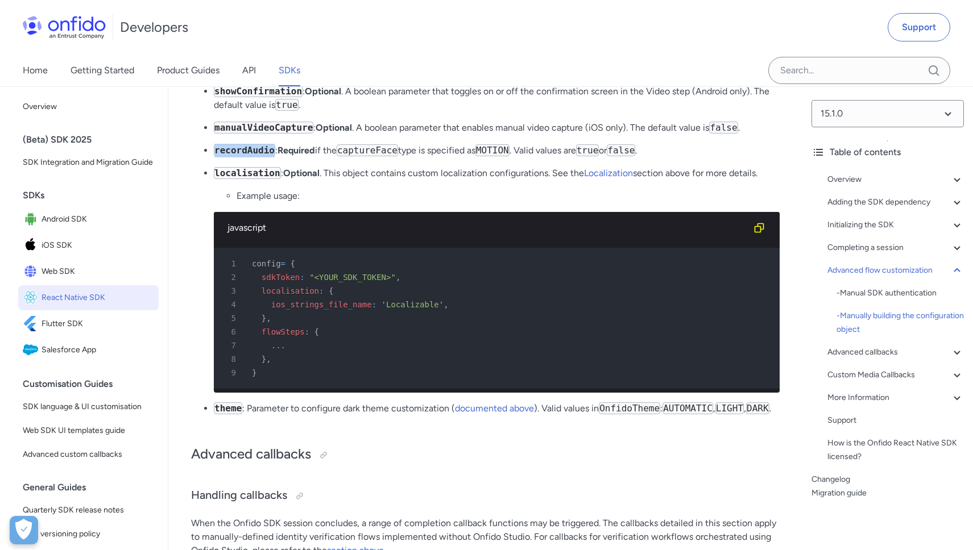
click at [256, 156] on code "recordAudio" at bounding box center [244, 150] width 61 height 12
click at [243, 156] on code "recordAudio" at bounding box center [244, 150] width 61 height 12
click at [246, 156] on code "recordAudio" at bounding box center [244, 150] width 61 height 12
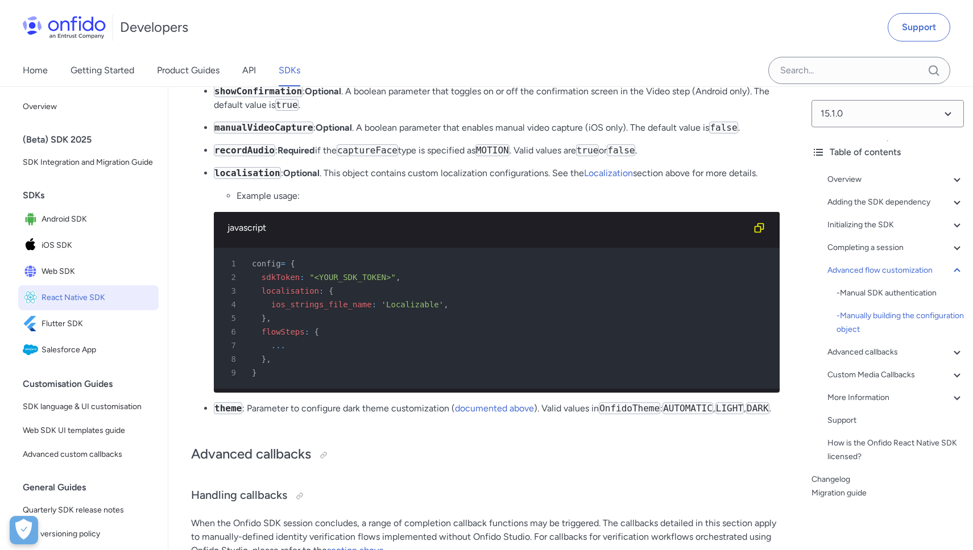
click at [248, 179] on code "localisation" at bounding box center [247, 173] width 67 height 12
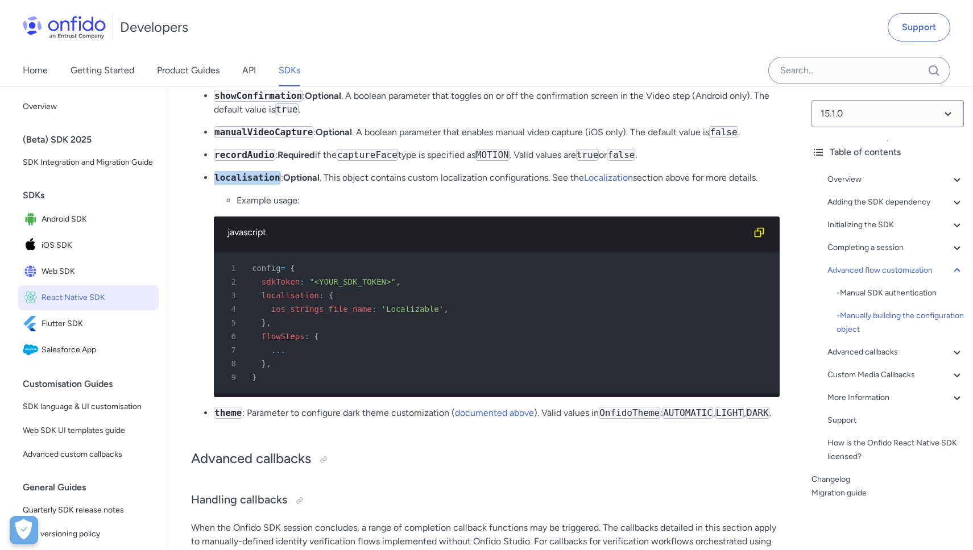
scroll to position [9945, 0]
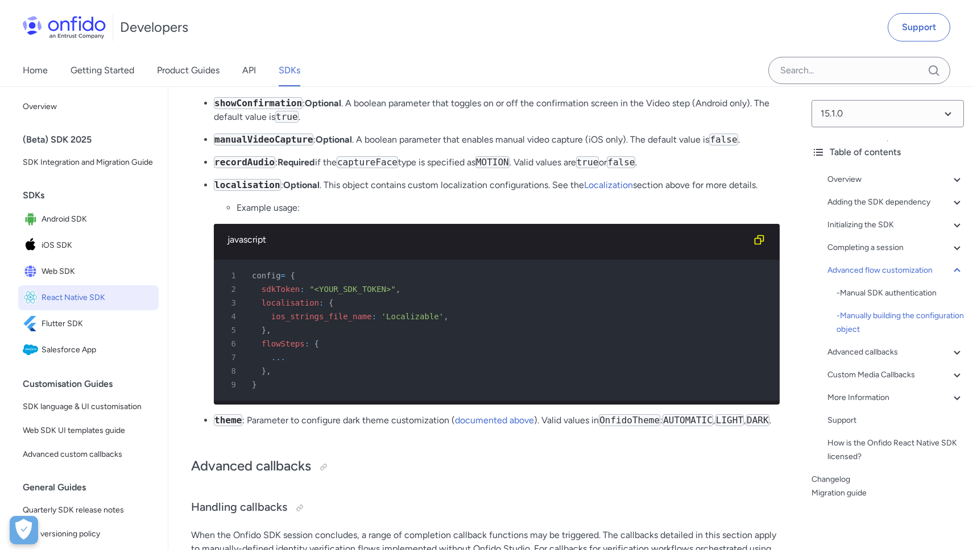
click at [263, 146] on code "manualVideoCapture" at bounding box center [263, 140] width 99 height 12
drag, startPoint x: 501, startPoint y: 229, endPoint x: 541, endPoint y: 227, distance: 39.3
click at [540, 147] on p "manualVideoCapture : Optional . A boolean parameter that enables manual video c…" at bounding box center [497, 140] width 566 height 14
click at [551, 147] on p "manualVideoCapture : Optional . A boolean parameter that enables manual video c…" at bounding box center [497, 140] width 566 height 14
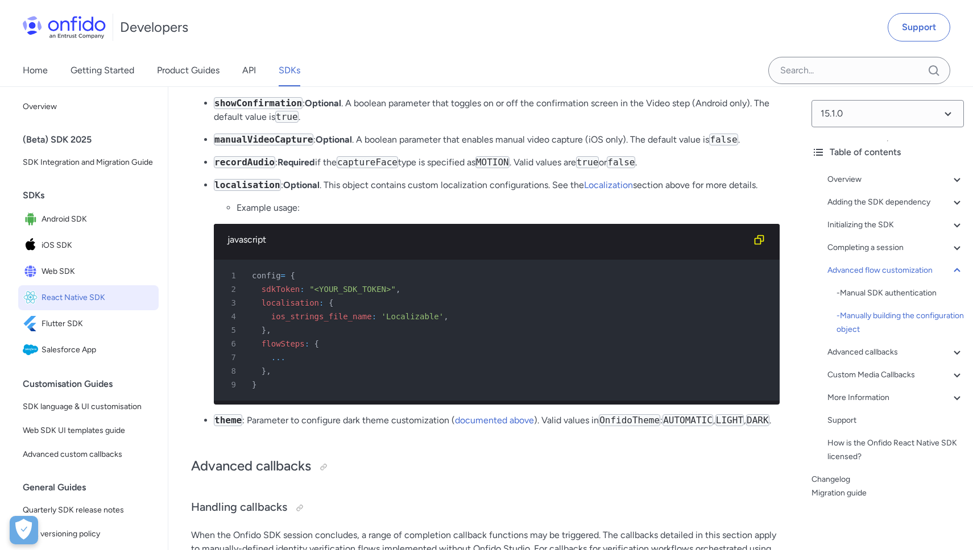
click at [567, 147] on p "manualVideoCapture : Optional . A boolean parameter that enables manual video c…" at bounding box center [497, 140] width 566 height 14
drag, startPoint x: 638, startPoint y: 229, endPoint x: 738, endPoint y: 227, distance: 100.6
click at [736, 147] on p "manualVideoCapture : Optional . A boolean parameter that enables manual video c…" at bounding box center [497, 140] width 566 height 14
click at [737, 146] on code "false" at bounding box center [723, 140] width 28 height 12
drag, startPoint x: 648, startPoint y: 230, endPoint x: 731, endPoint y: 227, distance: 83.0
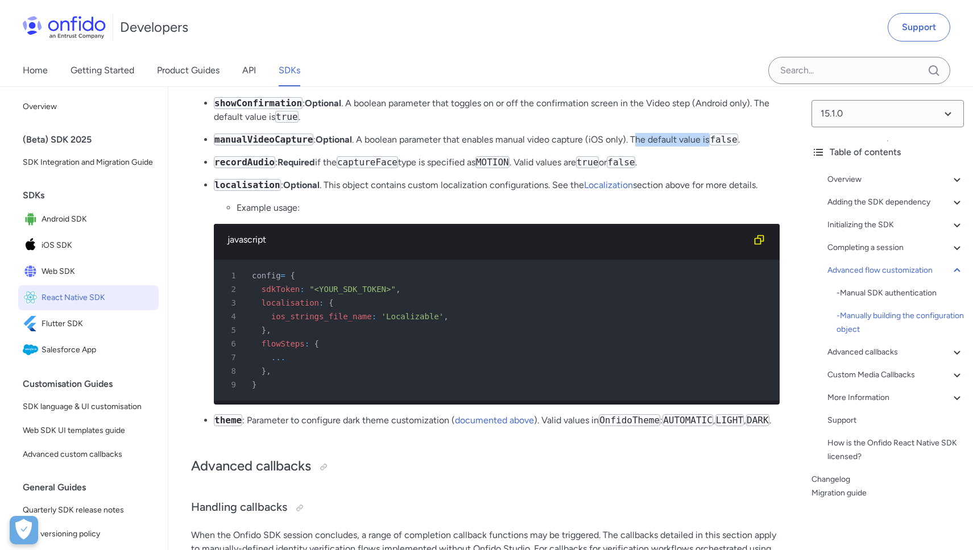
click at [721, 147] on p "manualVideoCapture : Optional . A boolean parameter that enables manual video c…" at bounding box center [497, 140] width 566 height 14
click at [731, 146] on code "false" at bounding box center [723, 140] width 28 height 12
click at [732, 146] on code "false" at bounding box center [723, 140] width 28 height 12
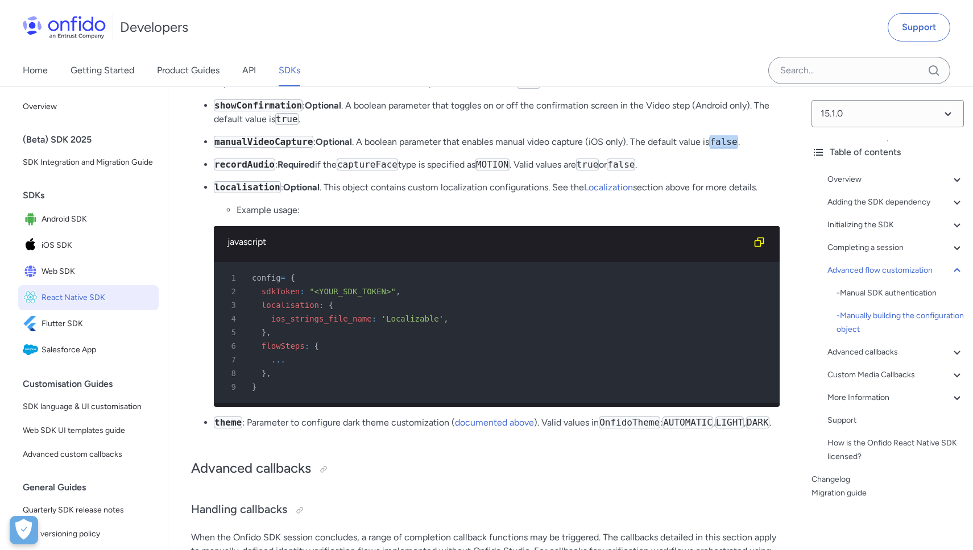
scroll to position [9941, 0]
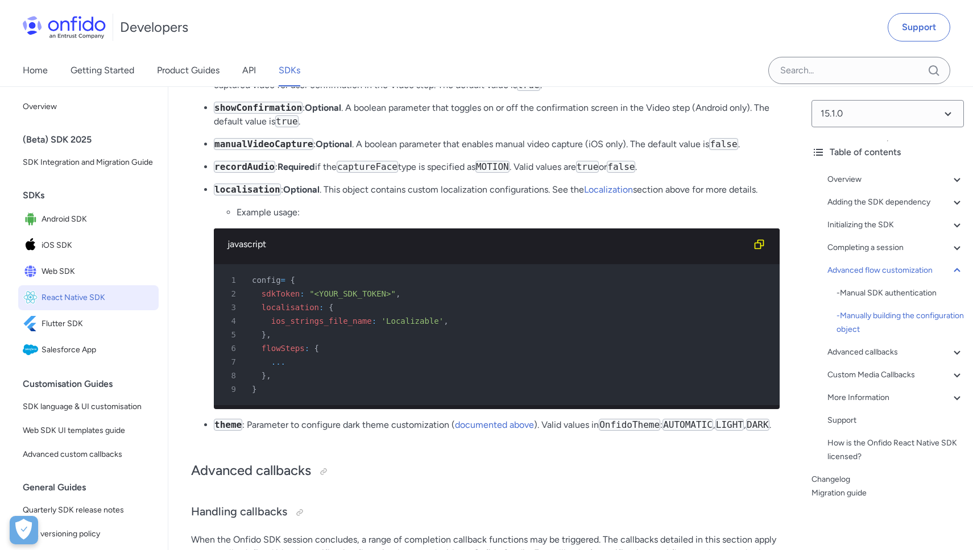
click at [269, 114] on code "showConfirmation" at bounding box center [258, 108] width 89 height 12
click at [259, 114] on code "showConfirmation" at bounding box center [258, 108] width 89 height 12
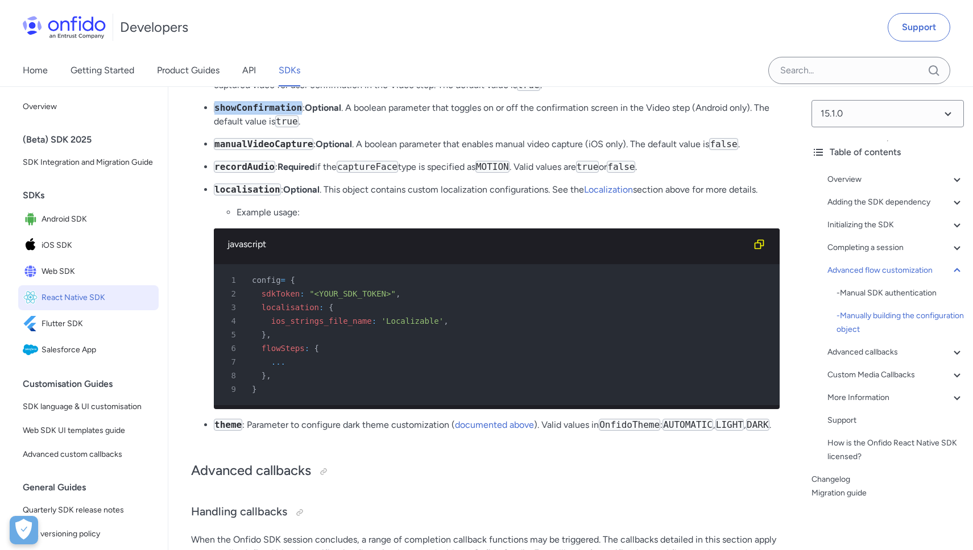
click at [259, 114] on code "showConfirmation" at bounding box center [258, 108] width 89 height 12
click at [283, 114] on code "showConfirmation" at bounding box center [258, 108] width 89 height 12
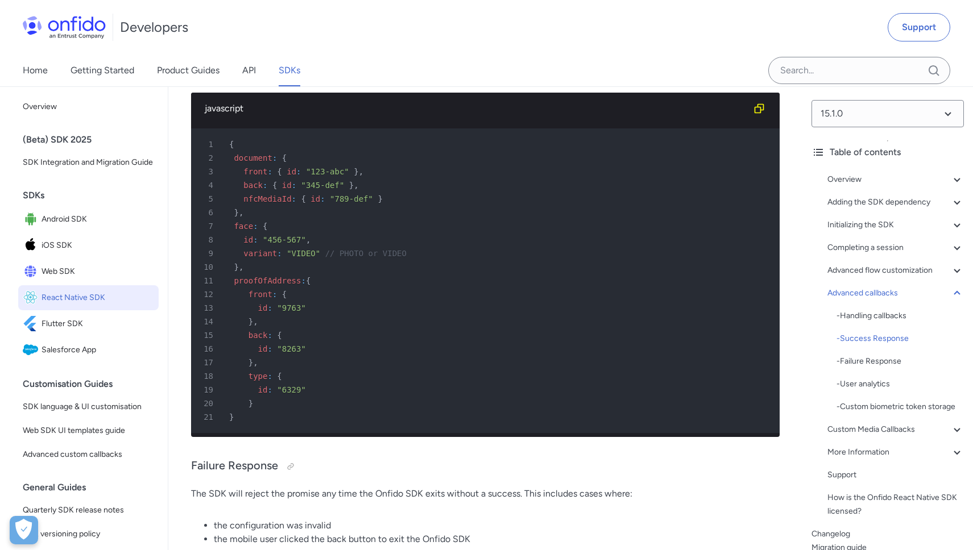
scroll to position [10529, 0]
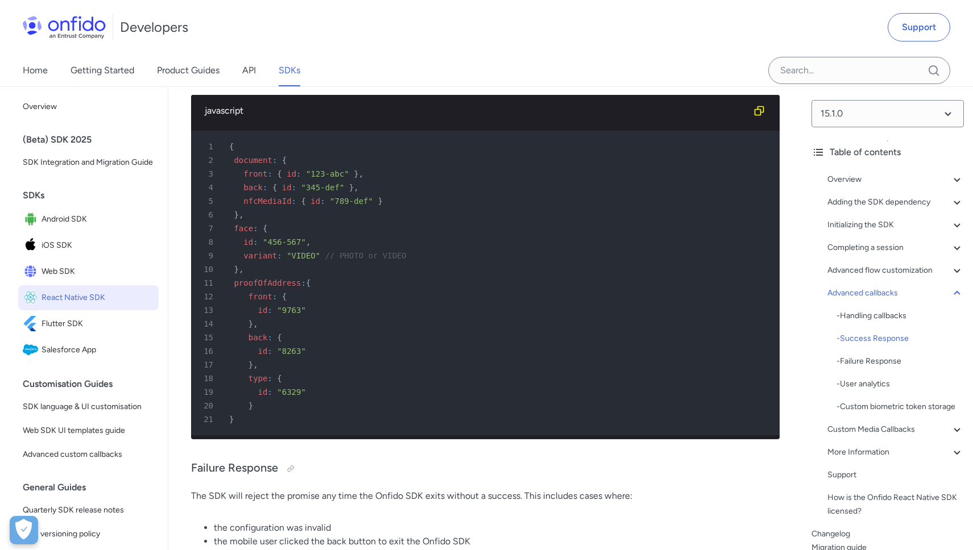
click at [246, 233] on span "face" at bounding box center [243, 228] width 19 height 9
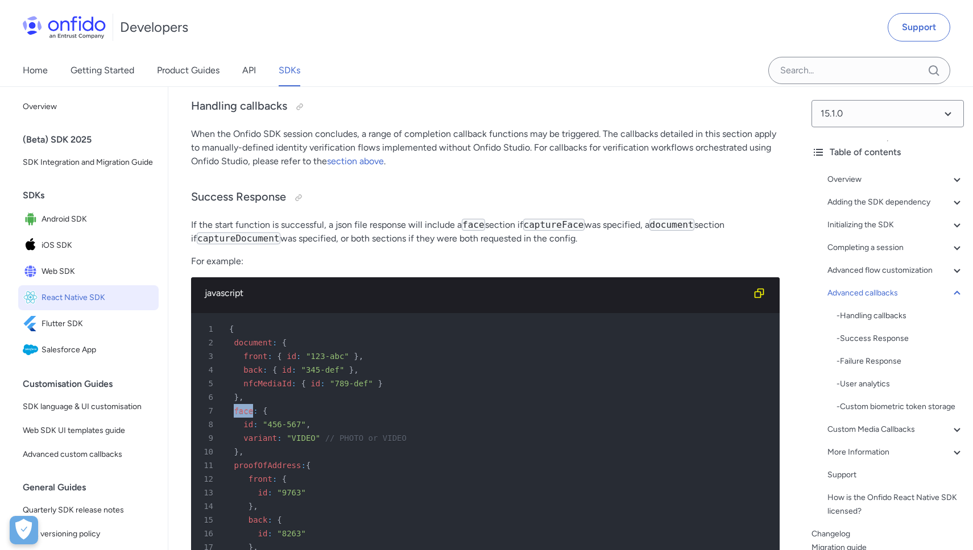
scroll to position [10383, 0]
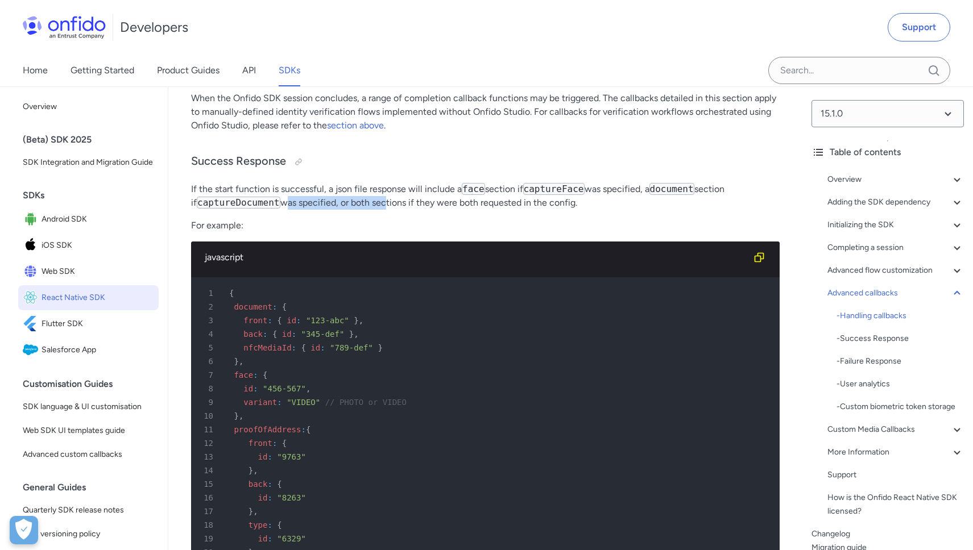
drag, startPoint x: 278, startPoint y: 298, endPoint x: 435, endPoint y: 292, distance: 157.6
click at [389, 210] on p "If the start function is successful, a json file response will include a face s…" at bounding box center [485, 195] width 588 height 27
click at [458, 210] on p "If the start function is successful, a json file response will include a face s…" at bounding box center [485, 195] width 588 height 27
drag, startPoint x: 335, startPoint y: 299, endPoint x: 510, endPoint y: 294, distance: 174.6
click at [486, 210] on p "If the start function is successful, a json file response will include a face s…" at bounding box center [485, 195] width 588 height 27
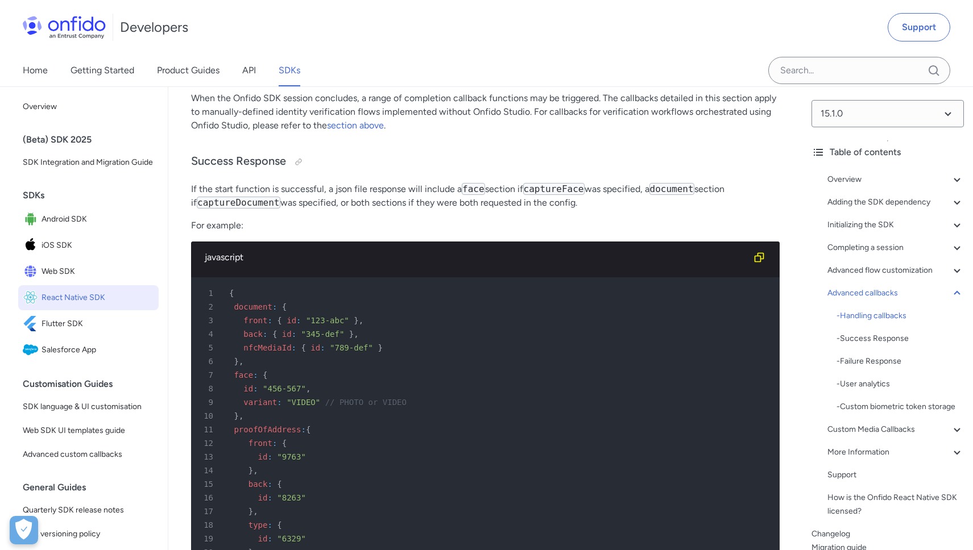
click at [584, 210] on p "If the start function is successful, a json file response will include a face s…" at bounding box center [485, 195] width 588 height 27
drag, startPoint x: 553, startPoint y: 298, endPoint x: 368, endPoint y: 294, distance: 184.8
click at [368, 210] on p "If the start function is successful, a json file response will include a face s…" at bounding box center [485, 195] width 588 height 27
drag, startPoint x: 192, startPoint y: 317, endPoint x: 256, endPoint y: 319, distance: 64.8
click at [255, 233] on p "For example:" at bounding box center [485, 226] width 588 height 14
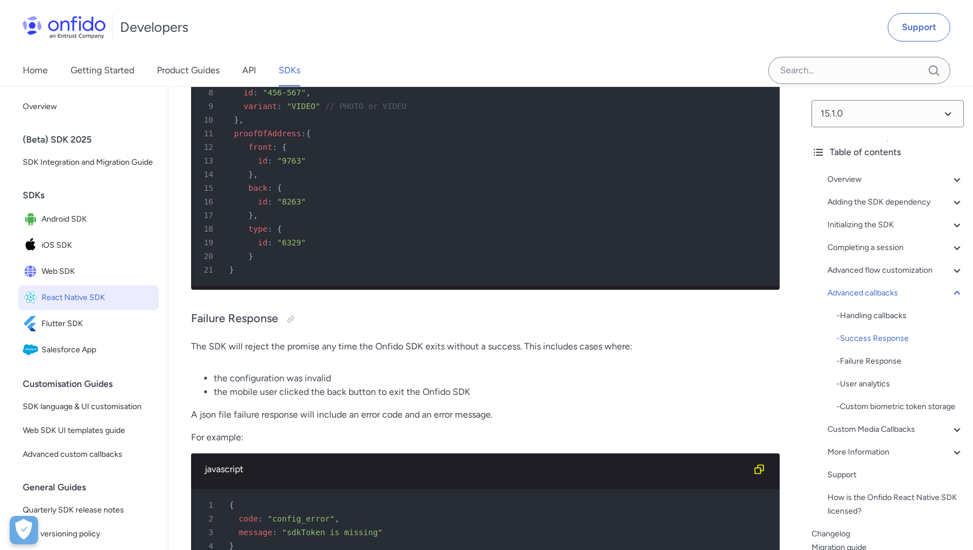
scroll to position [10597, 0]
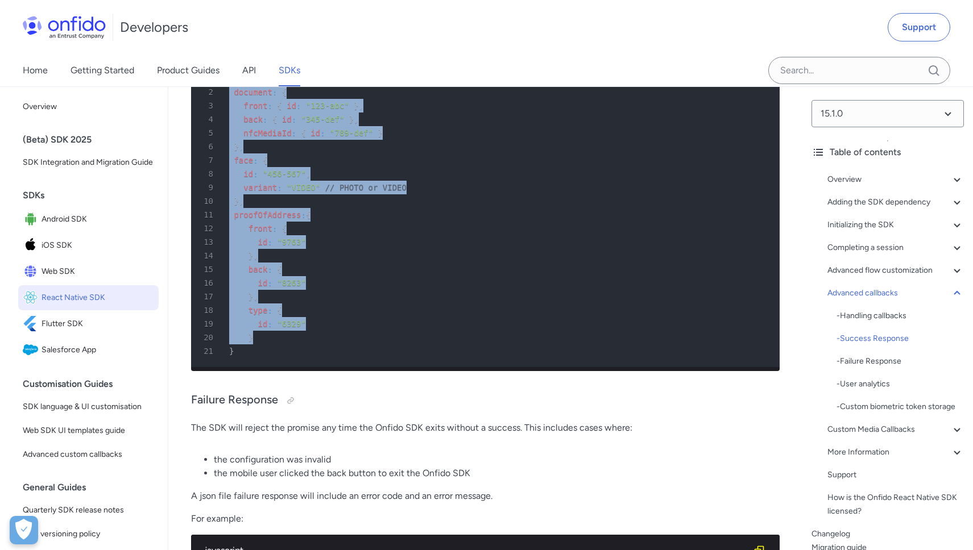
drag, startPoint x: 275, startPoint y: 395, endPoint x: 222, endPoint y: 141, distance: 259.0
click at [222, 141] on div "javascript 1 { 2 document : { 3 front : { id : "123-abc" } , 4 back : { id : "3…" at bounding box center [485, 199] width 588 height 345
click at [366, 138] on span ""789-def"" at bounding box center [351, 132] width 43 height 9
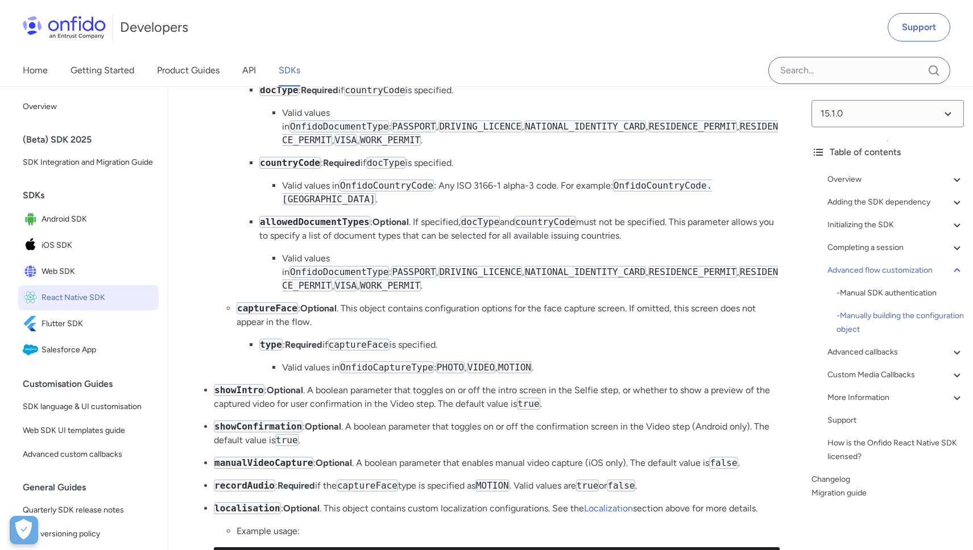
scroll to position [9620, 0]
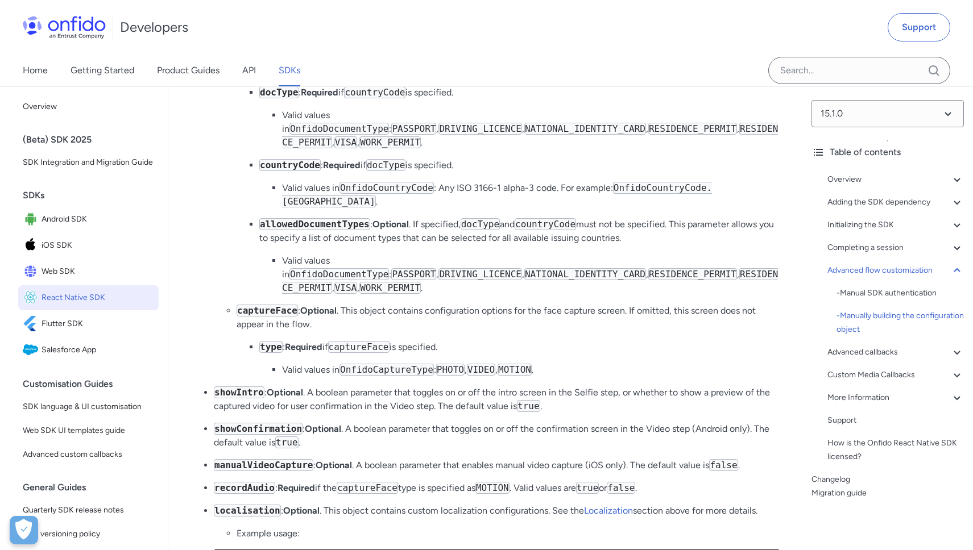
click at [312, 48] on code "captureDocument" at bounding box center [278, 42] width 84 height 12
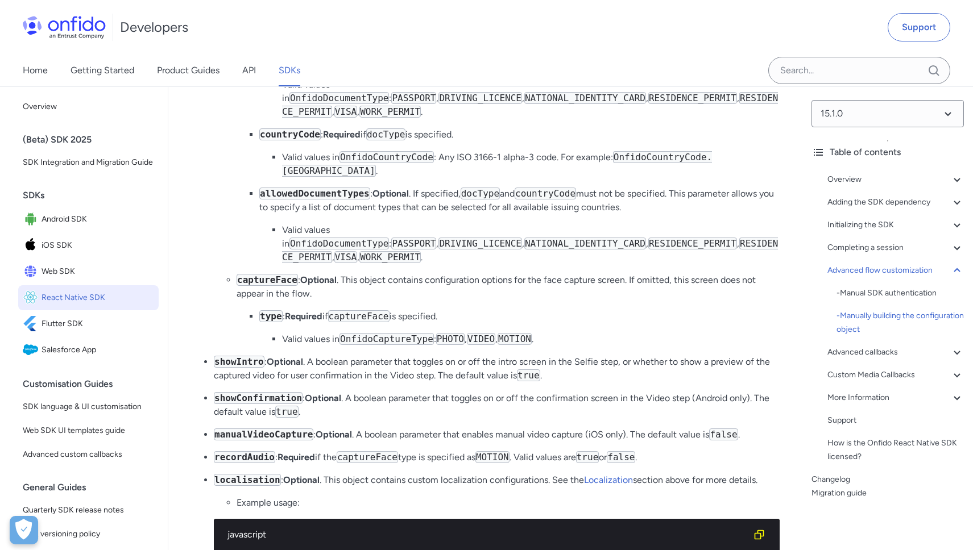
scroll to position [9733, 0]
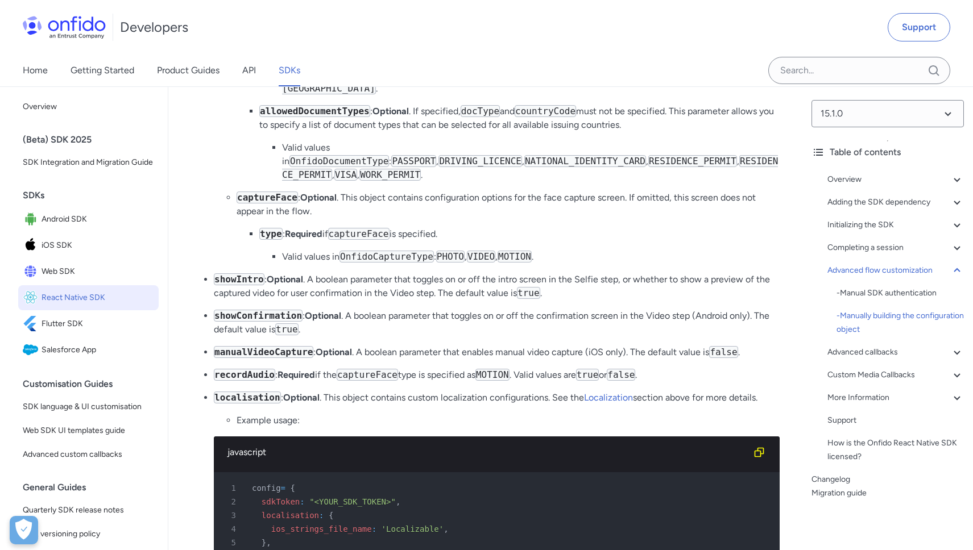
click at [231, 285] on code "showIntro" at bounding box center [239, 279] width 51 height 12
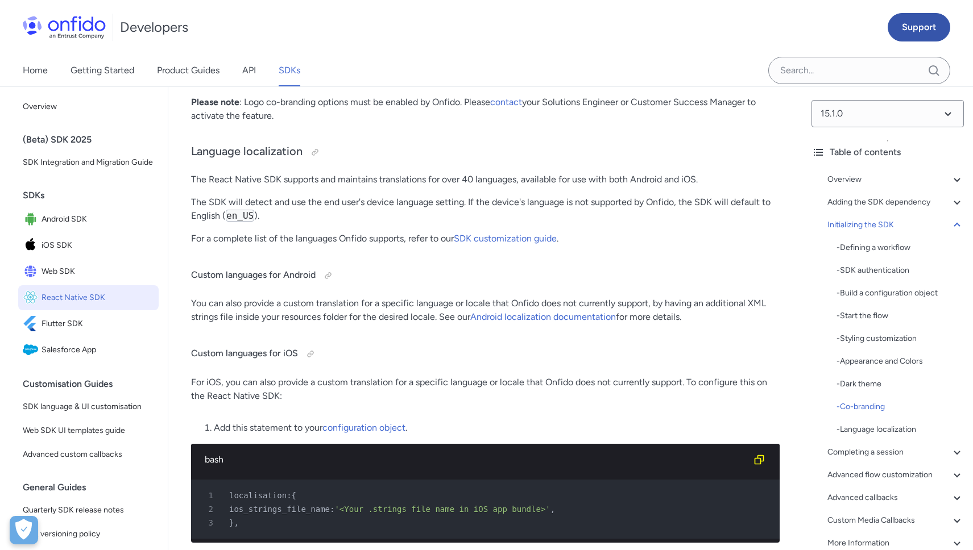
scroll to position [7288, 0]
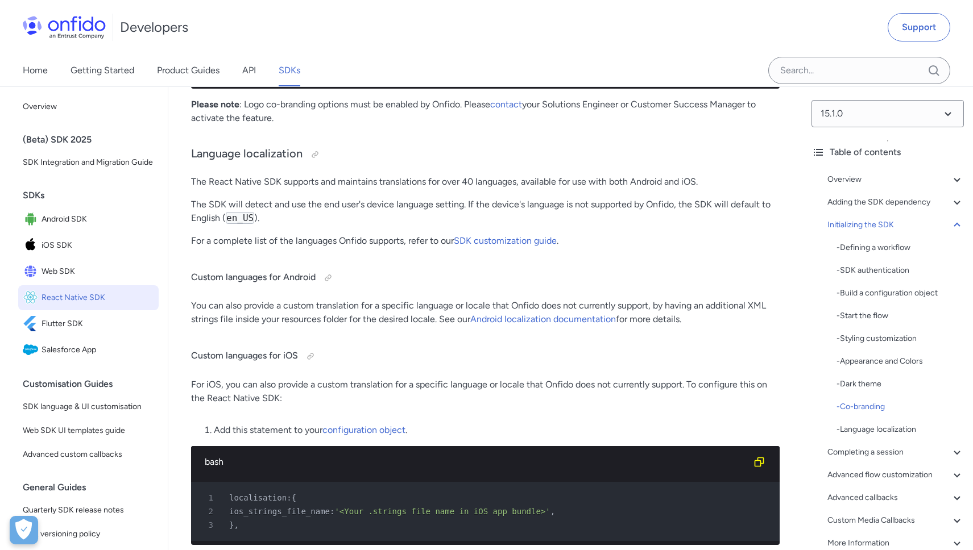
click at [283, 32] on span "workflowRunId" at bounding box center [289, 27] width 63 height 9
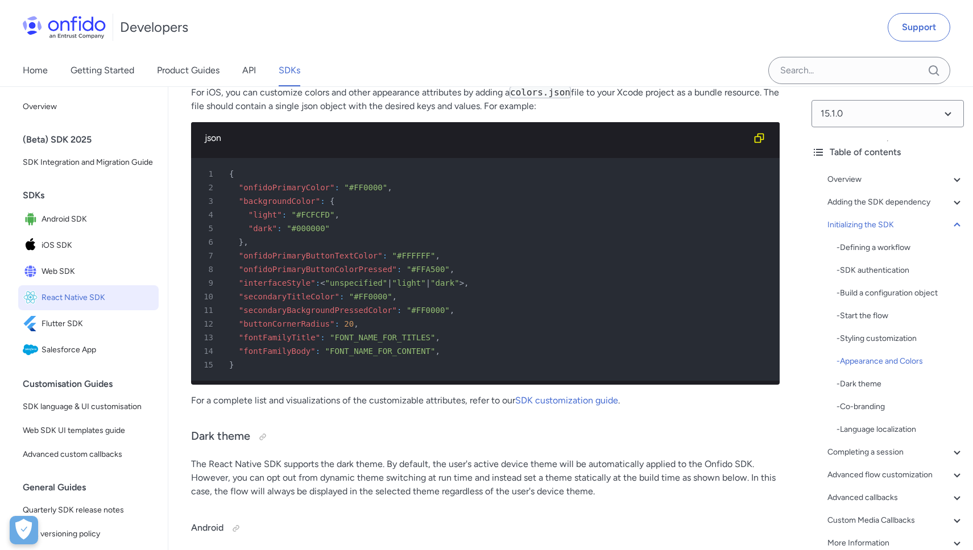
scroll to position [6134, 0]
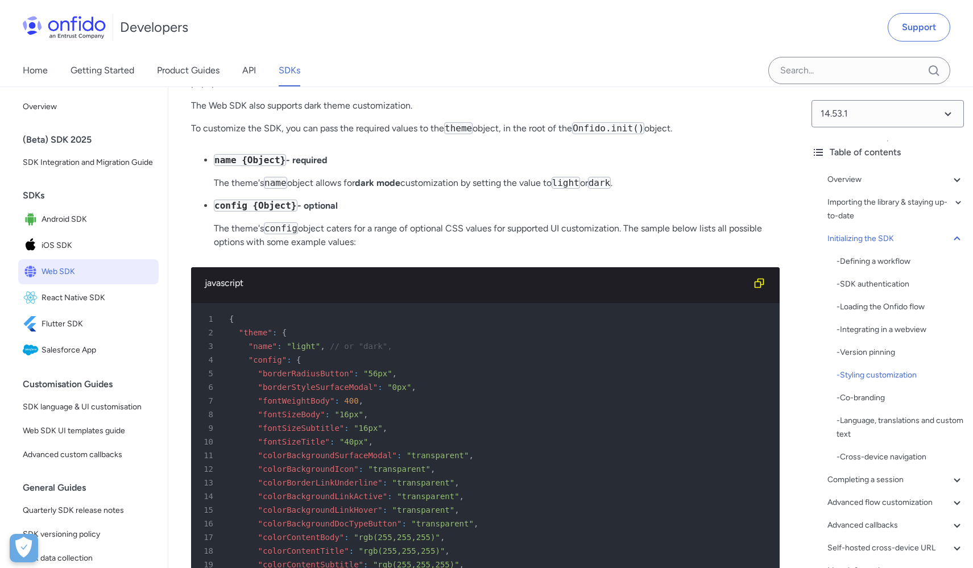
scroll to position [3673, 0]
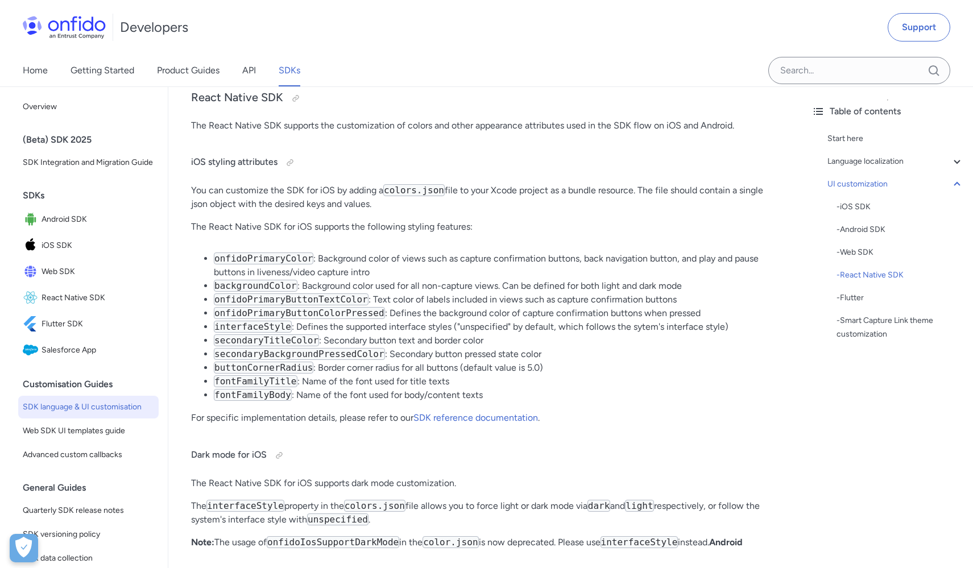
click at [238, 374] on code "buttonCornerRadius" at bounding box center [263, 368] width 99 height 12
click at [240, 387] on code "fontFamilyTitle" at bounding box center [256, 381] width 84 height 12
click at [247, 401] on code "fontFamilyBody" at bounding box center [253, 395] width 78 height 12
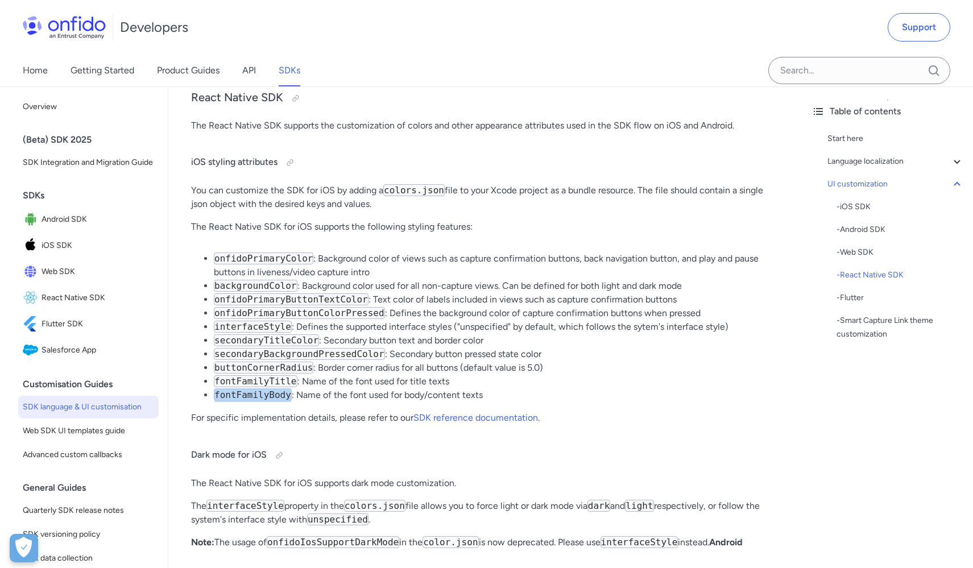
drag, startPoint x: 247, startPoint y: 430, endPoint x: 250, endPoint y: 417, distance: 13.9
click at [247, 401] on code "fontFamilyBody" at bounding box center [253, 395] width 78 height 12
click at [250, 387] on code "fontFamilyTitle" at bounding box center [256, 381] width 84 height 12
drag, startPoint x: 251, startPoint y: 399, endPoint x: 254, endPoint y: 387, distance: 11.7
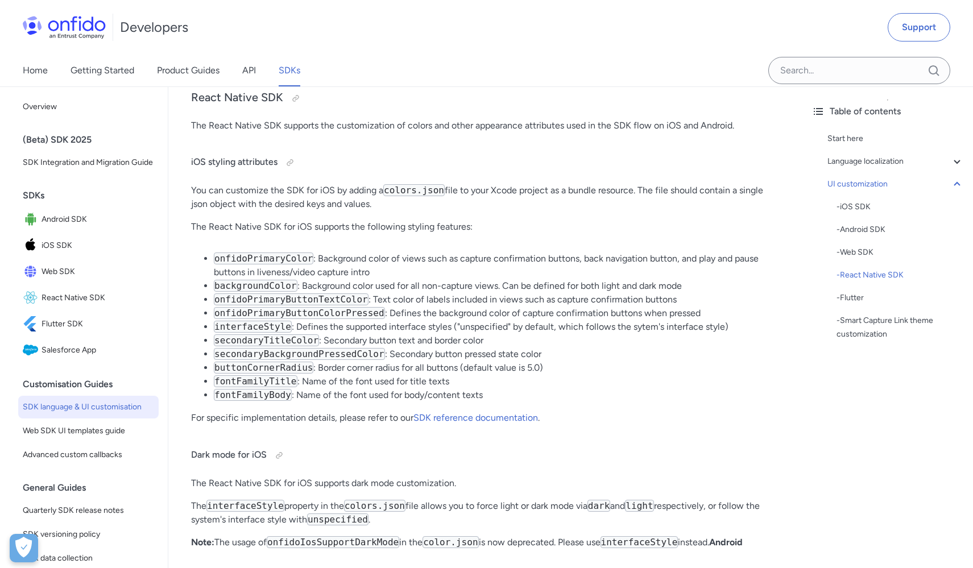
click at [251, 374] on code "buttonCornerRadius" at bounding box center [263, 368] width 99 height 12
drag, startPoint x: 254, startPoint y: 387, endPoint x: 258, endPoint y: 377, distance: 10.5
click at [254, 360] on code "secondaryBackgroundPressedColor" at bounding box center [299, 354] width 171 height 12
click at [258, 346] on code "secondaryTitleColor" at bounding box center [266, 340] width 105 height 12
drag, startPoint x: 258, startPoint y: 372, endPoint x: 258, endPoint y: 363, distance: 8.5
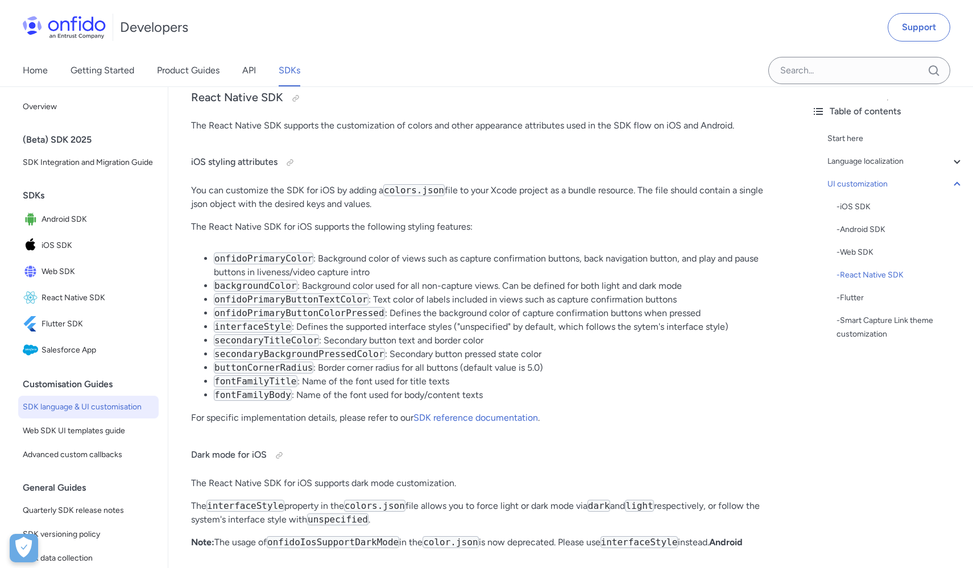
click at [258, 346] on code "secondaryTitleColor" at bounding box center [266, 340] width 105 height 12
click at [258, 333] on code "interfaceStyle" at bounding box center [253, 327] width 78 height 12
